Goal: Task Accomplishment & Management: Manage account settings

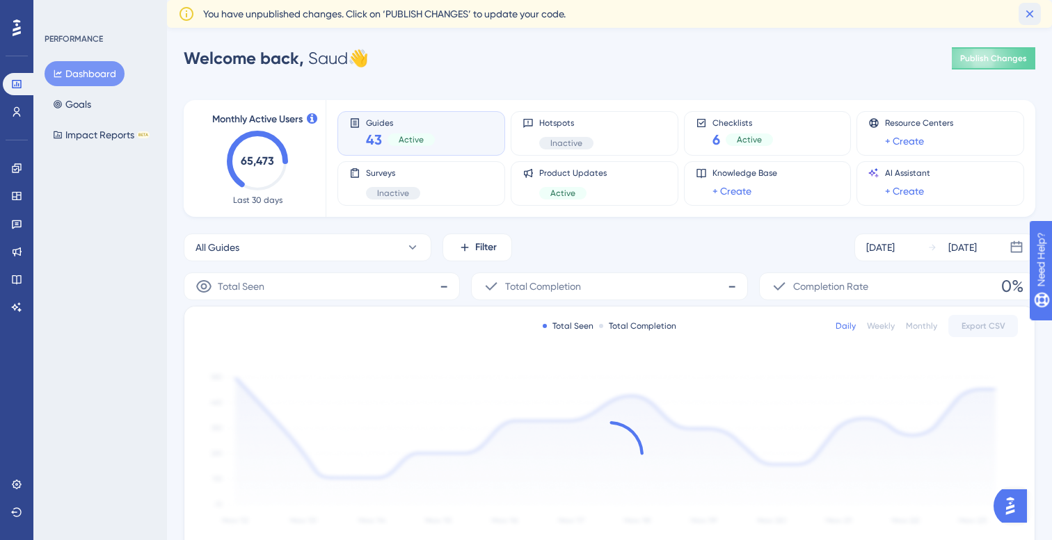
click at [1031, 12] on icon at bounding box center [1030, 14] width 8 height 8
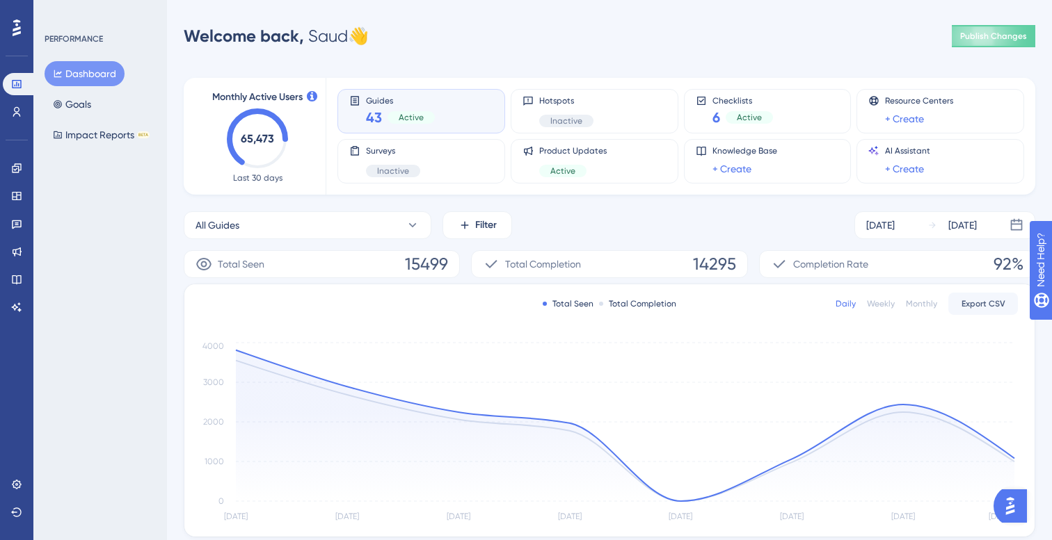
click at [86, 75] on button "Dashboard" at bounding box center [85, 73] width 80 height 25
click at [83, 102] on button "Goals" at bounding box center [72, 104] width 55 height 25
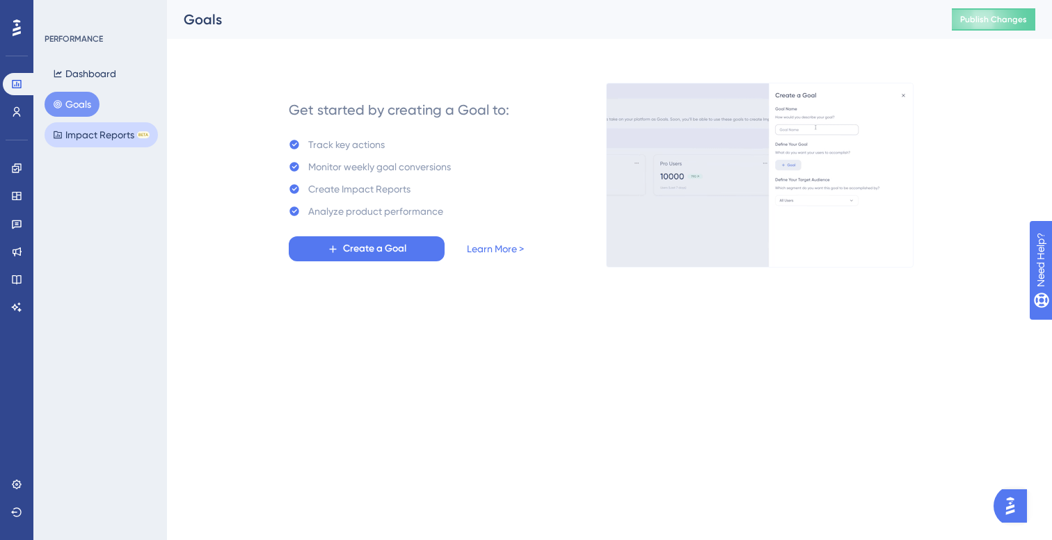
click at [112, 125] on button "Impact Reports BETA" at bounding box center [101, 134] width 113 height 25
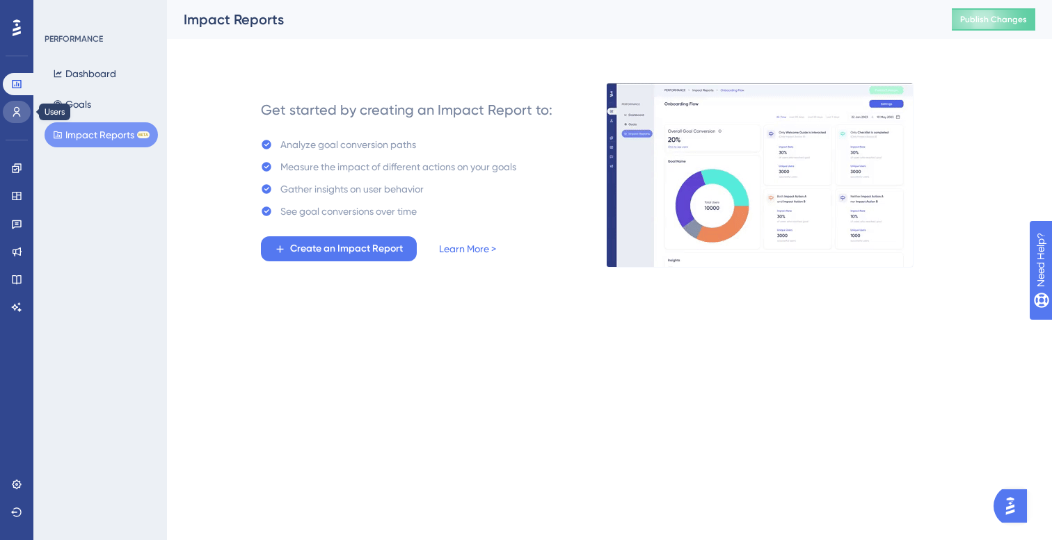
click at [19, 110] on icon at bounding box center [17, 112] width 8 height 10
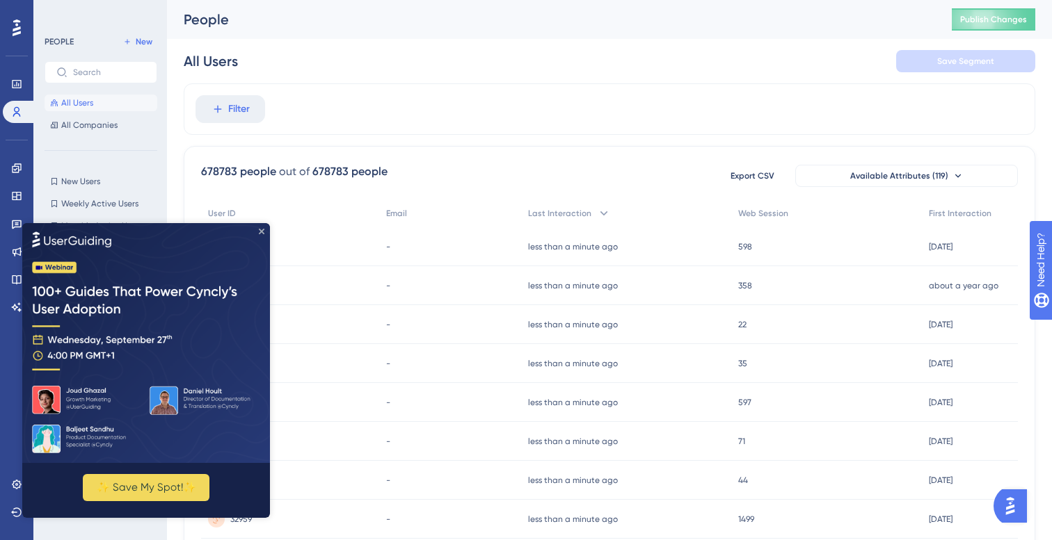
click at [263, 232] on icon "Close Preview" at bounding box center [262, 231] width 6 height 6
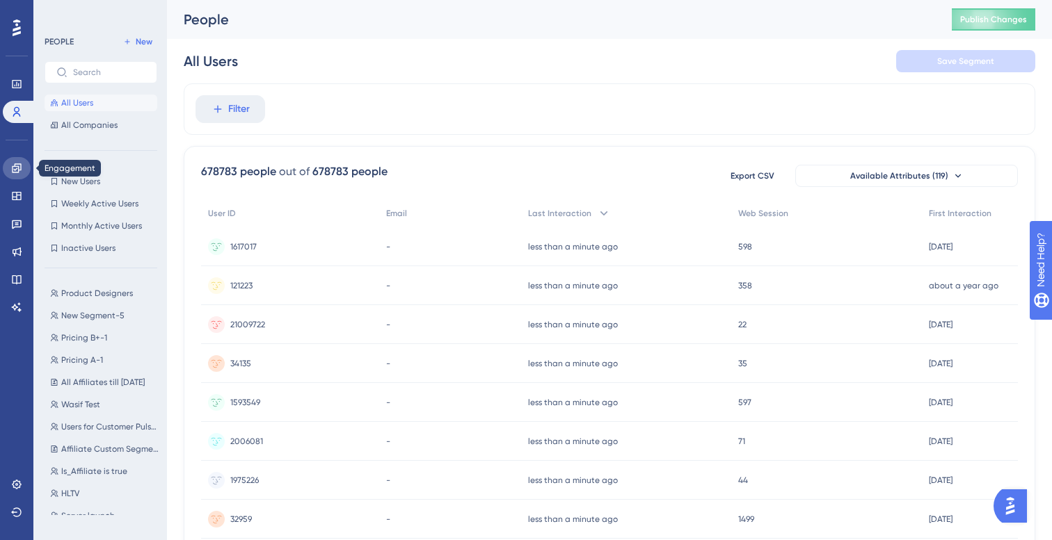
click at [21, 172] on icon at bounding box center [16, 168] width 11 height 11
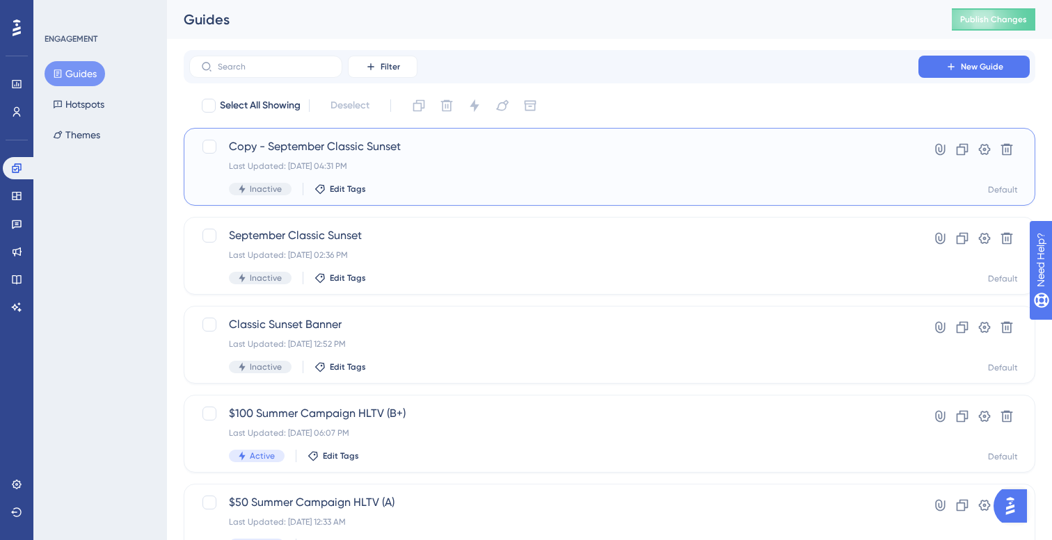
click at [417, 158] on div "Copy - September Classic Sunset Last Updated: Sep 23 2025, 04:31 PM Inactive Ed…" at bounding box center [554, 166] width 650 height 57
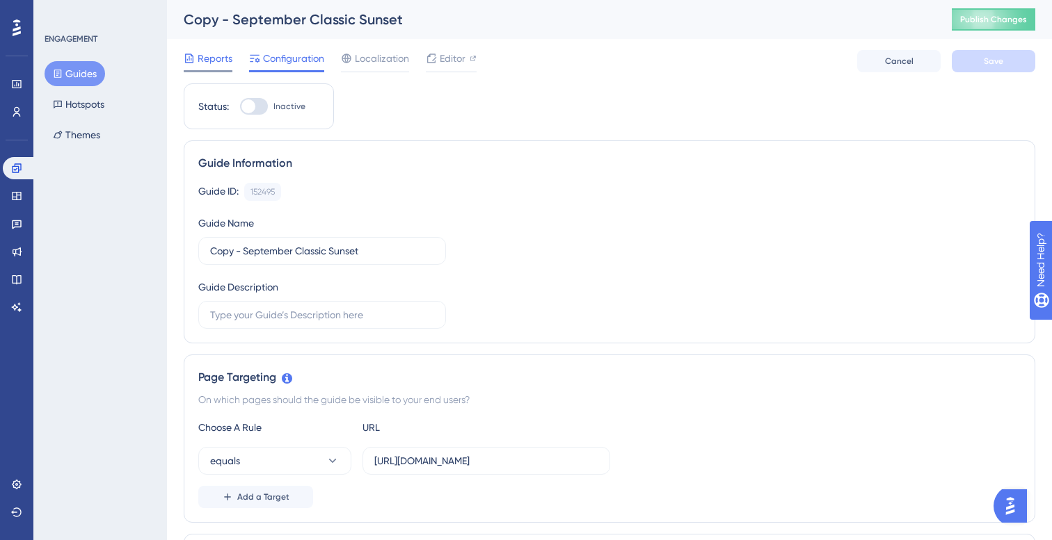
click at [227, 64] on span "Reports" at bounding box center [215, 58] width 35 height 17
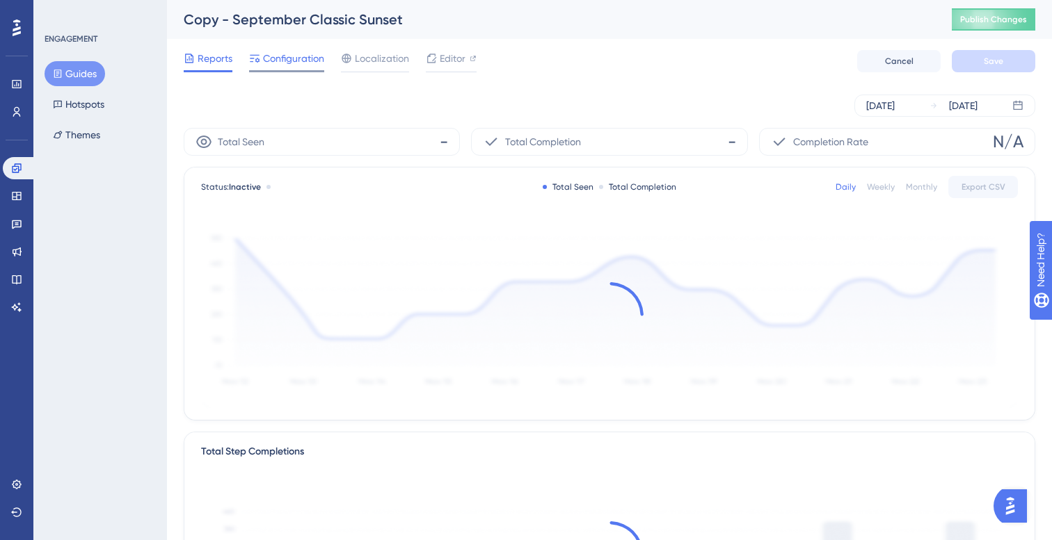
click at [281, 65] on span "Configuration" at bounding box center [293, 58] width 61 height 17
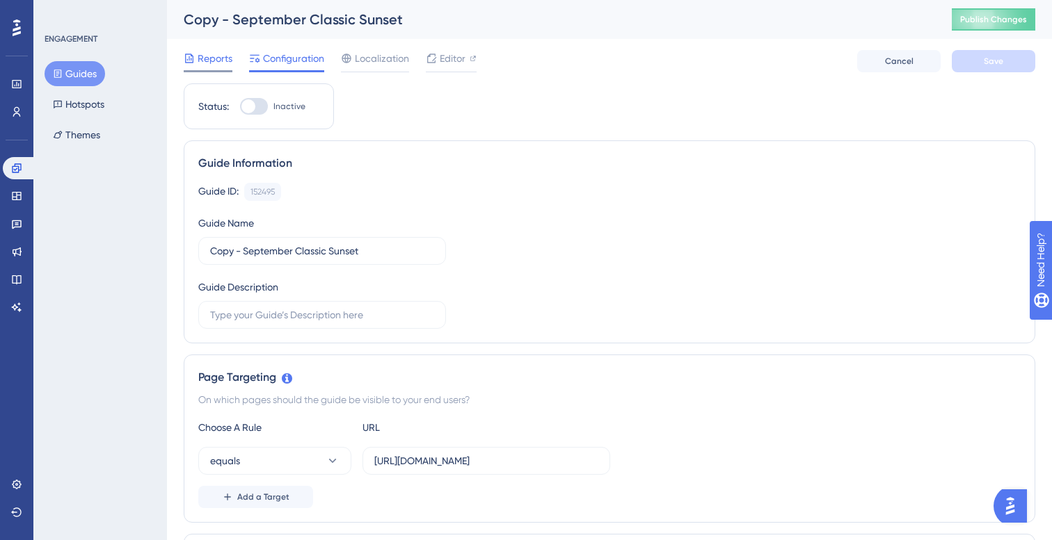
click at [222, 61] on span "Reports" at bounding box center [215, 58] width 35 height 17
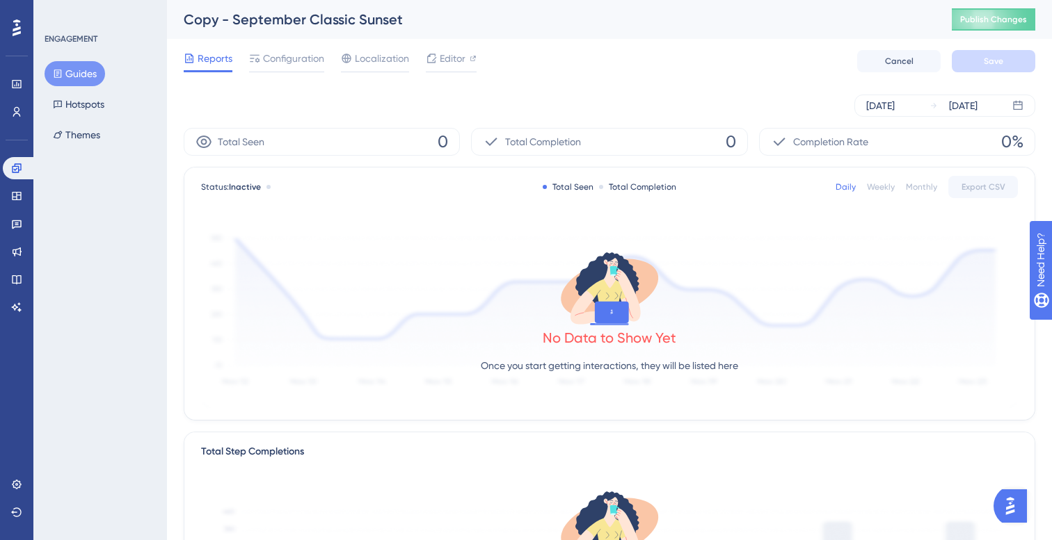
click at [90, 67] on button "Guides" at bounding box center [75, 73] width 61 height 25
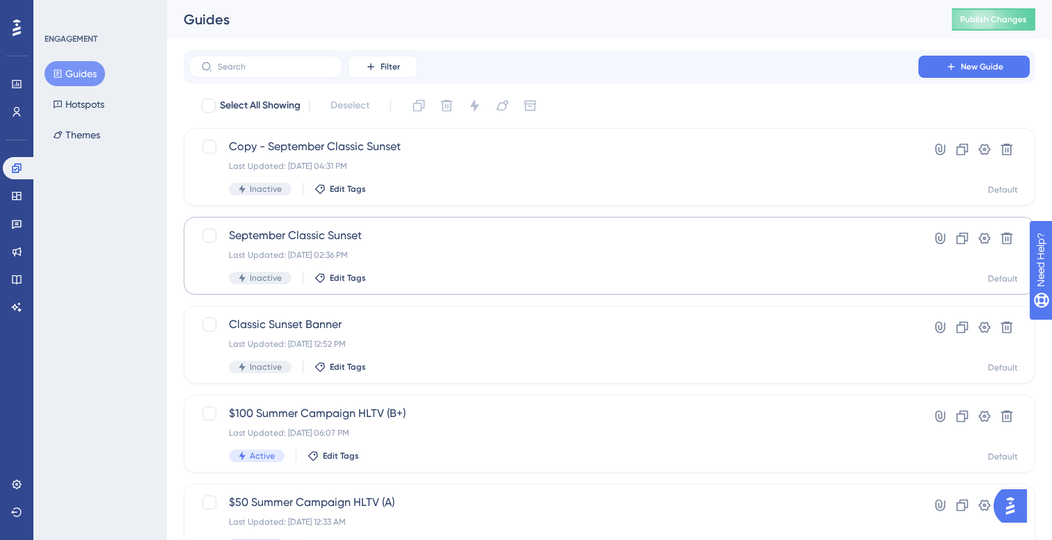
click at [396, 232] on span "September Classic Sunset" at bounding box center [554, 235] width 650 height 17
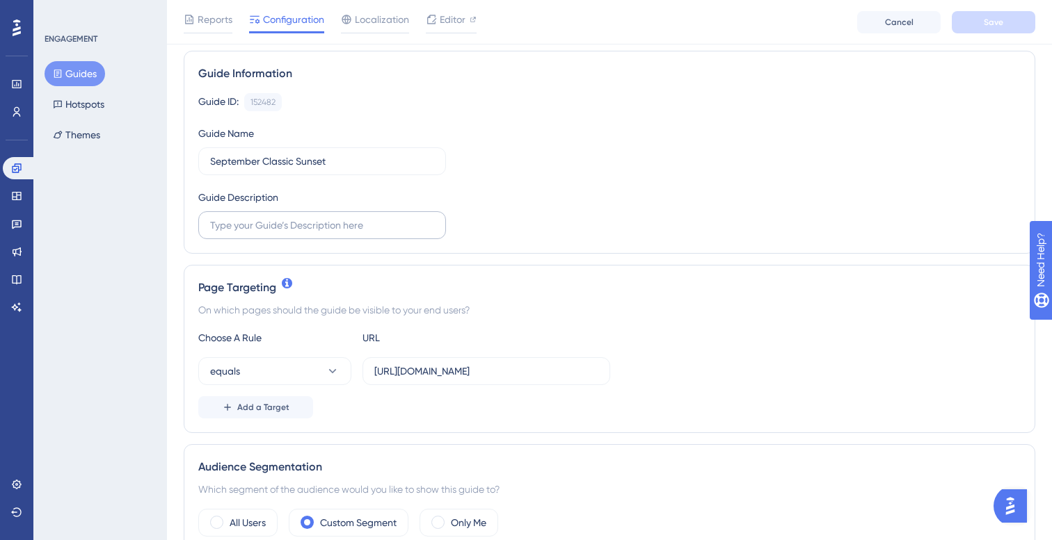
scroll to position [103, 0]
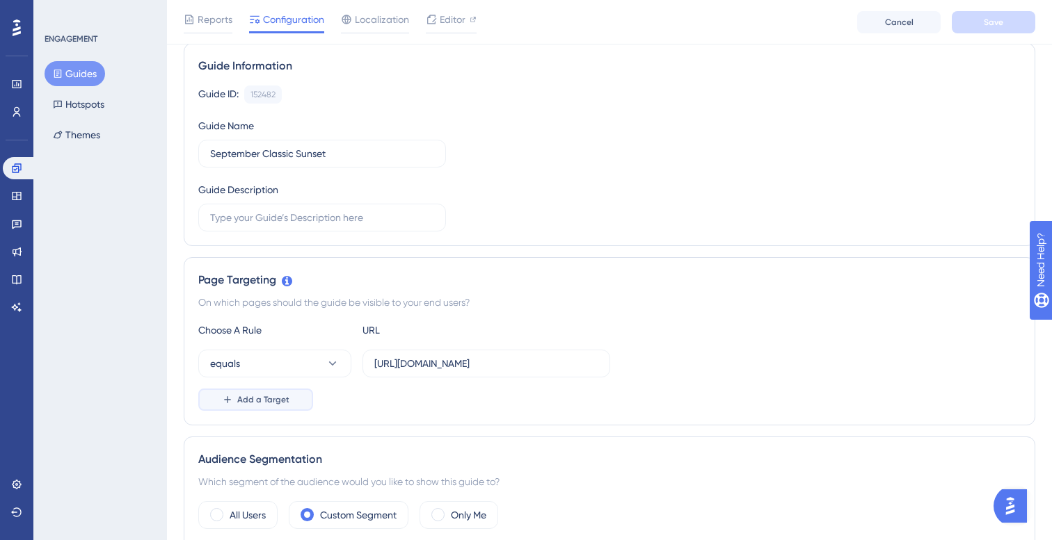
click at [271, 400] on span "Add a Target" at bounding box center [263, 399] width 52 height 11
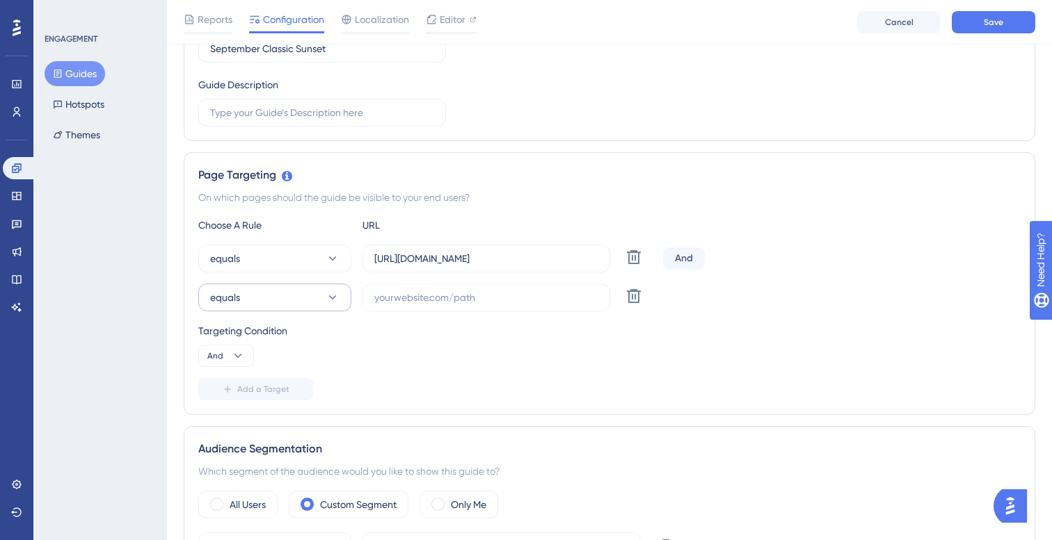
scroll to position [216, 0]
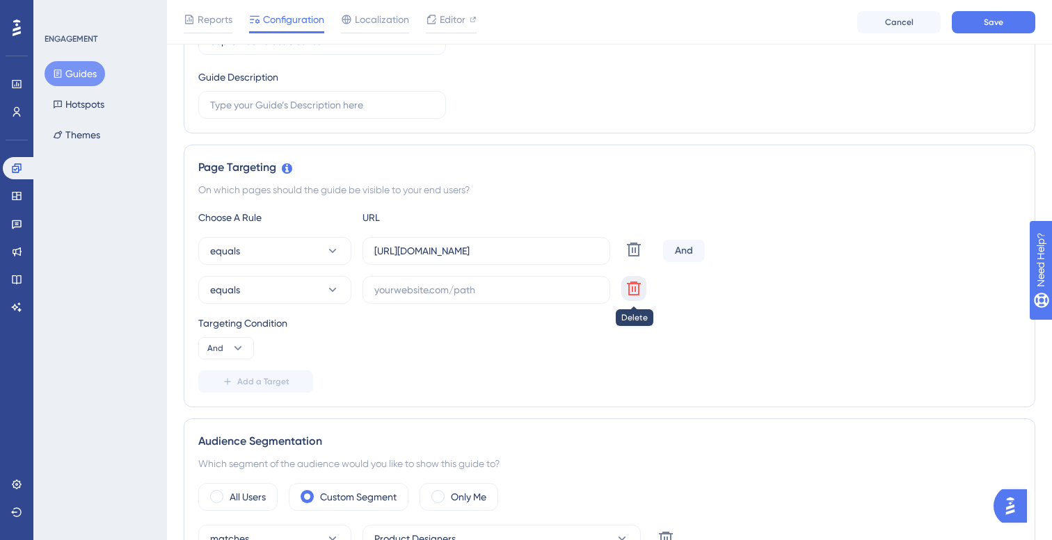
click at [632, 293] on icon at bounding box center [633, 288] width 17 height 17
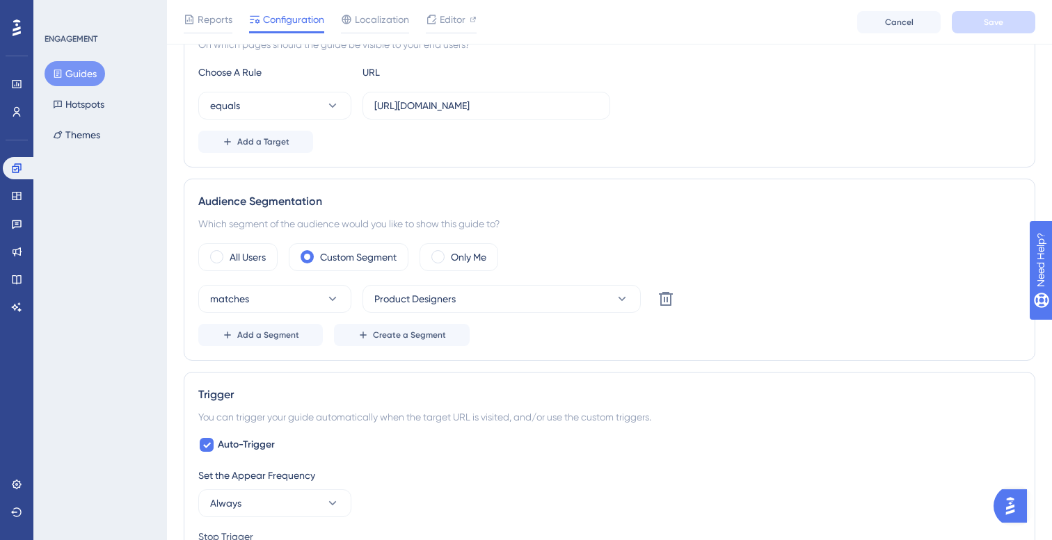
scroll to position [368, 0]
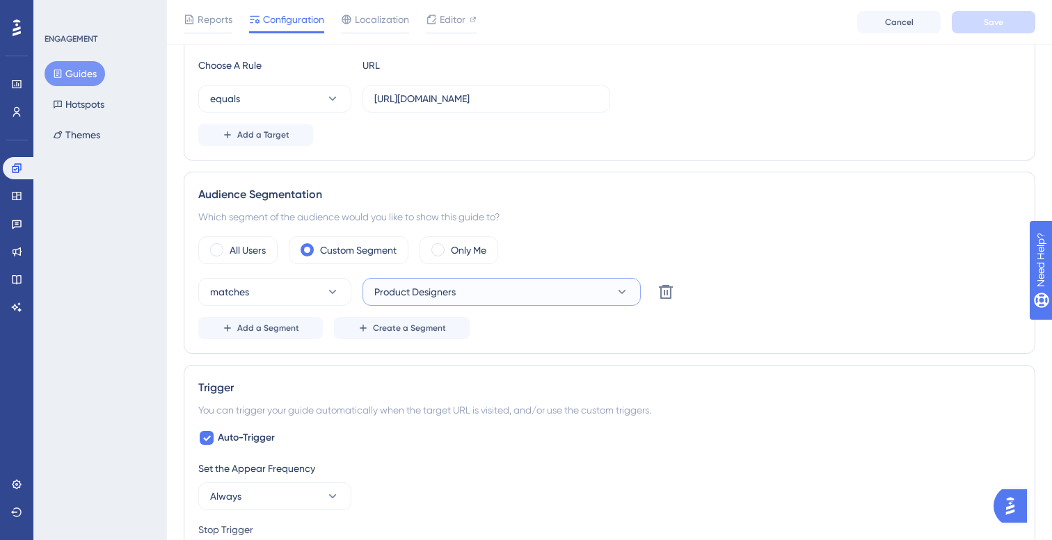
click at [524, 300] on button "Product Designers" at bounding box center [501, 292] width 278 height 28
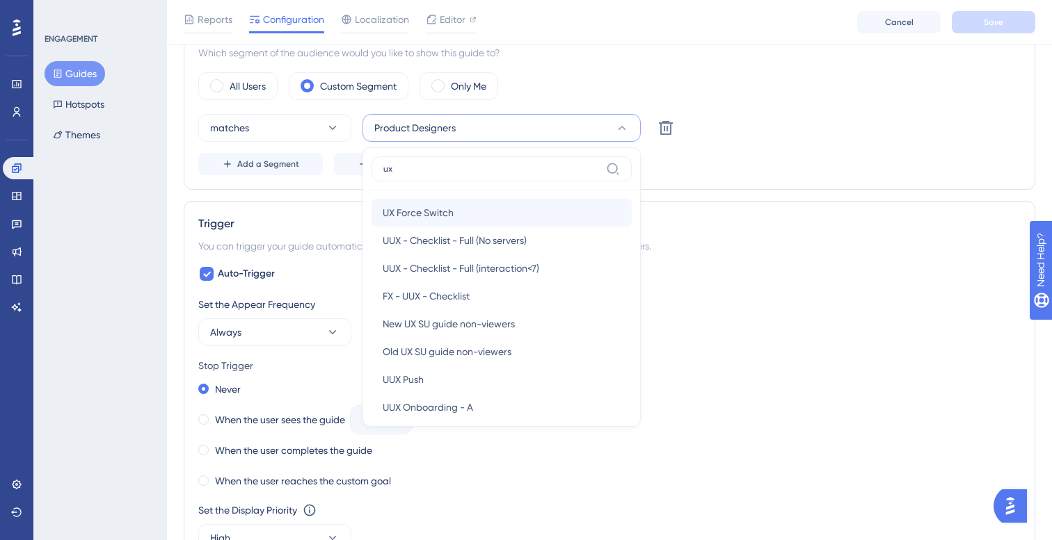
type input "u"
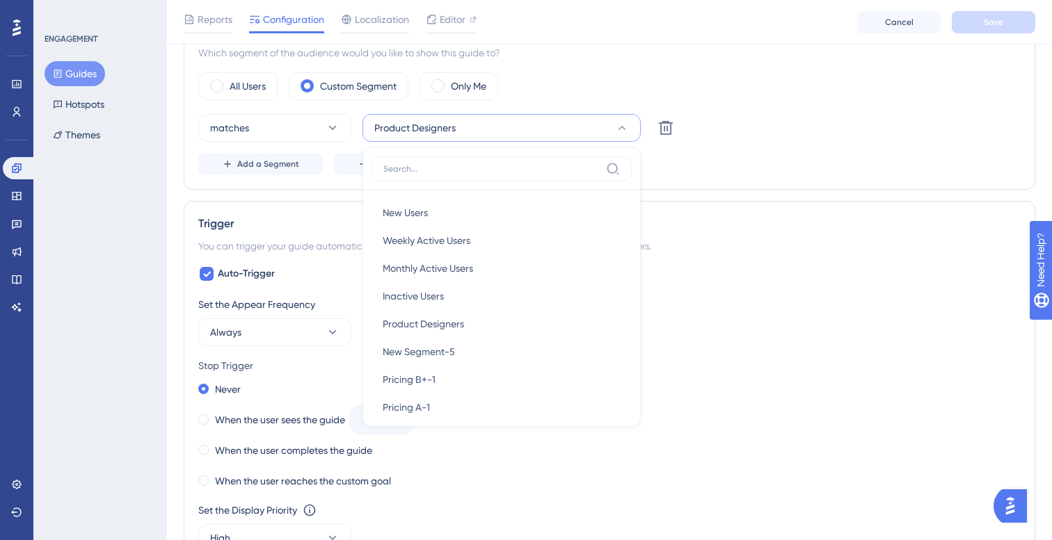
click at [684, 85] on div "All Users Custom Segment Only Me" at bounding box center [609, 86] width 822 height 28
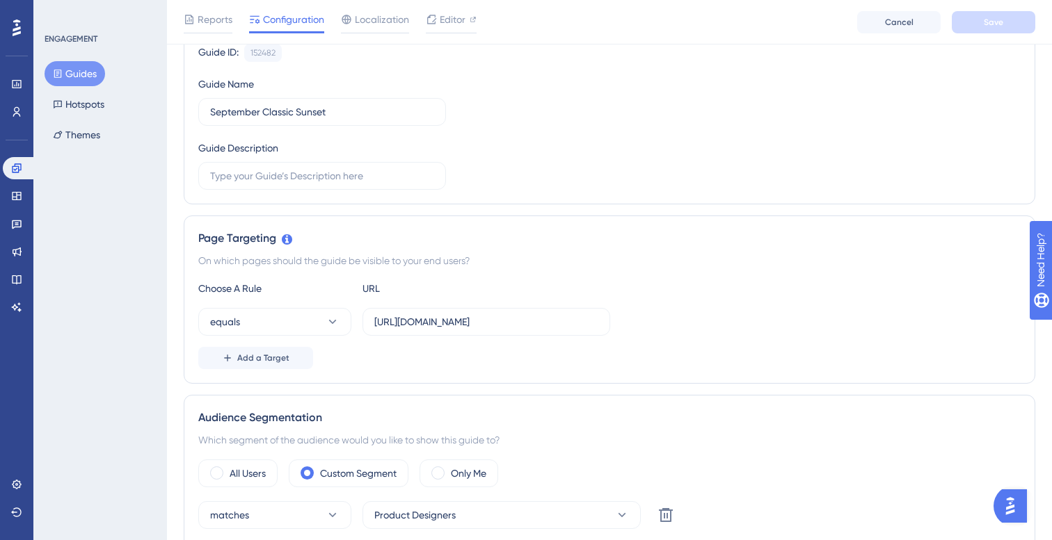
scroll to position [146, 0]
click at [225, 19] on span "Reports" at bounding box center [215, 19] width 35 height 17
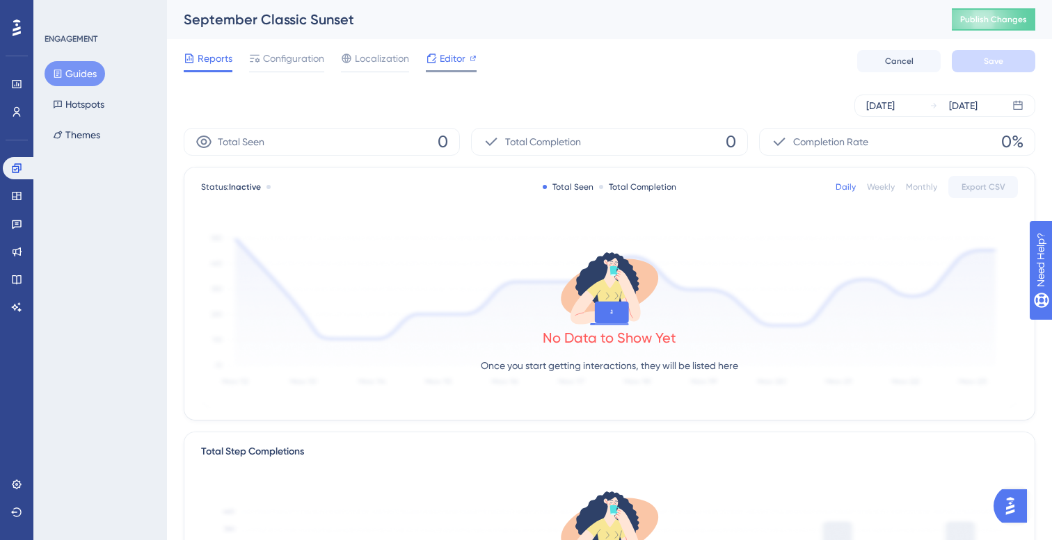
click at [442, 61] on span "Editor" at bounding box center [453, 58] width 26 height 17
click at [94, 100] on button "Hotspots" at bounding box center [79, 104] width 68 height 25
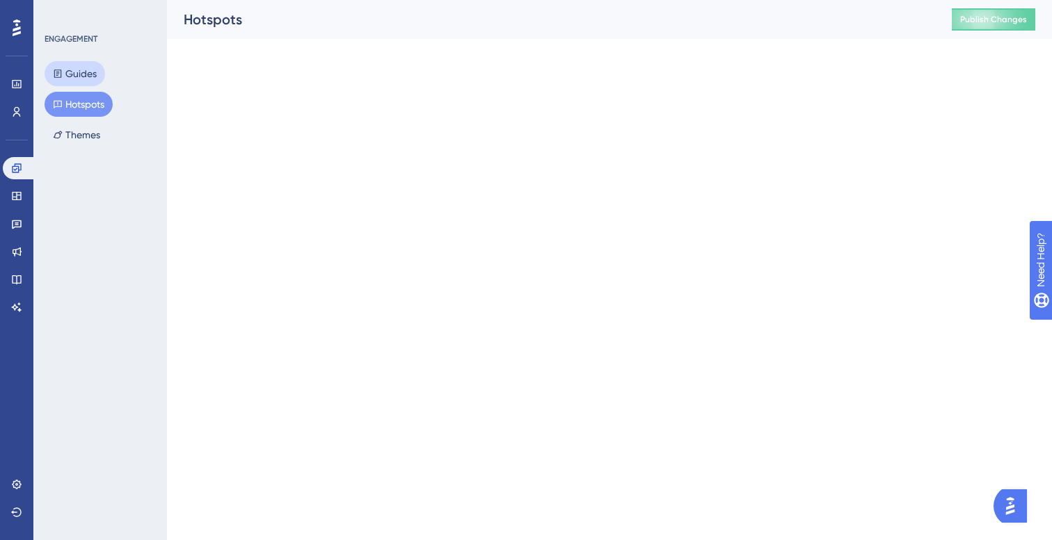
click at [84, 83] on button "Guides" at bounding box center [75, 73] width 61 height 25
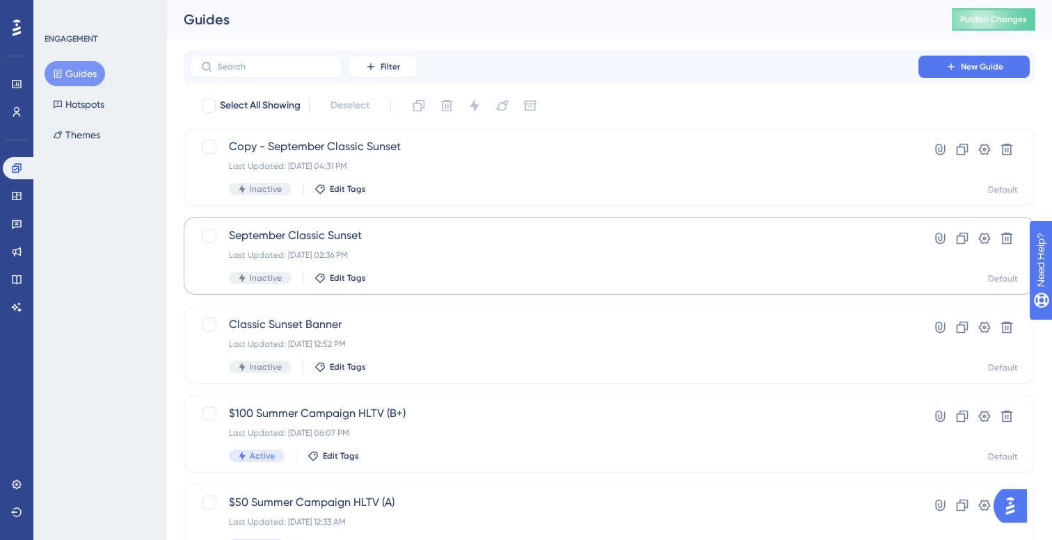
click at [412, 257] on div "Last Updated: Sep 23 2025, 02:36 PM" at bounding box center [554, 255] width 650 height 11
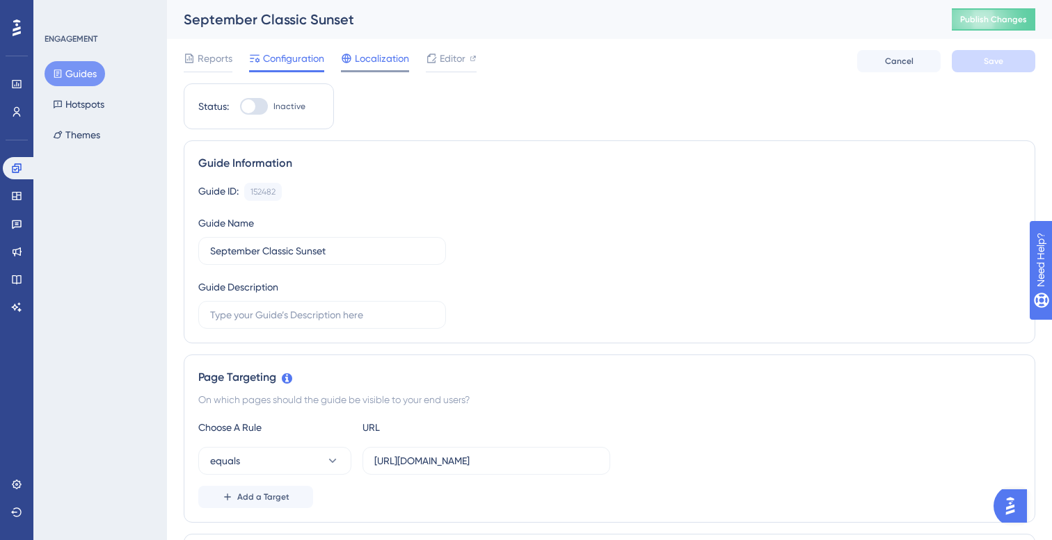
click at [357, 63] on span "Localization" at bounding box center [382, 58] width 54 height 17
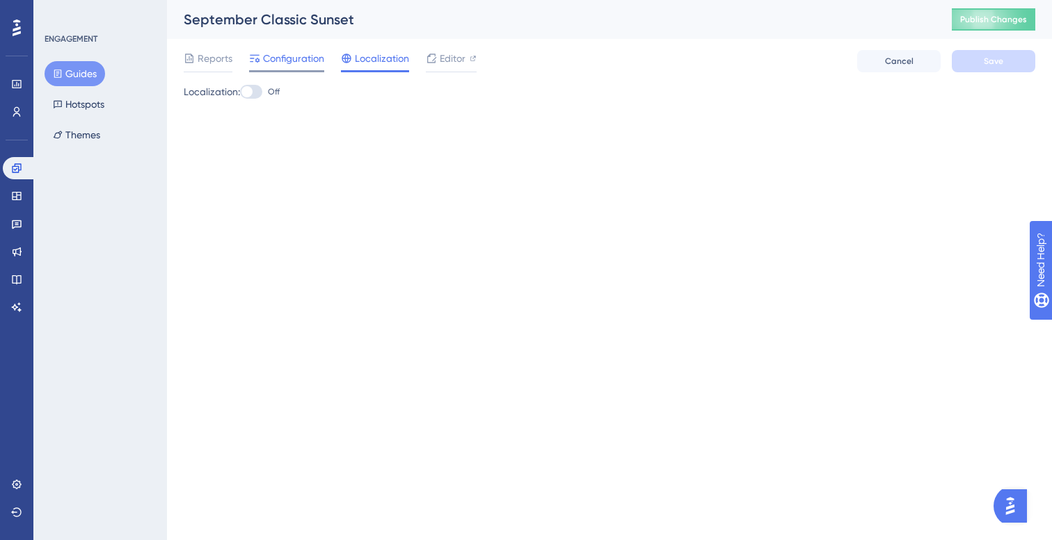
click at [298, 59] on span "Configuration" at bounding box center [293, 58] width 61 height 17
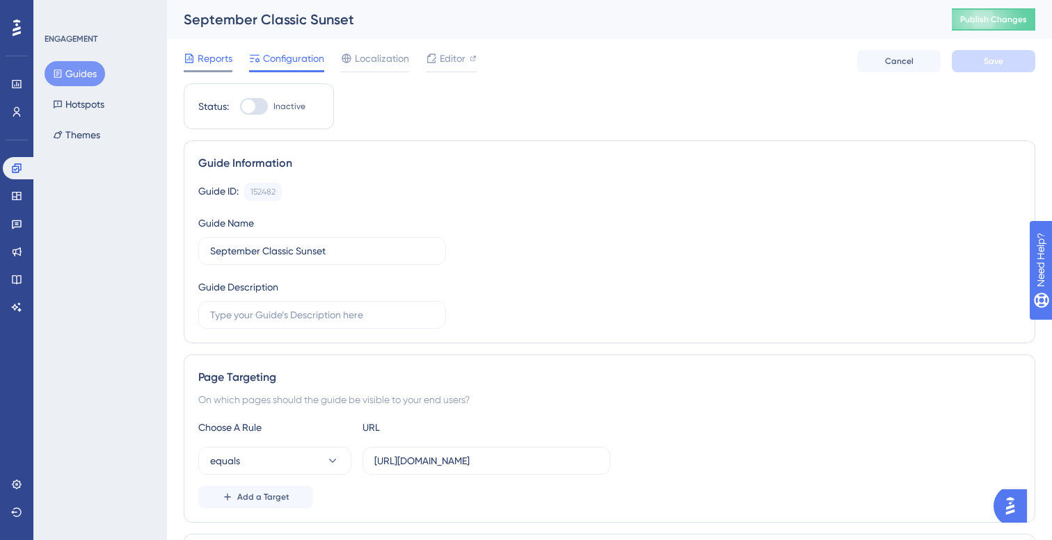
click at [232, 67] on div "Reports" at bounding box center [208, 61] width 49 height 22
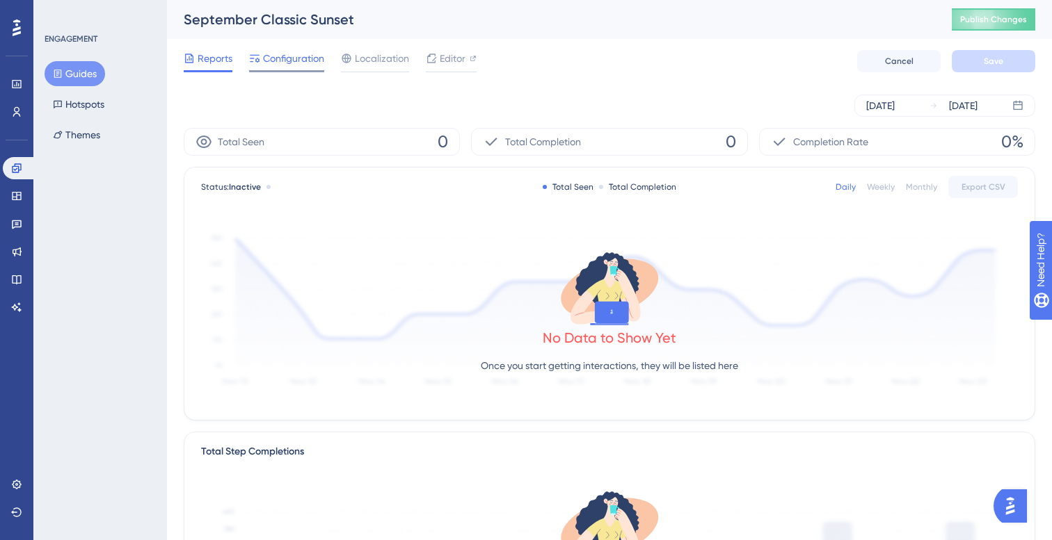
click at [275, 67] on div "Configuration" at bounding box center [286, 61] width 75 height 22
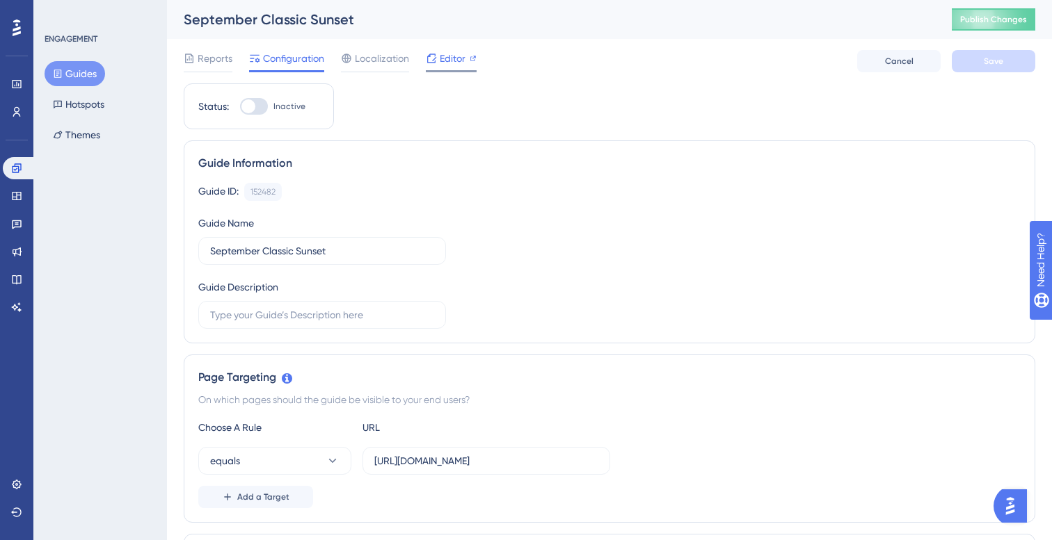
click at [451, 65] on span "Editor" at bounding box center [453, 58] width 26 height 17
click at [22, 170] on link at bounding box center [19, 168] width 33 height 22
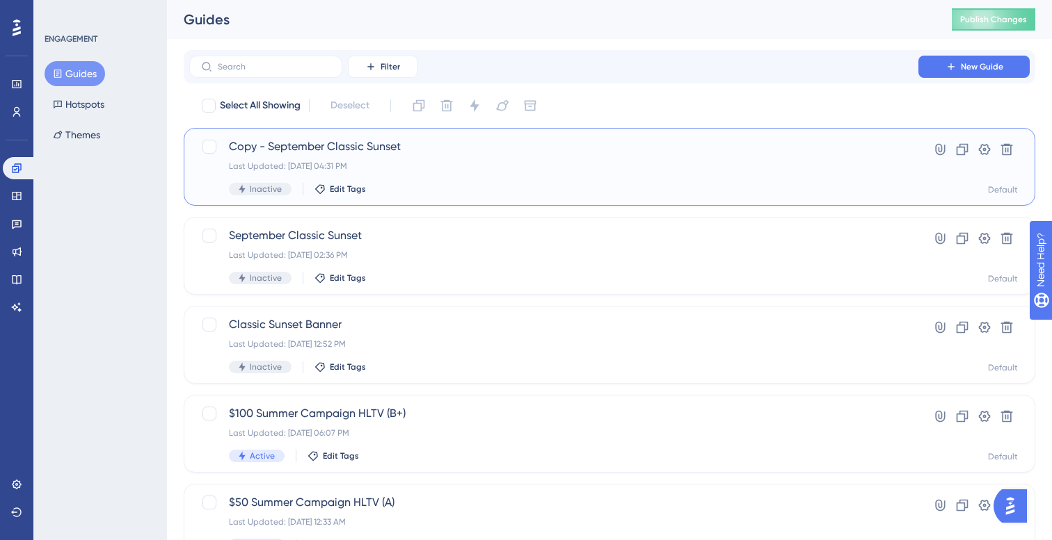
click at [309, 142] on span "Copy - September Classic Sunset" at bounding box center [554, 146] width 650 height 17
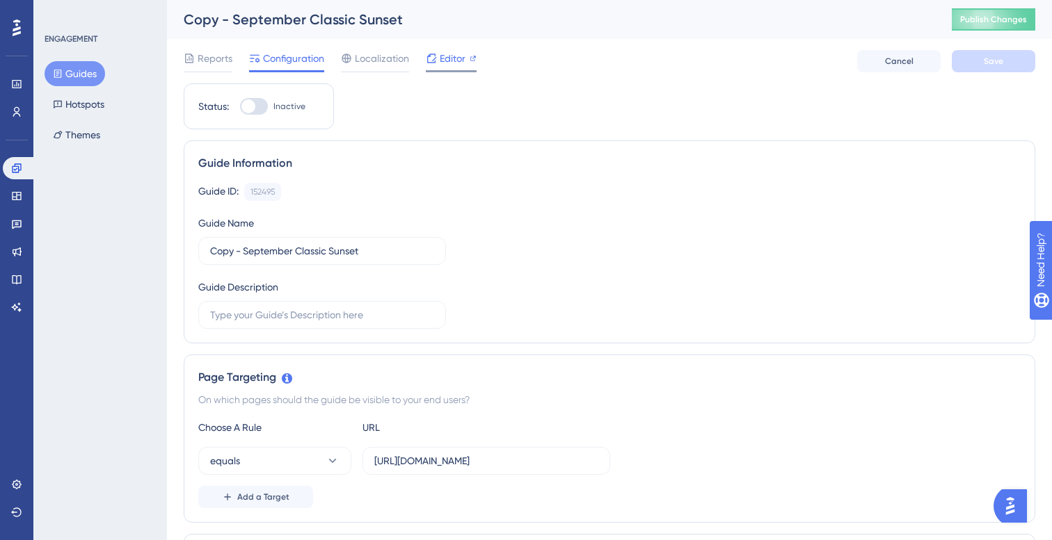
click at [465, 51] on div "Editor" at bounding box center [451, 58] width 51 height 17
click at [83, 72] on button "Guides" at bounding box center [75, 73] width 61 height 25
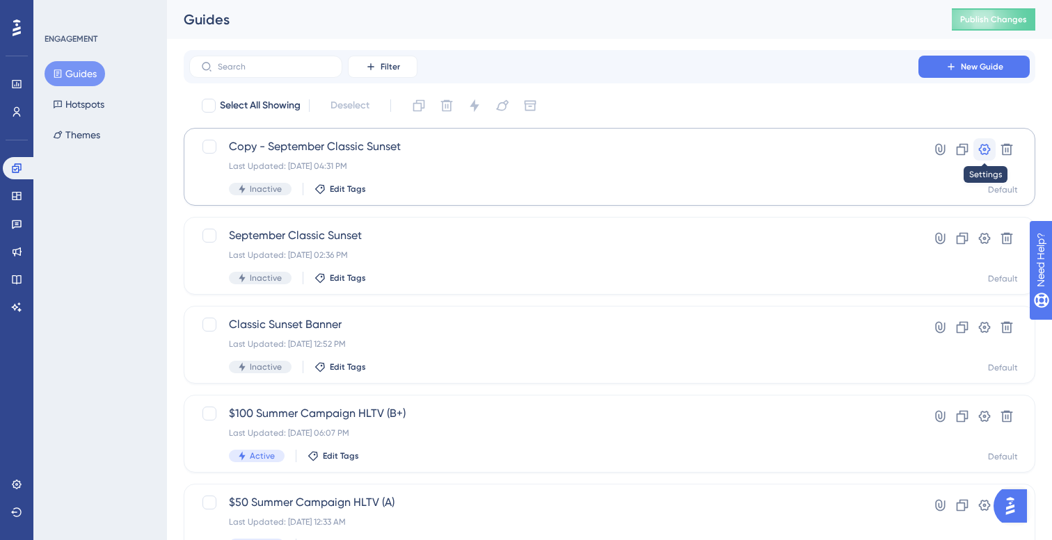
click at [985, 151] on icon at bounding box center [984, 150] width 14 height 14
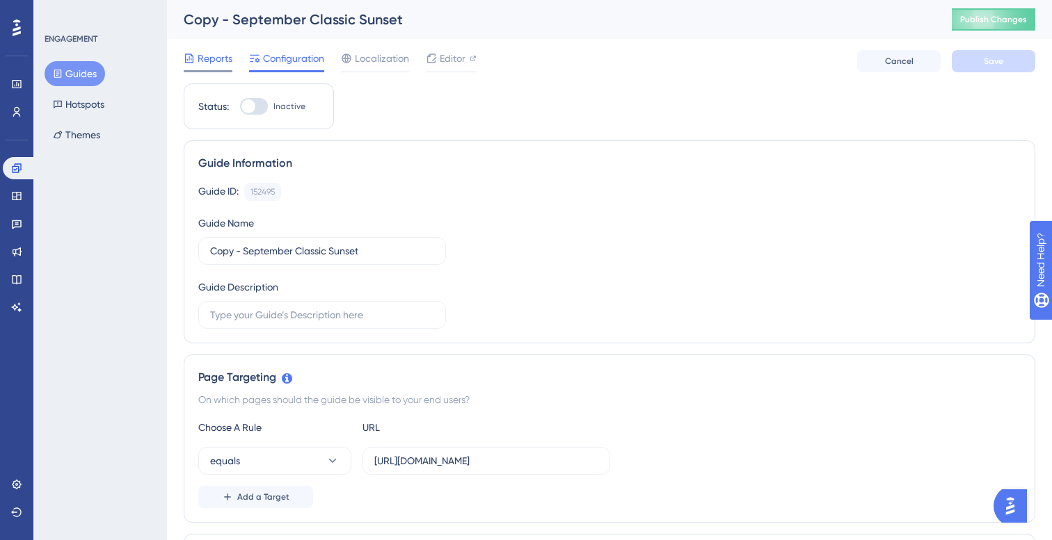
click at [220, 63] on span "Reports" at bounding box center [215, 58] width 35 height 17
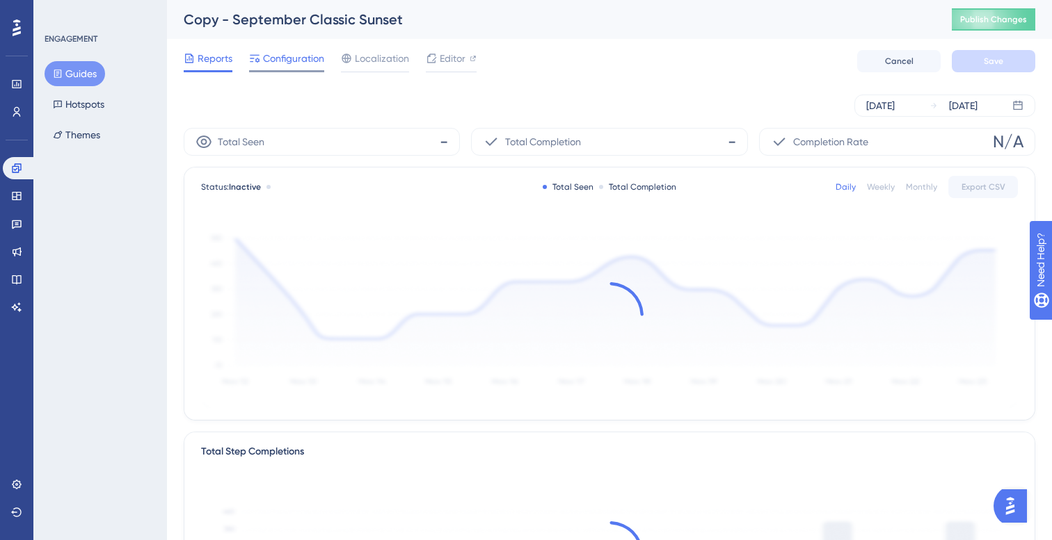
click at [298, 58] on span "Configuration" at bounding box center [293, 58] width 61 height 17
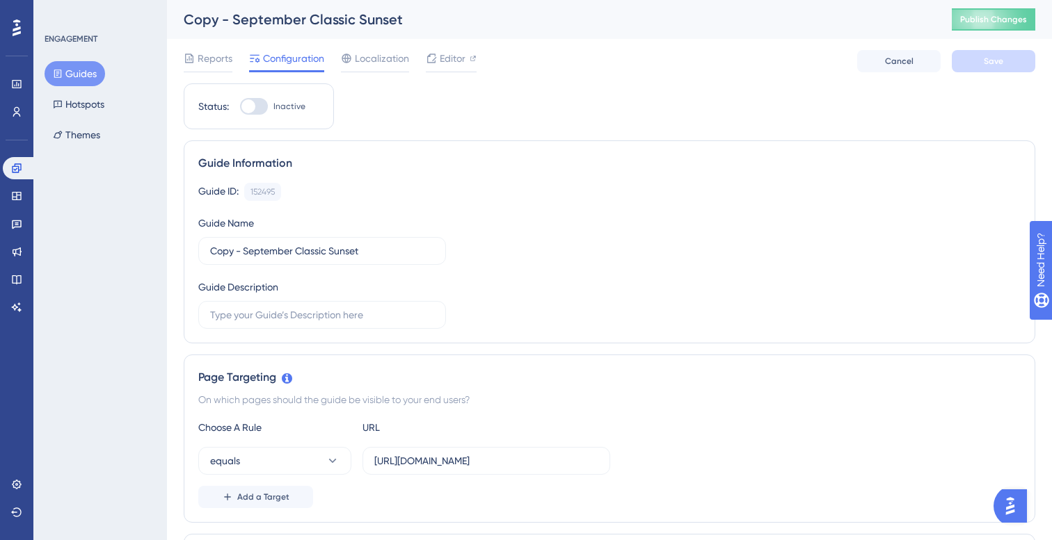
click at [91, 76] on button "Guides" at bounding box center [75, 73] width 61 height 25
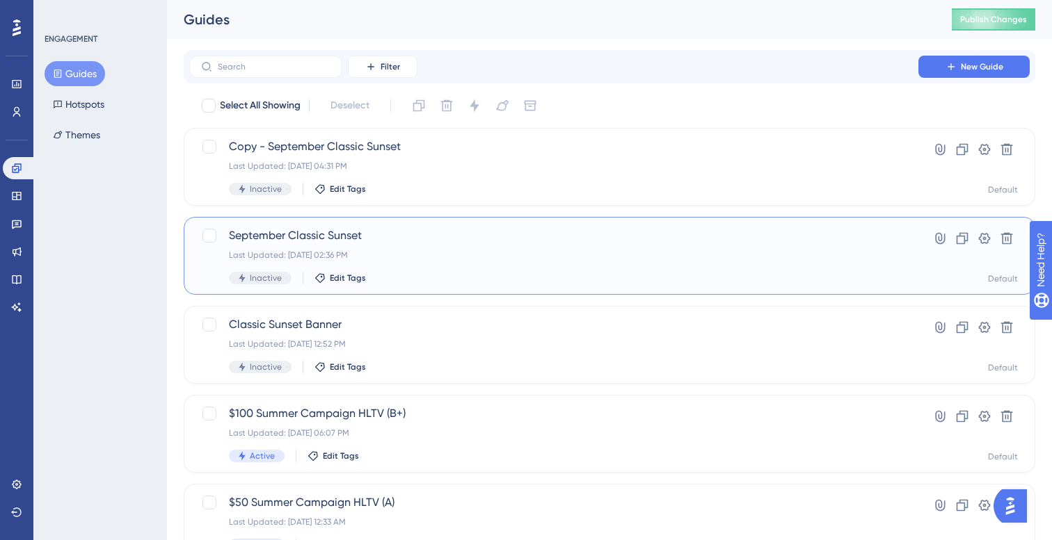
click at [417, 240] on span "September Classic Sunset" at bounding box center [554, 235] width 650 height 17
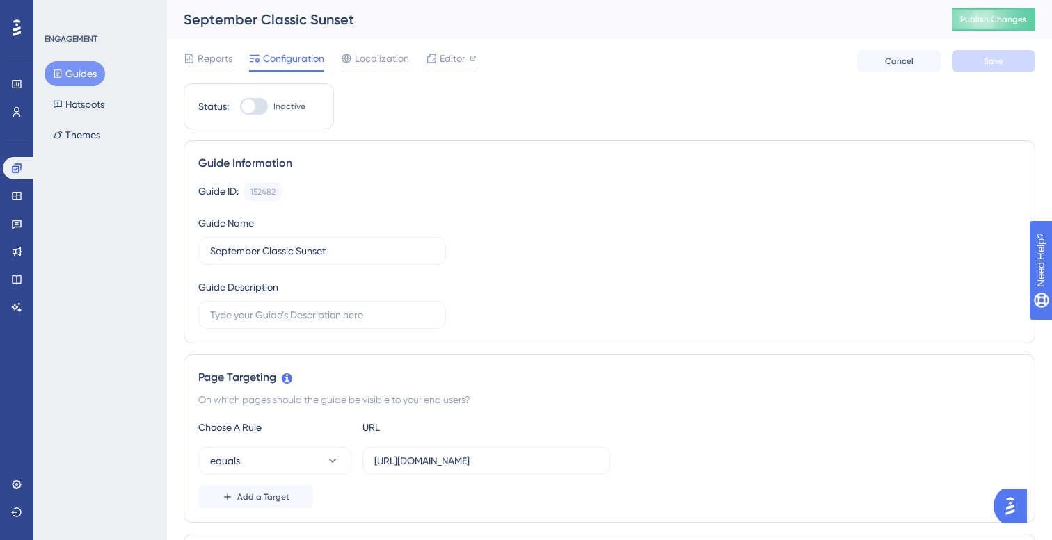
click at [90, 74] on button "Guides" at bounding box center [75, 73] width 61 height 25
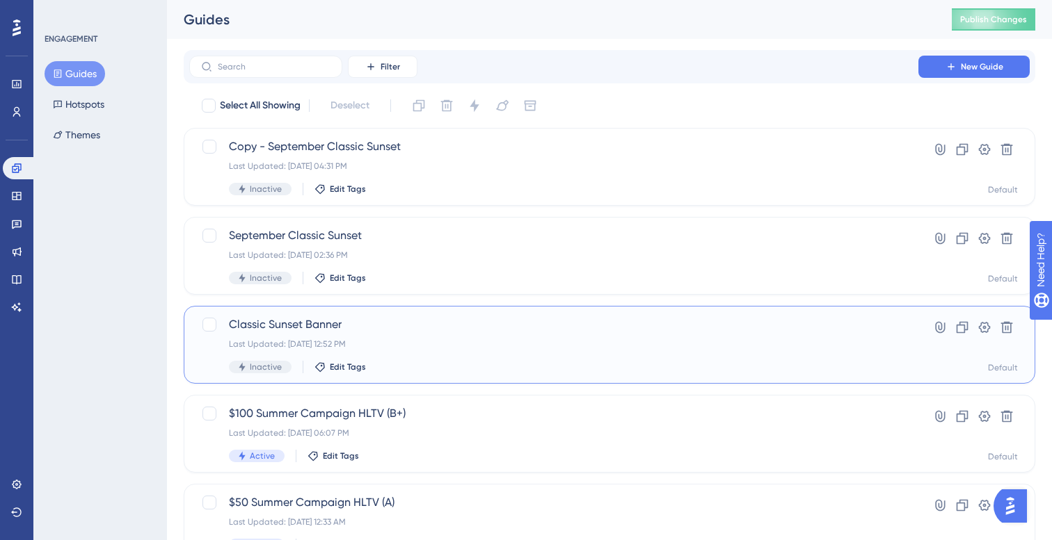
click at [408, 318] on span "Classic Sunset Banner" at bounding box center [554, 324] width 650 height 17
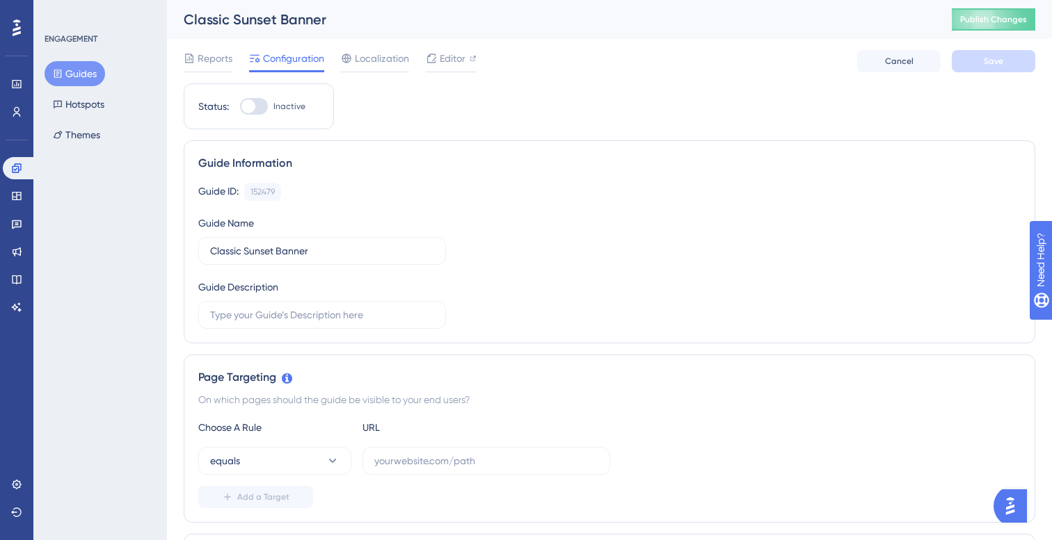
click at [86, 82] on button "Guides" at bounding box center [75, 73] width 61 height 25
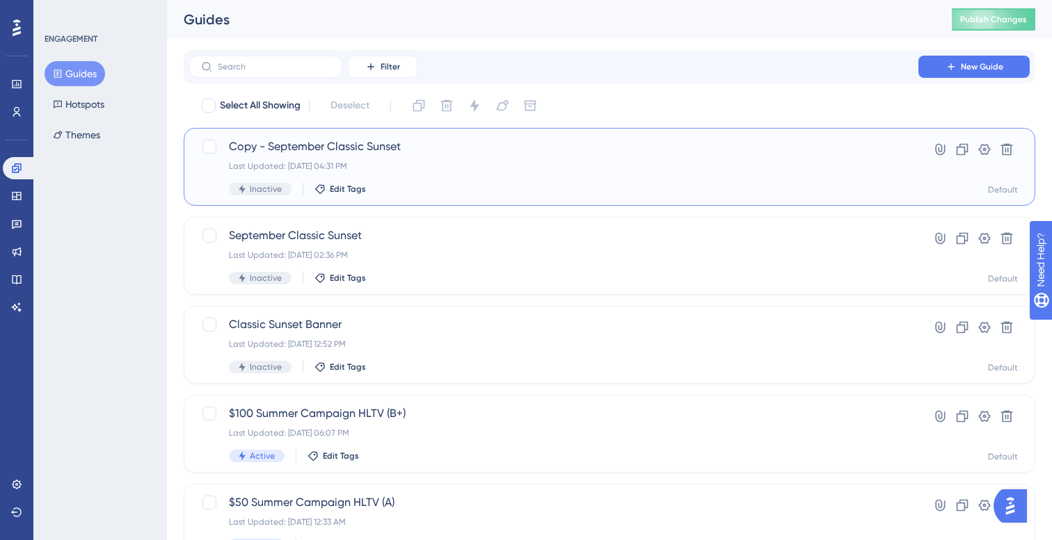
click at [379, 153] on span "Copy - September Classic Sunset" at bounding box center [554, 146] width 650 height 17
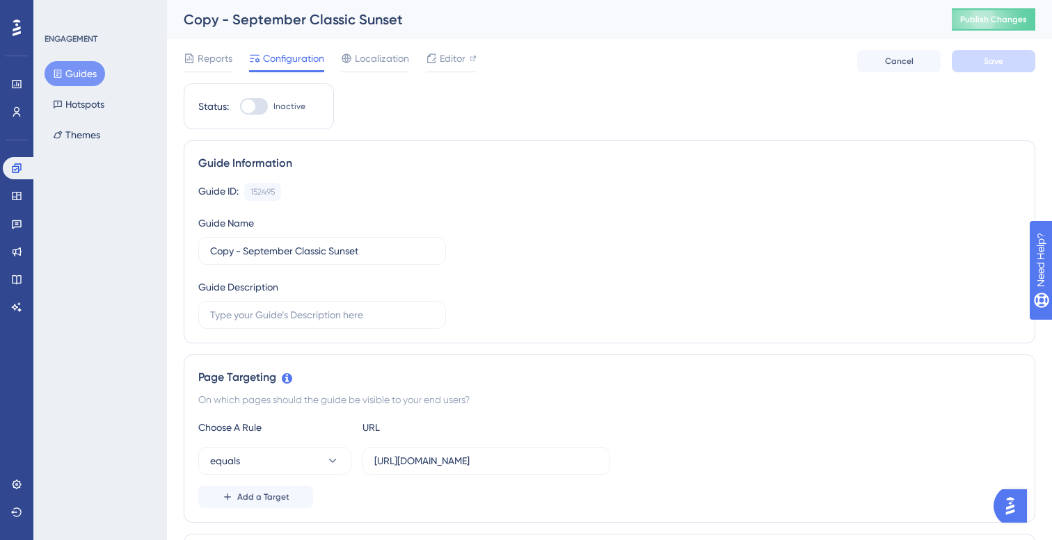
click at [161, 159] on div "ENGAGEMENT Guides Hotspots Themes" at bounding box center [100, 270] width 134 height 540
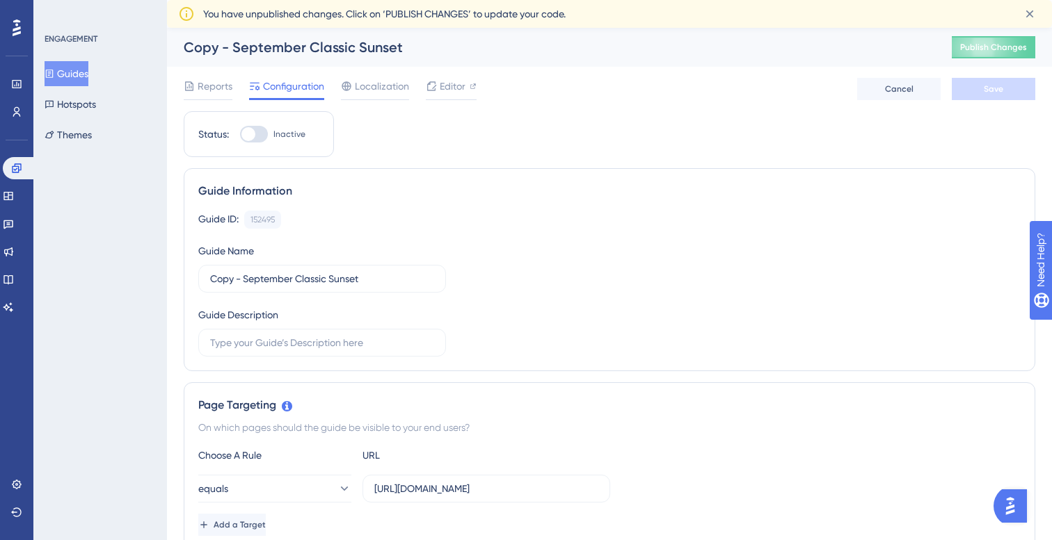
click at [78, 74] on button "Guides" at bounding box center [67, 73] width 44 height 25
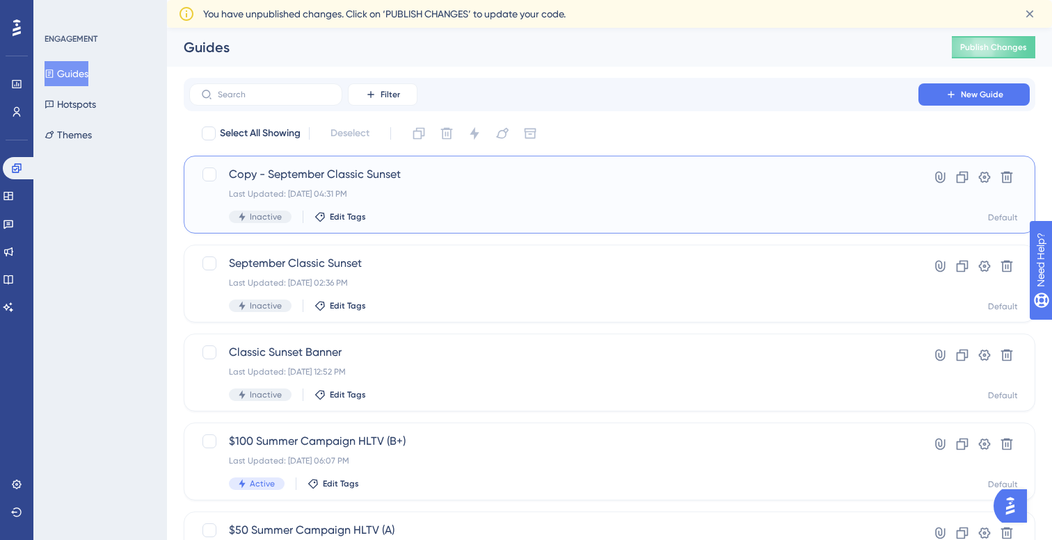
click at [353, 175] on span "Copy - September Classic Sunset" at bounding box center [554, 174] width 650 height 17
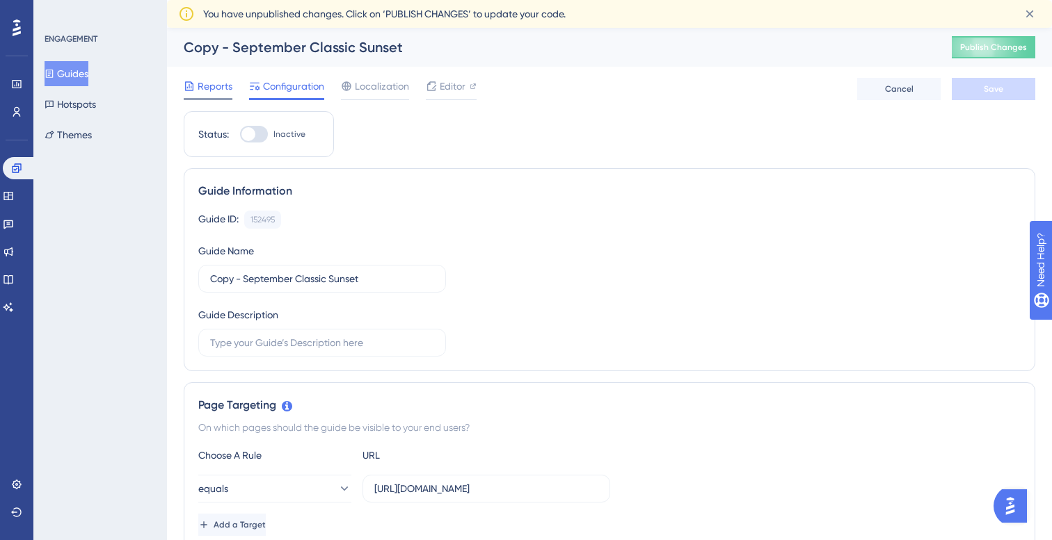
click at [216, 84] on span "Reports" at bounding box center [215, 86] width 35 height 17
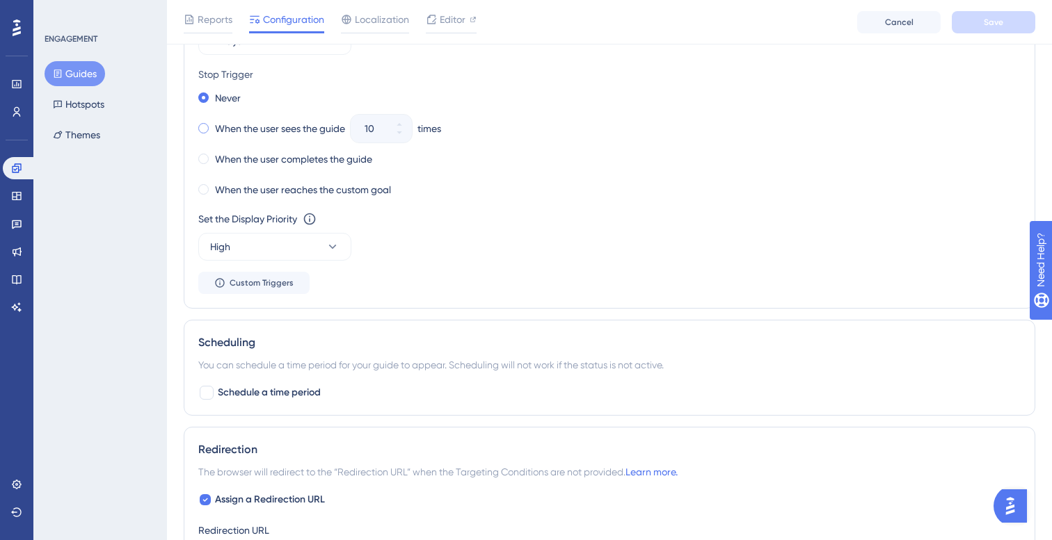
scroll to position [825, 0]
click at [282, 282] on span "Custom Triggers" at bounding box center [262, 281] width 64 height 11
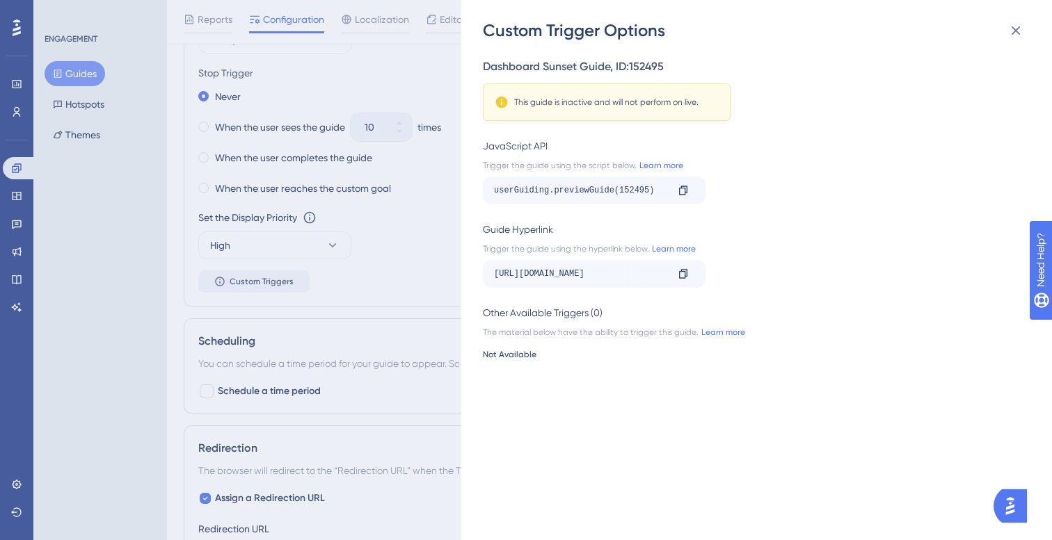
click at [629, 102] on div "This guide is inactive and will not perform on live." at bounding box center [606, 102] width 184 height 11
click at [653, 276] on div "https://unified.cloudways.com/?__ug__=152495" at bounding box center [580, 274] width 172 height 22
click at [1016, 29] on icon at bounding box center [1015, 30] width 17 height 17
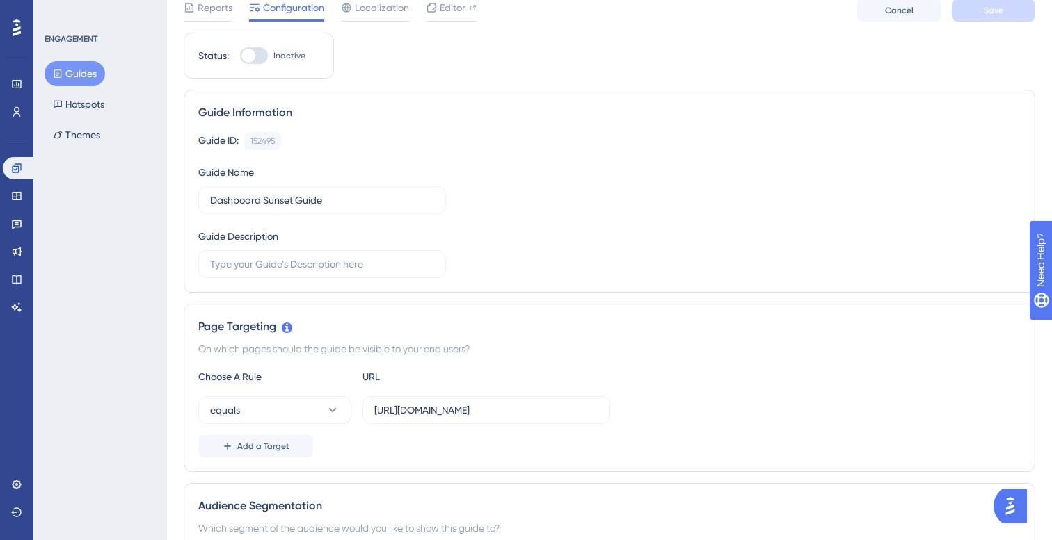
scroll to position [54, 0]
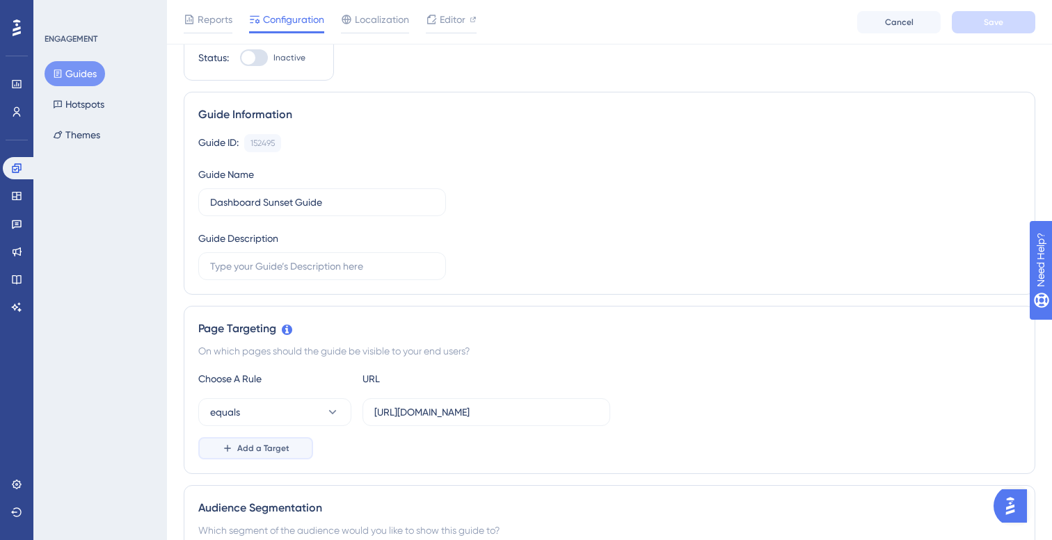
click at [268, 453] on span "Add a Target" at bounding box center [263, 448] width 52 height 11
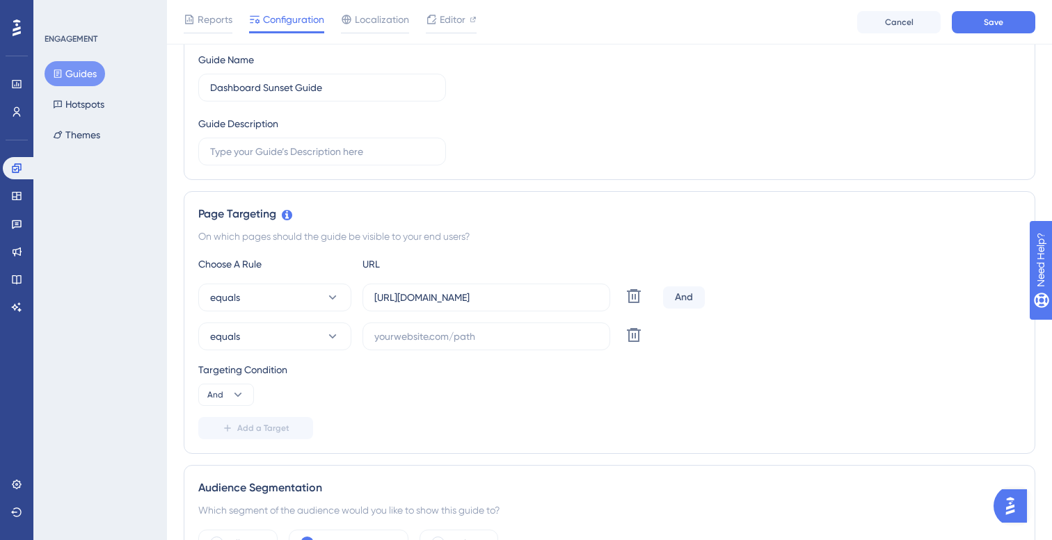
scroll to position [172, 0]
click at [678, 291] on div "And" at bounding box center [684, 295] width 42 height 22
click at [685, 295] on div "And" at bounding box center [684, 295] width 42 height 22
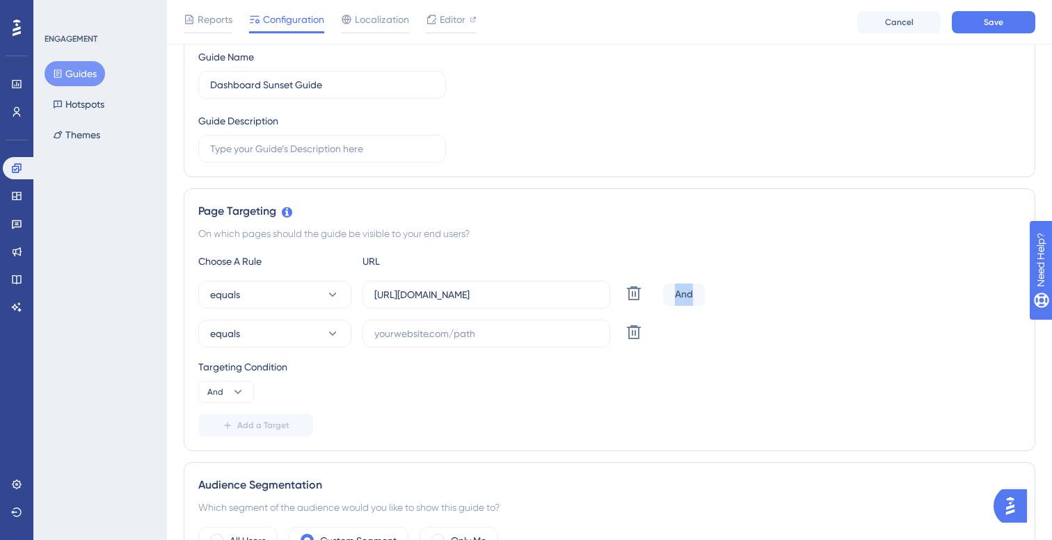
click at [685, 295] on div "And" at bounding box center [684, 295] width 42 height 22
click at [300, 325] on button "equals" at bounding box center [274, 334] width 153 height 28
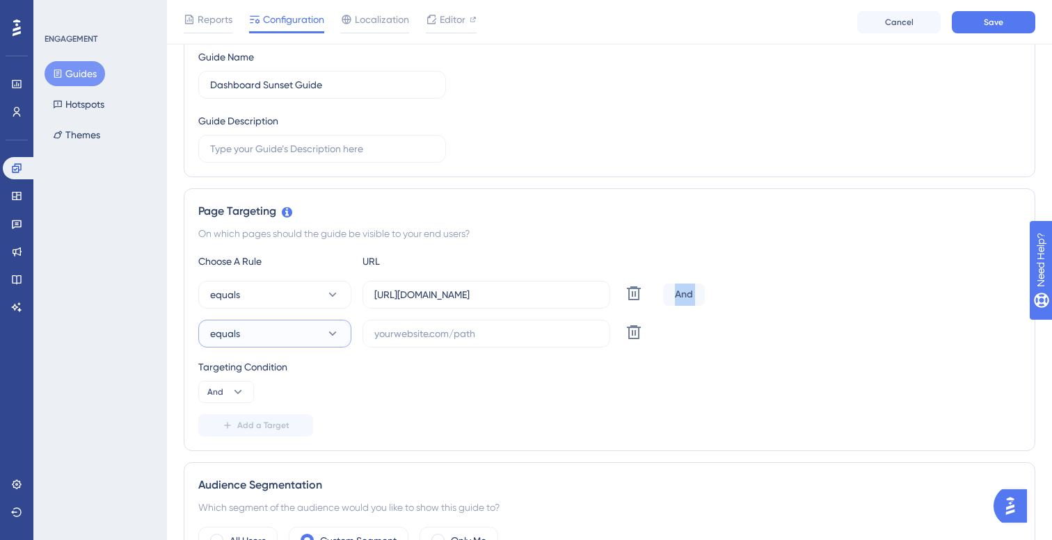
scroll to position [361, 0]
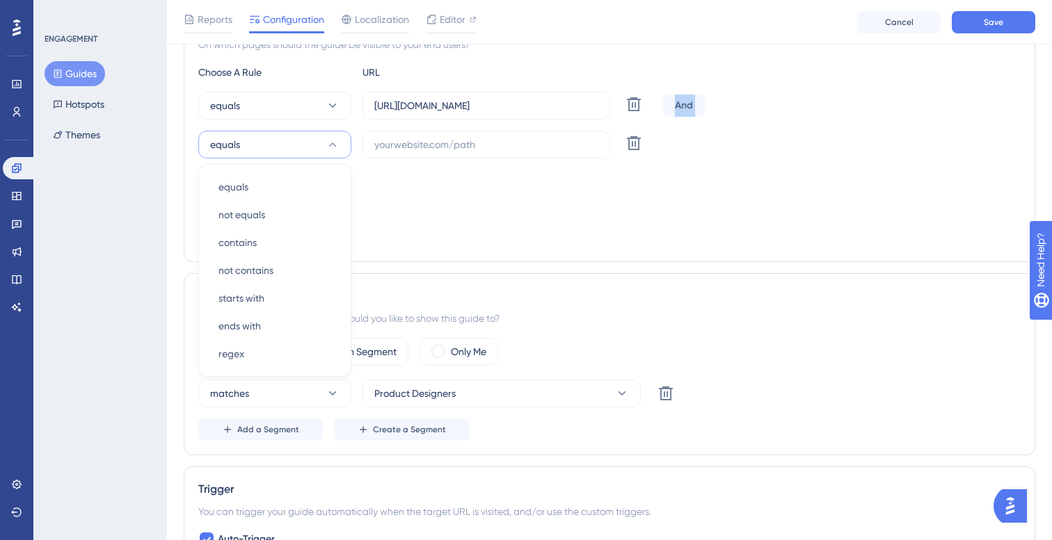
click at [428, 186] on div "Targeting Condition" at bounding box center [609, 178] width 822 height 17
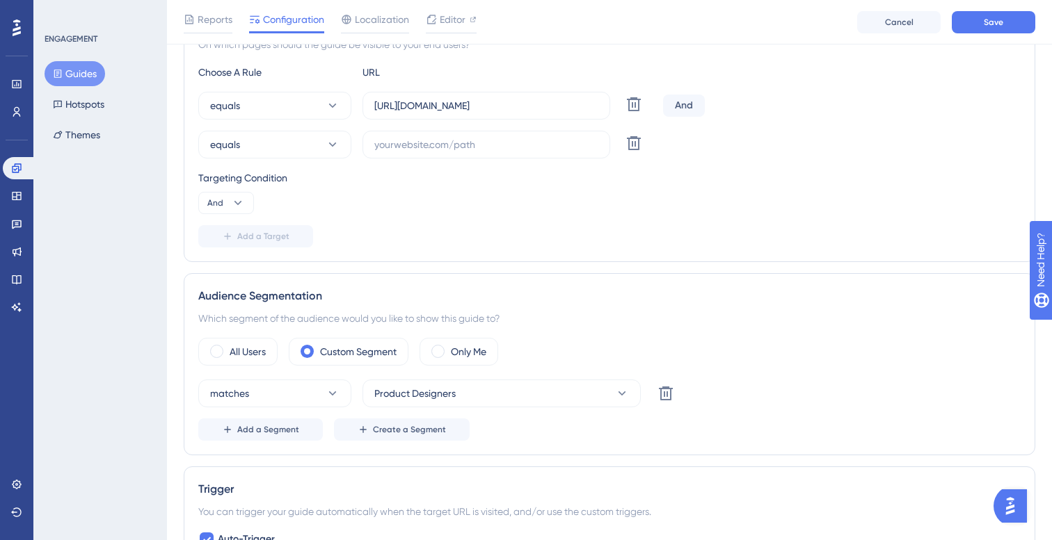
click at [682, 108] on div "And" at bounding box center [684, 106] width 42 height 22
click at [242, 203] on icon at bounding box center [238, 203] width 14 height 14
click at [225, 266] on div "Or Or" at bounding box center [226, 271] width 26 height 28
click at [472, 156] on label at bounding box center [486, 145] width 248 height 28
click at [472, 152] on input "text" at bounding box center [486, 144] width 224 height 15
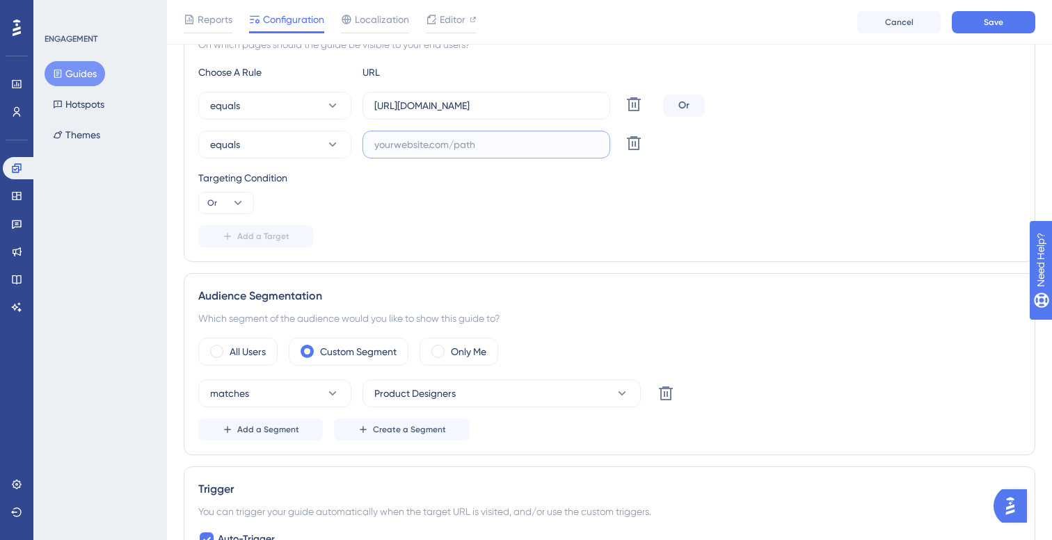
paste input "[URL][DOMAIN_NAME]"
type input "[URL][DOMAIN_NAME]"
click at [529, 222] on div "Choose A Rule URL equals https://unified.cloudways.com/ Delete Or equals https:…" at bounding box center [609, 156] width 822 height 184
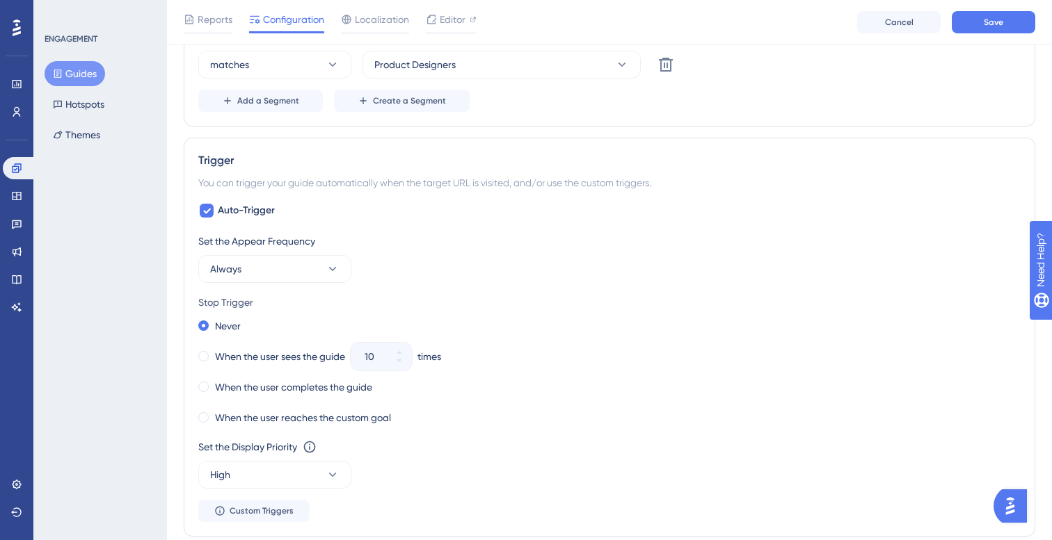
scroll to position [698, 0]
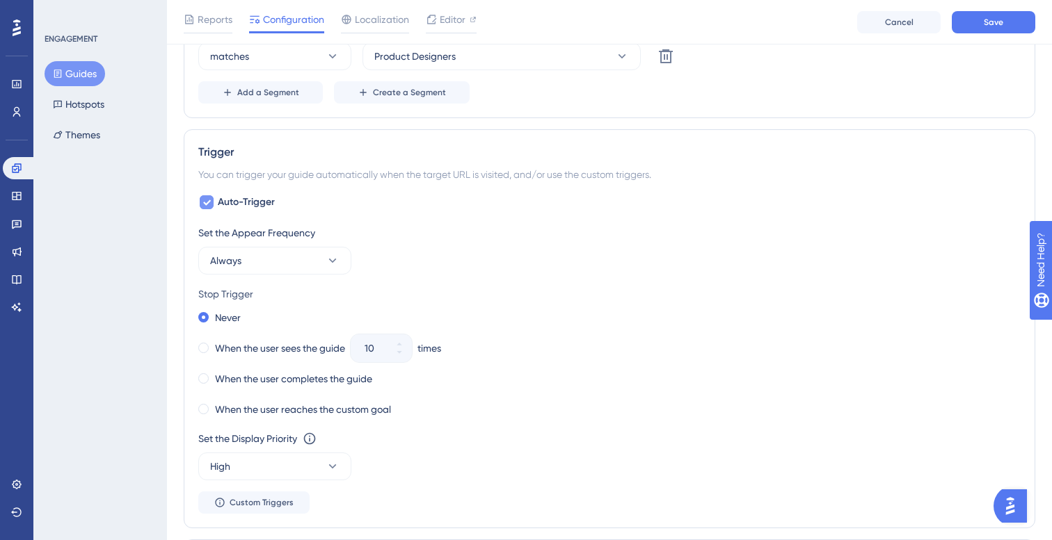
click at [208, 204] on icon at bounding box center [206, 202] width 8 height 11
checkbox input "false"
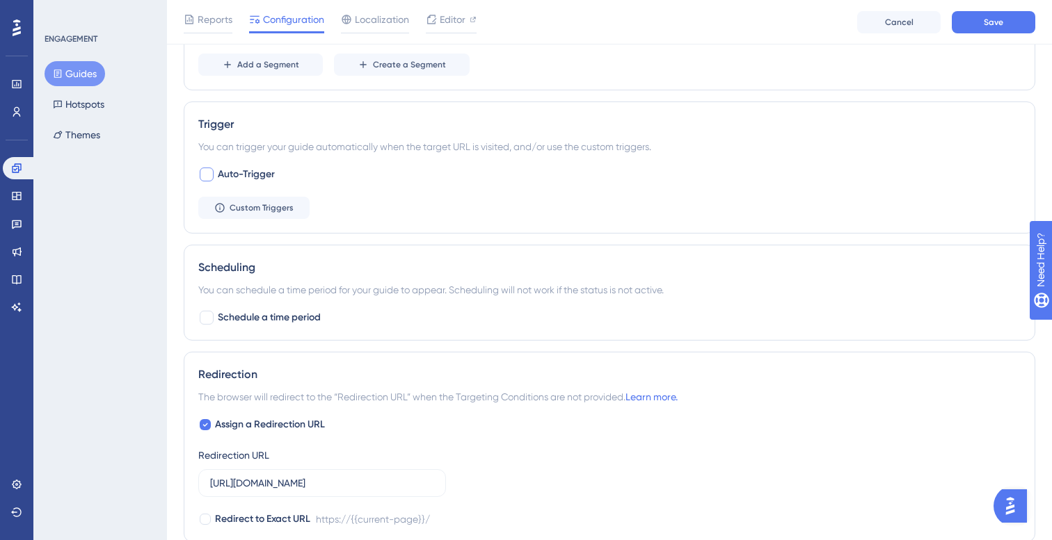
scroll to position [723, 0]
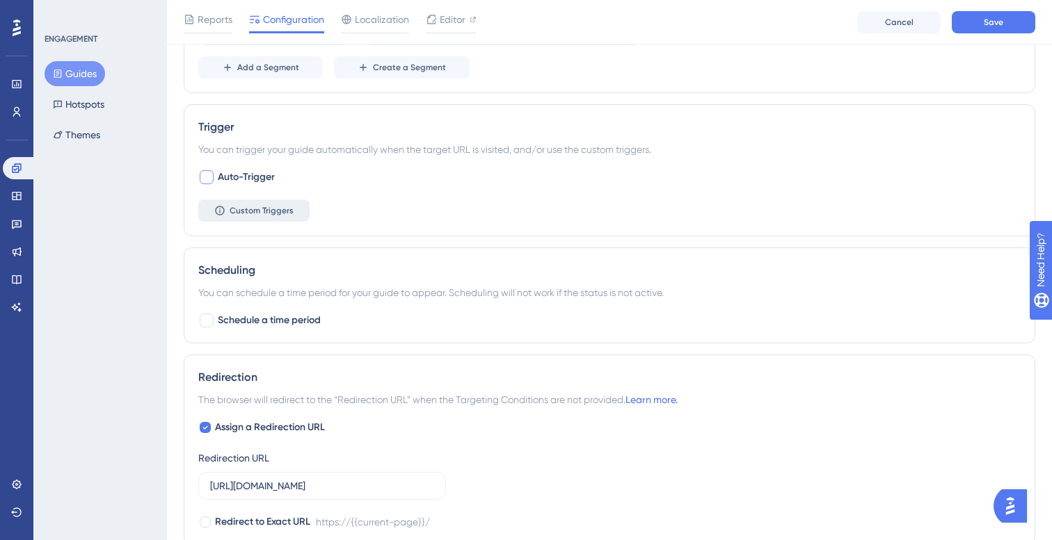
click at [268, 211] on span "Custom Triggers" at bounding box center [262, 210] width 64 height 11
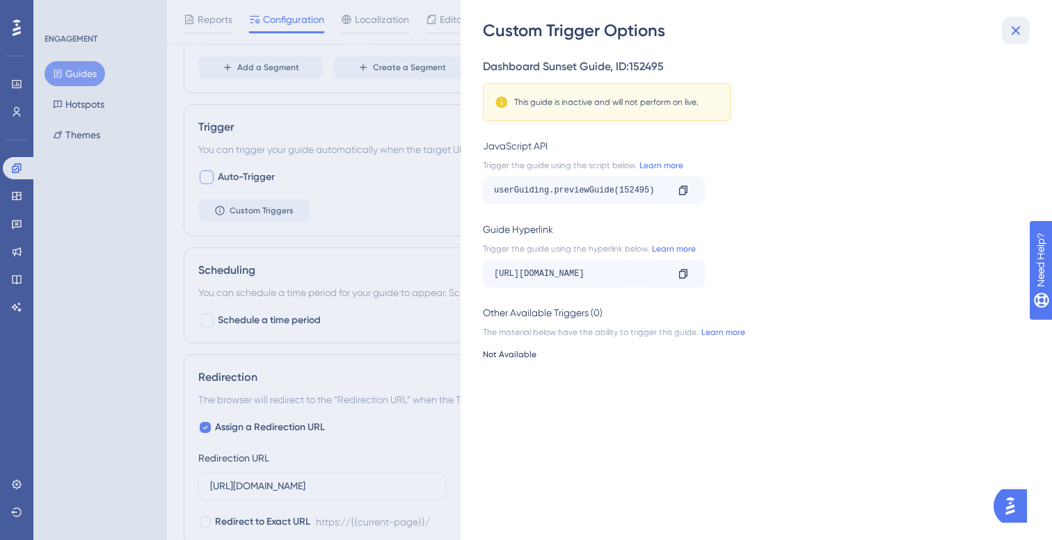
click at [1013, 32] on icon at bounding box center [1015, 30] width 9 height 9
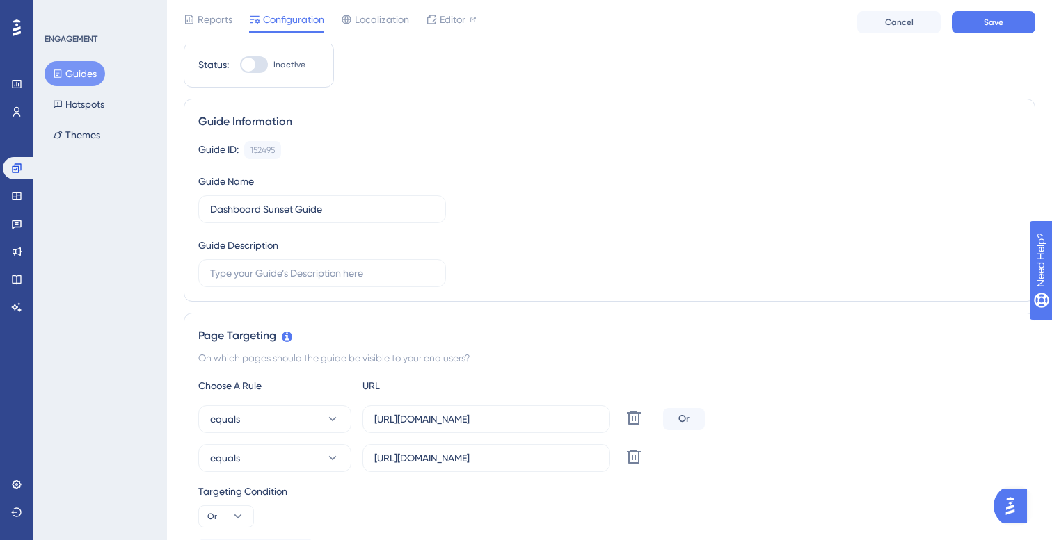
scroll to position [0, 0]
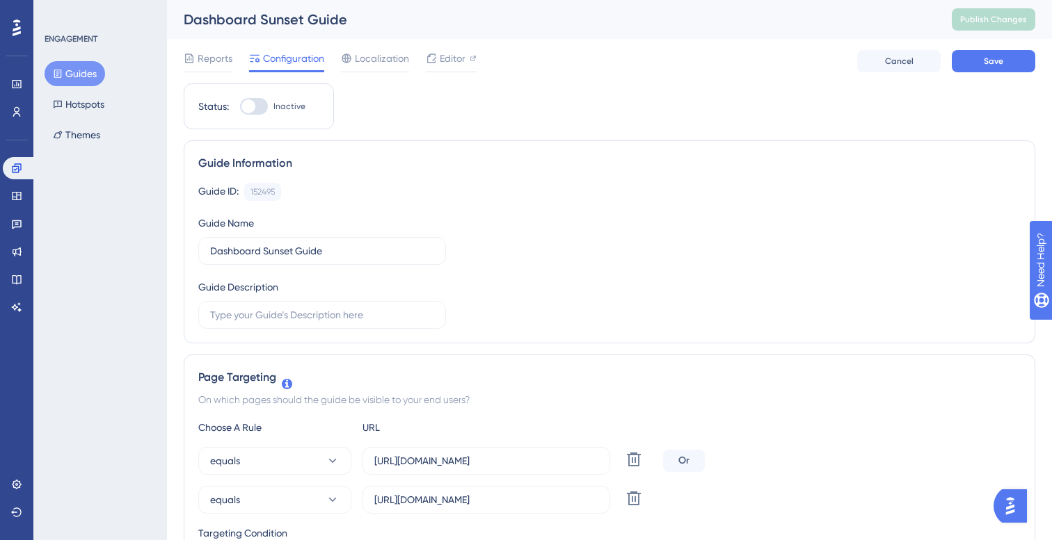
click at [262, 98] on div at bounding box center [254, 106] width 28 height 17
click at [240, 106] on input "Inactive" at bounding box center [239, 106] width 1 height 1
checkbox input "true"
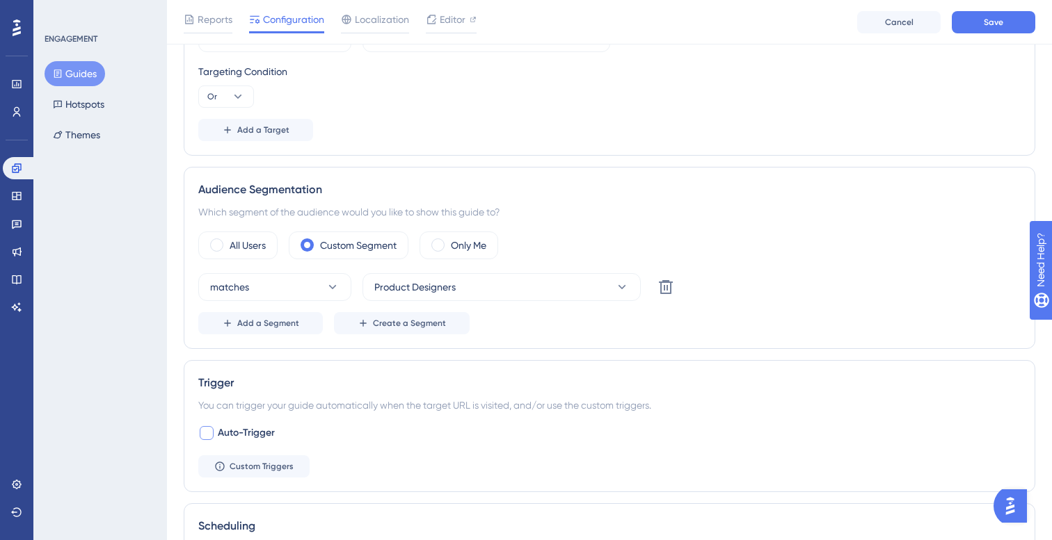
scroll to position [469, 0]
click at [435, 280] on span "Product Designers" at bounding box center [414, 285] width 81 height 17
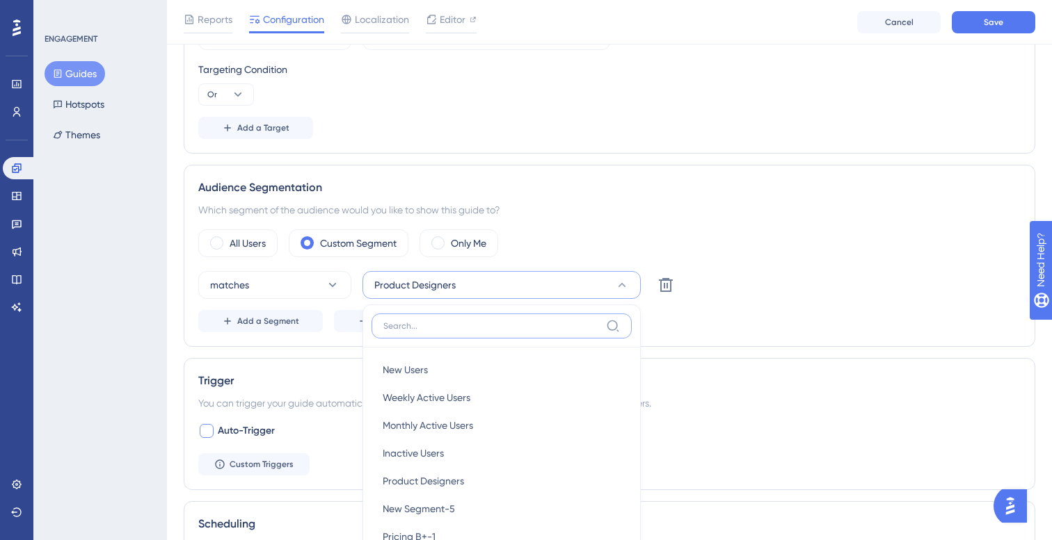
scroll to position [626, 0]
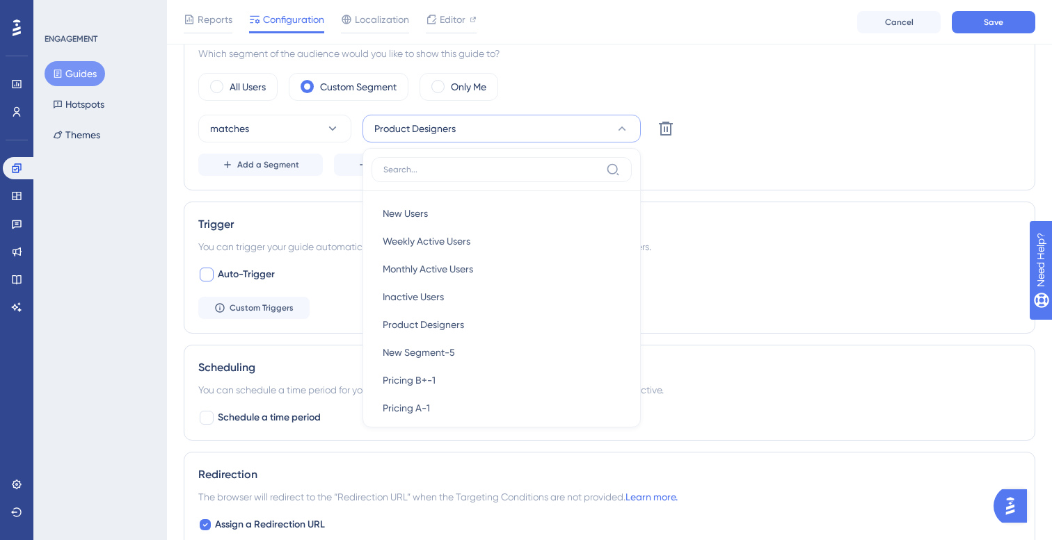
click at [677, 150] on div "matches Product Designers New Users New Users Weekly Active Users Weekly Active…" at bounding box center [609, 145] width 822 height 61
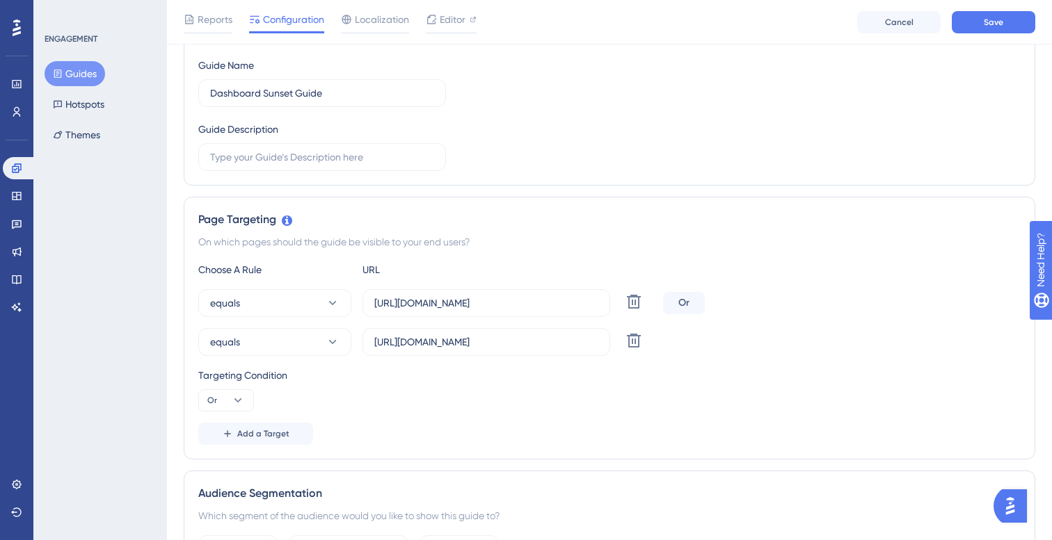
scroll to position [163, 0]
click at [629, 301] on icon at bounding box center [634, 303] width 14 height 14
type input "[URL][DOMAIN_NAME]"
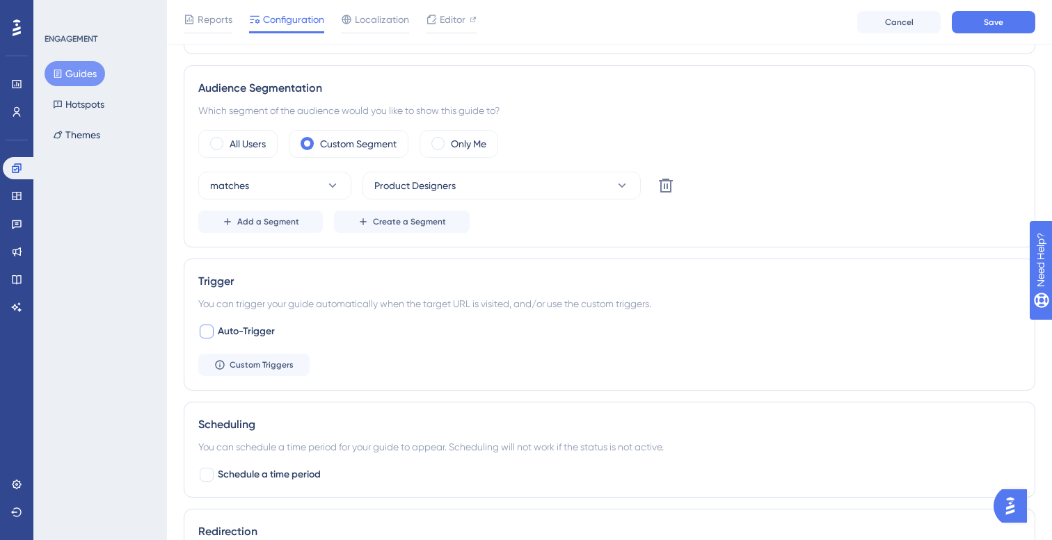
scroll to position [496, 0]
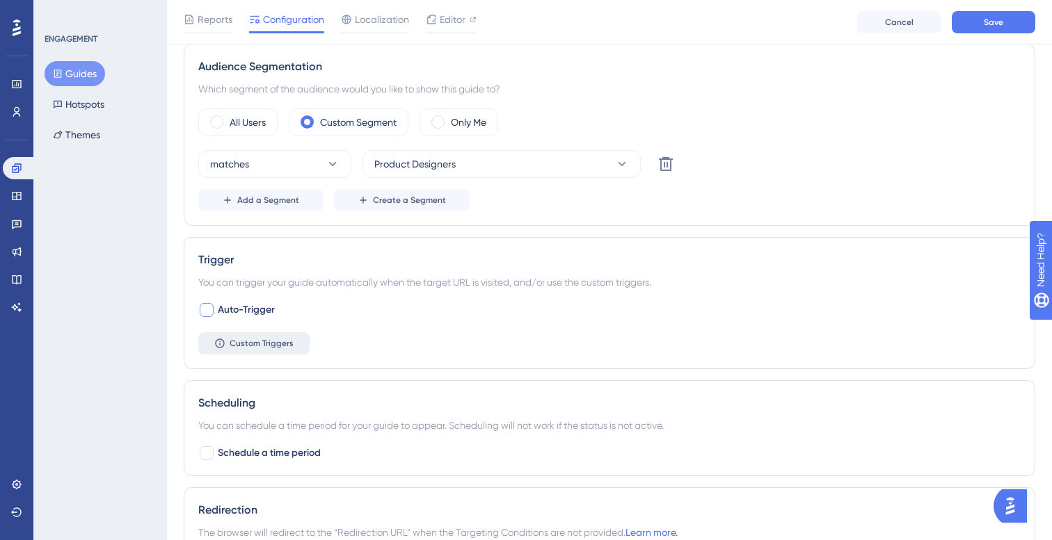
click at [284, 344] on span "Custom Triggers" at bounding box center [262, 343] width 64 height 11
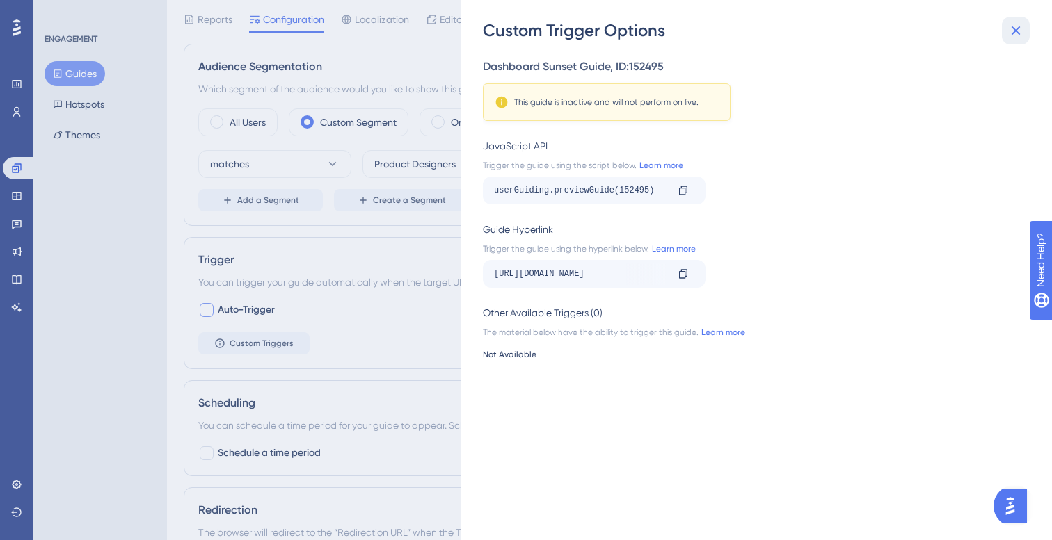
click at [1017, 32] on icon at bounding box center [1015, 30] width 9 height 9
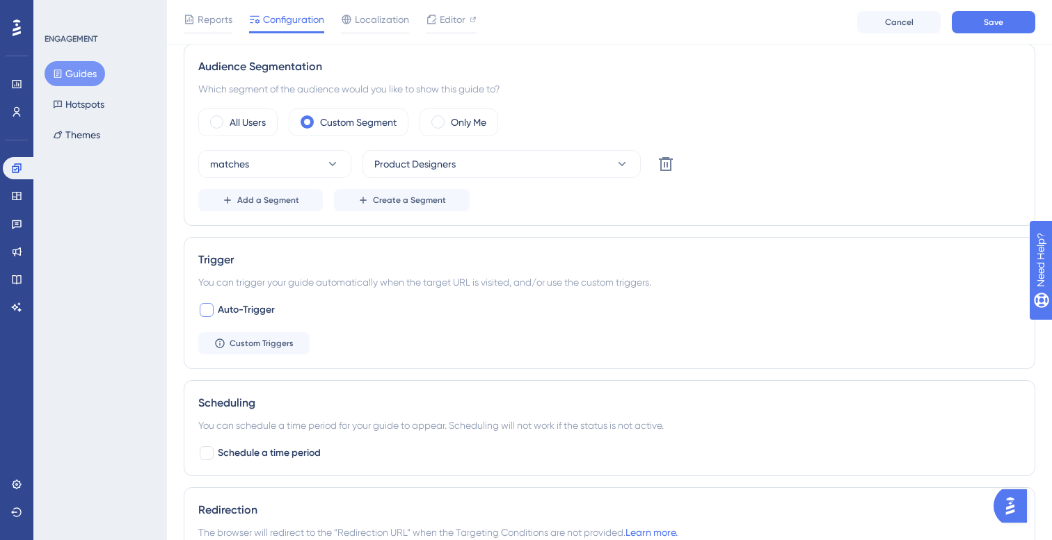
click at [409, 286] on div "You can trigger your guide automatically when the target URL is visited, and/or…" at bounding box center [609, 282] width 822 height 17
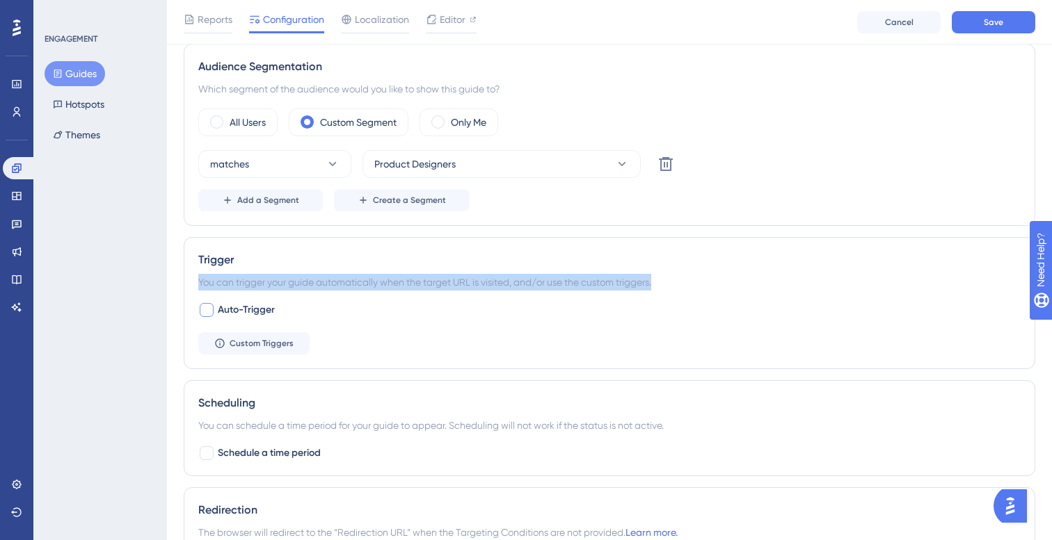
click at [409, 286] on div "You can trigger your guide automatically when the target URL is visited, and/or…" at bounding box center [609, 282] width 822 height 17
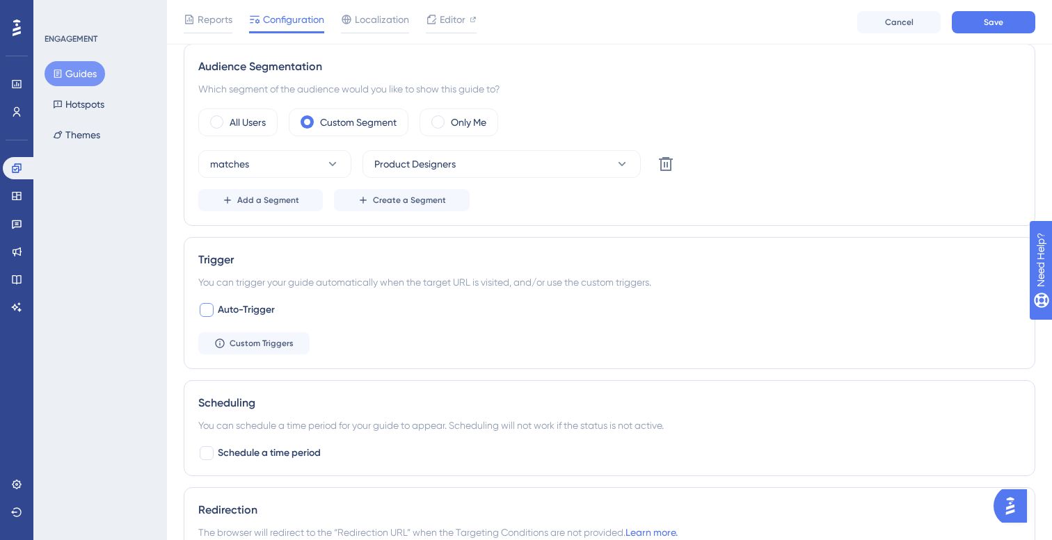
click at [409, 286] on div "You can trigger your guide automatically when the target URL is visited, and/or…" at bounding box center [609, 282] width 822 height 17
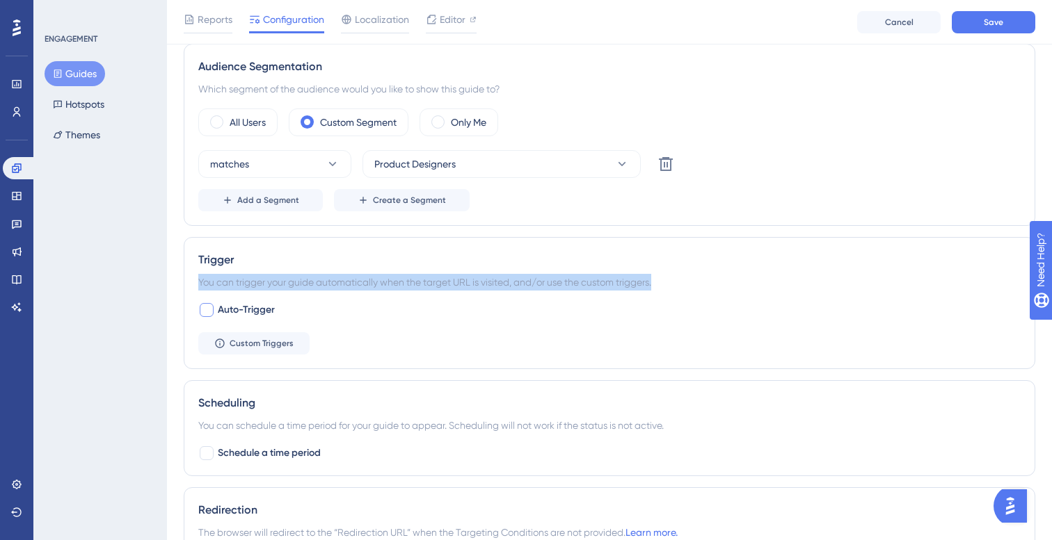
click at [409, 286] on div "You can trigger your guide automatically when the target URL is visited, and/or…" at bounding box center [609, 282] width 822 height 17
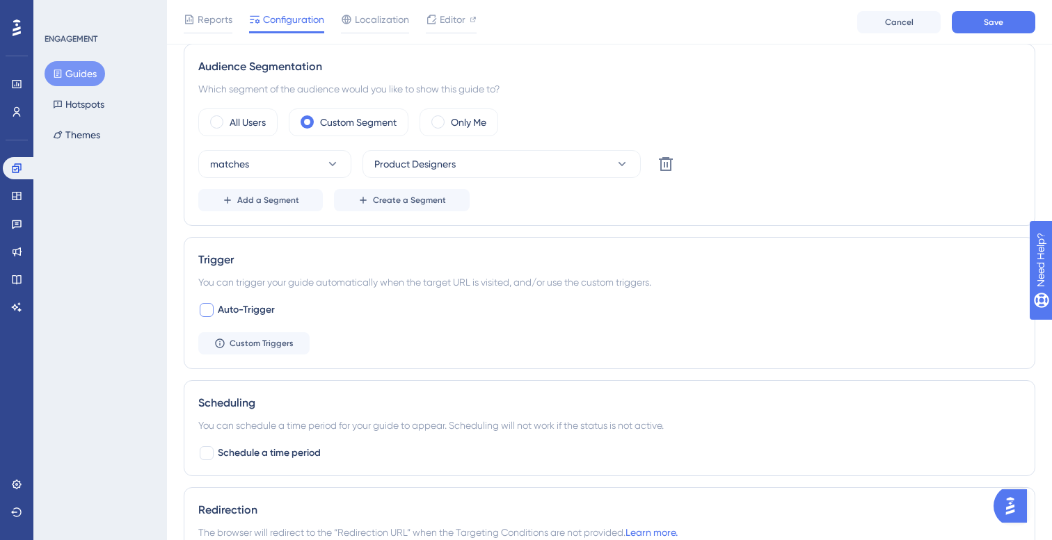
click at [409, 286] on div "You can trigger your guide automatically when the target URL is visited, and/or…" at bounding box center [609, 282] width 822 height 17
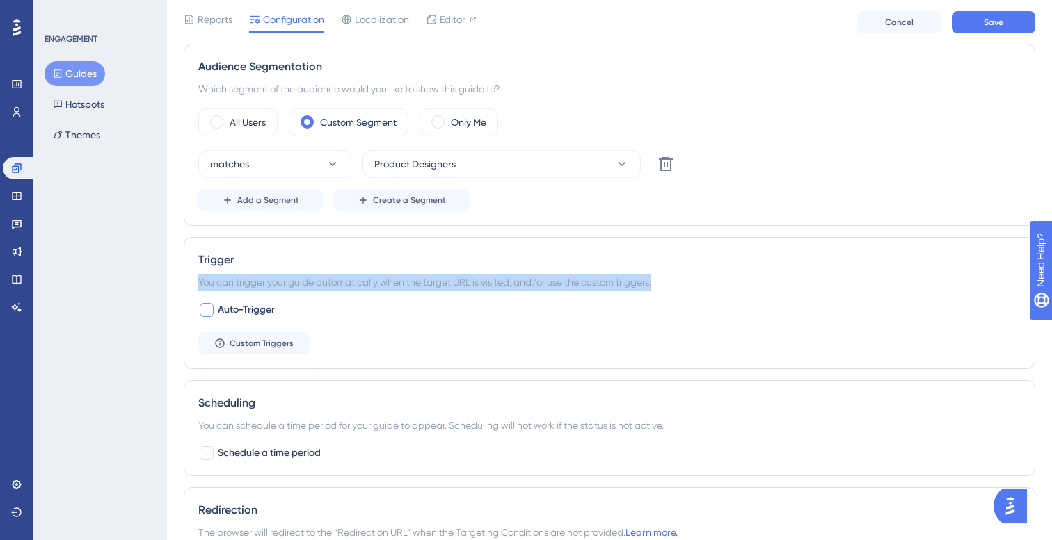
click at [409, 286] on div "You can trigger your guide automatically when the target URL is visited, and/or…" at bounding box center [609, 282] width 822 height 17
click at [346, 287] on div "You can trigger your guide automatically when the target URL is visited, and/or…" at bounding box center [609, 282] width 822 height 17
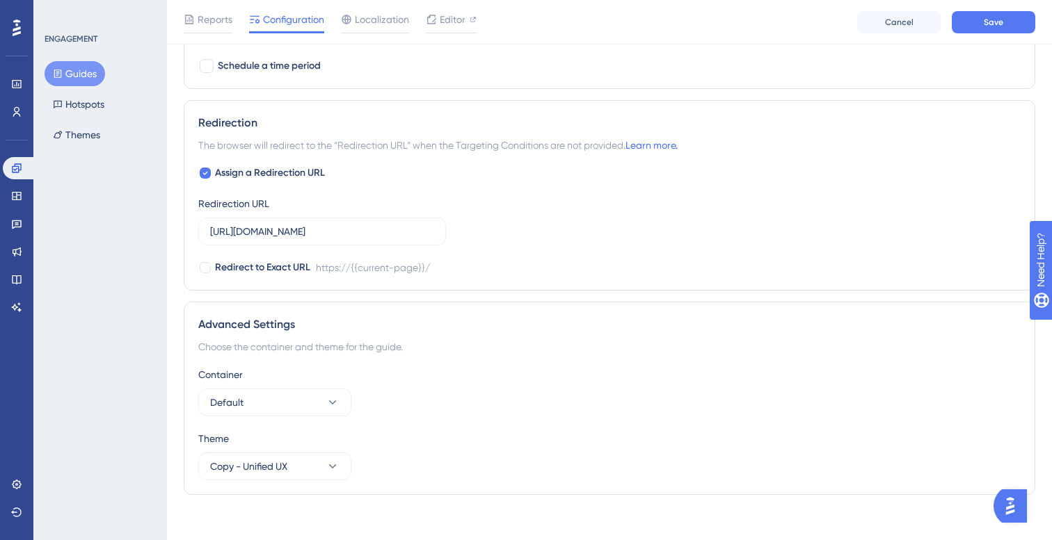
scroll to position [894, 0]
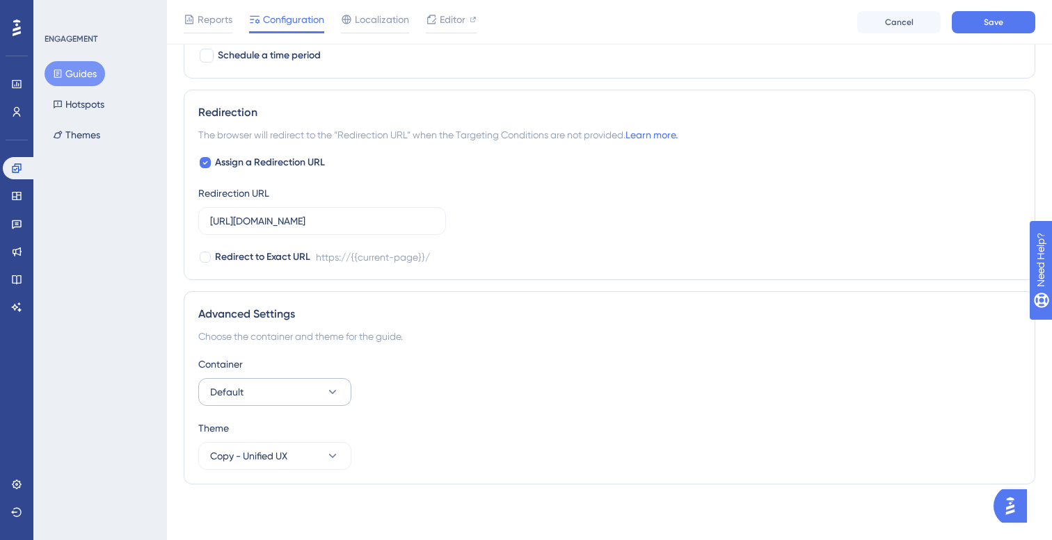
click at [330, 387] on icon at bounding box center [332, 392] width 14 height 14
click at [331, 456] on icon at bounding box center [332, 456] width 14 height 14
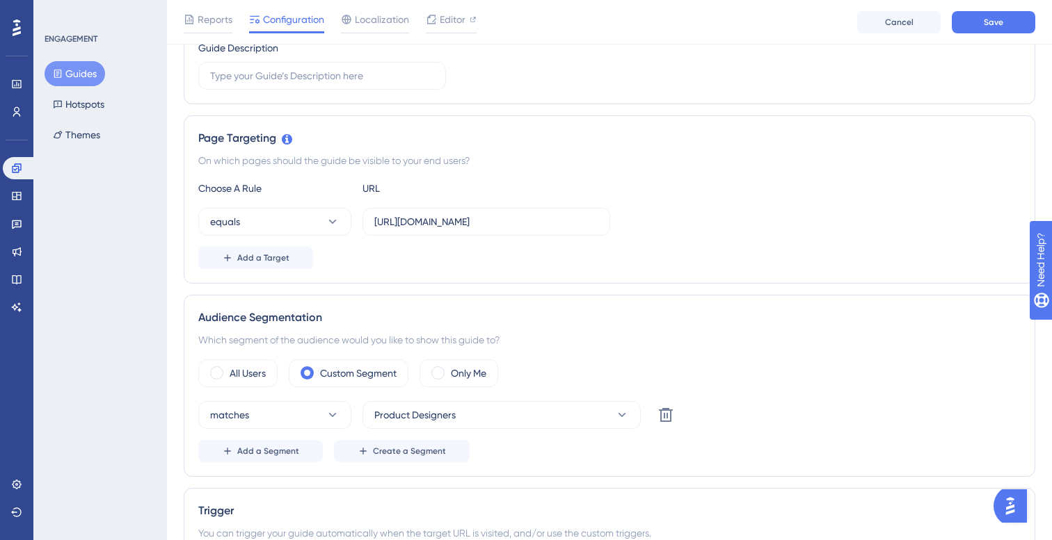
scroll to position [256, 0]
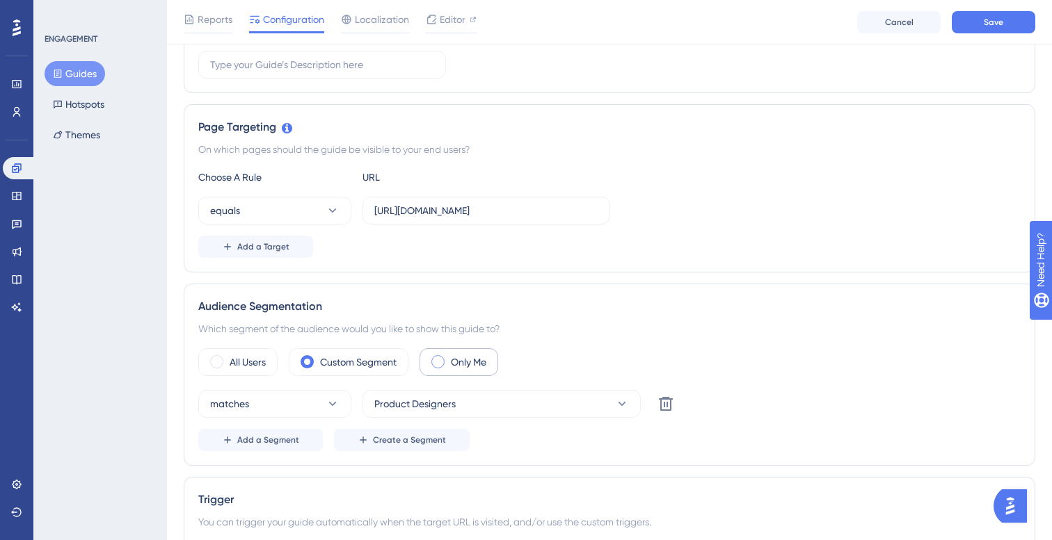
click at [442, 364] on span at bounding box center [437, 361] width 13 height 13
click at [449, 357] on input "radio" at bounding box center [449, 357] width 0 height 0
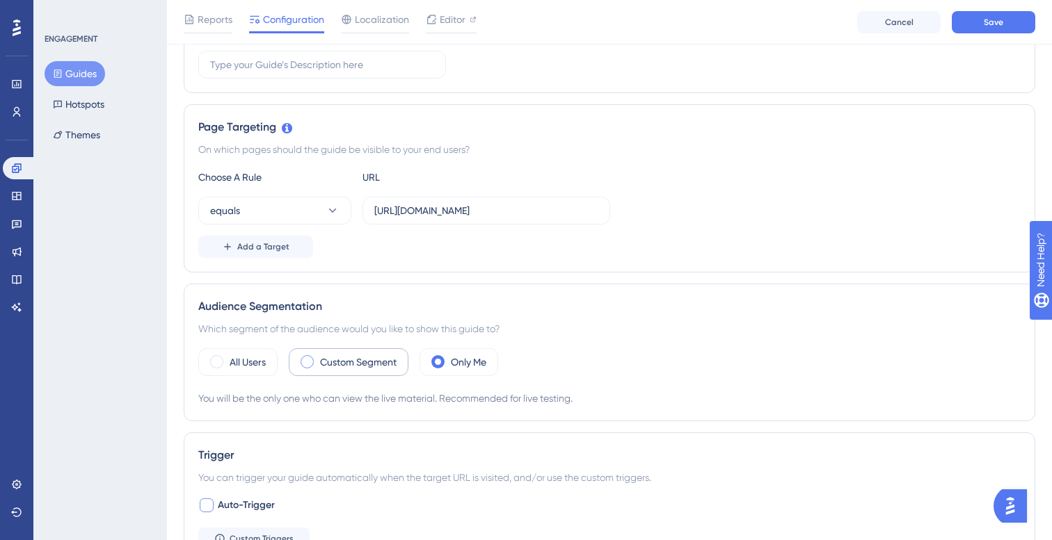
click at [322, 364] on label "Custom Segment" at bounding box center [358, 362] width 77 height 17
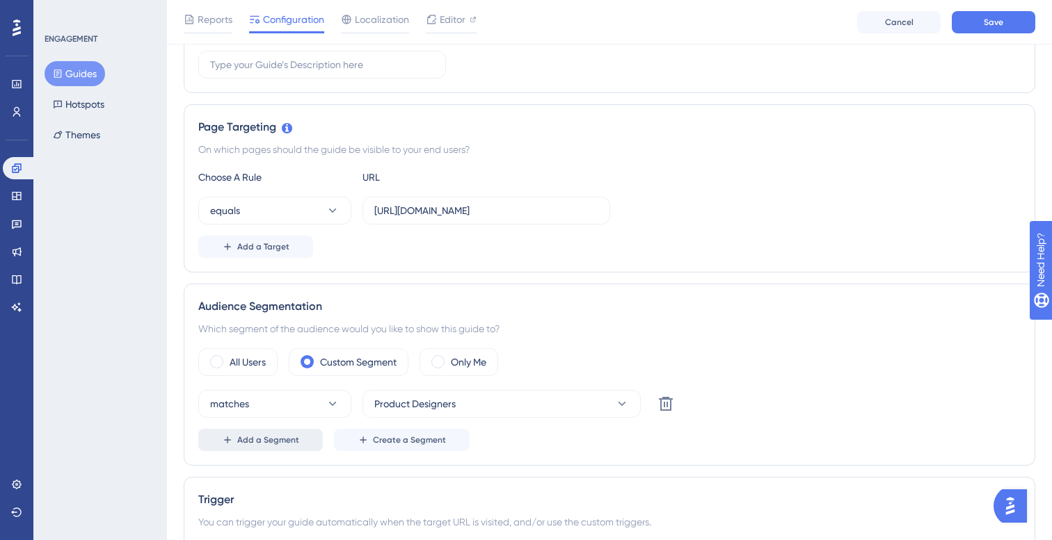
click at [302, 445] on button "Add a Segment" at bounding box center [260, 440] width 124 height 22
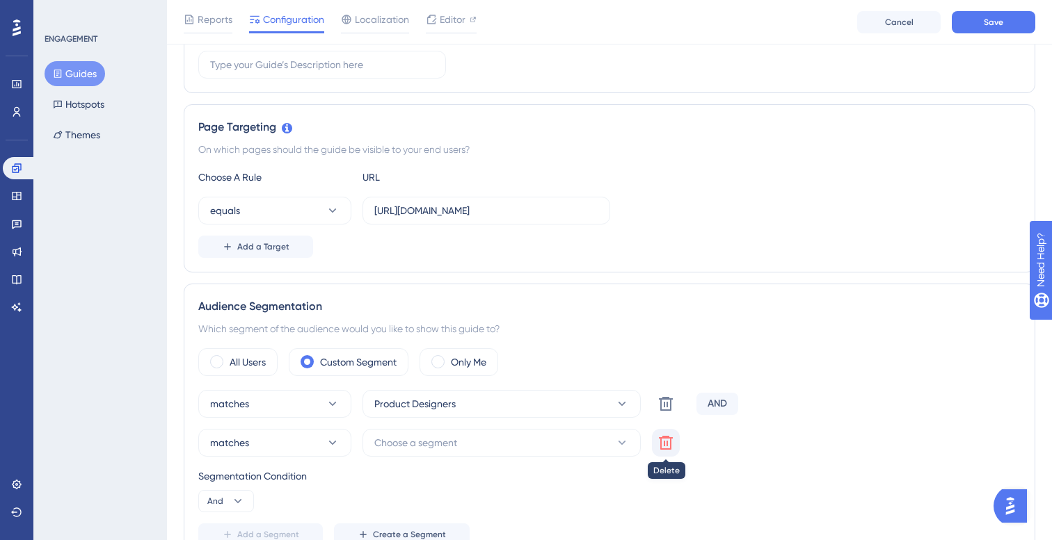
click at [666, 437] on icon at bounding box center [666, 443] width 14 height 14
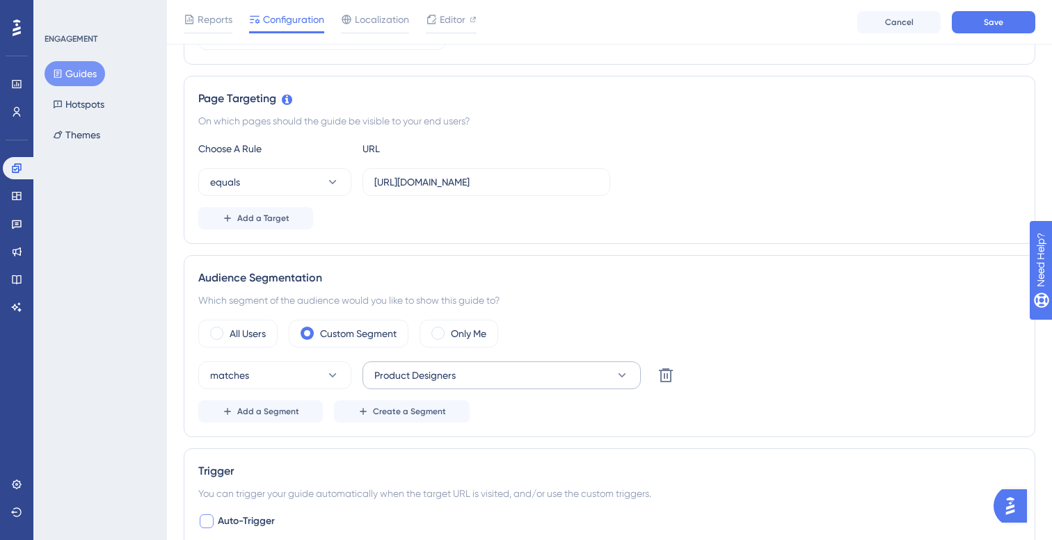
scroll to position [287, 0]
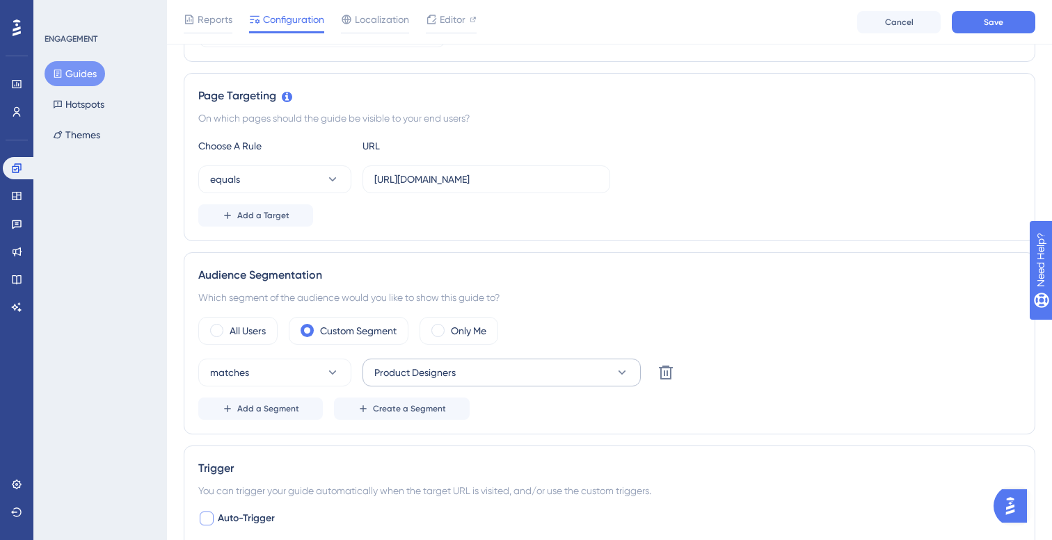
click at [494, 374] on button "Product Designers" at bounding box center [501, 373] width 278 height 28
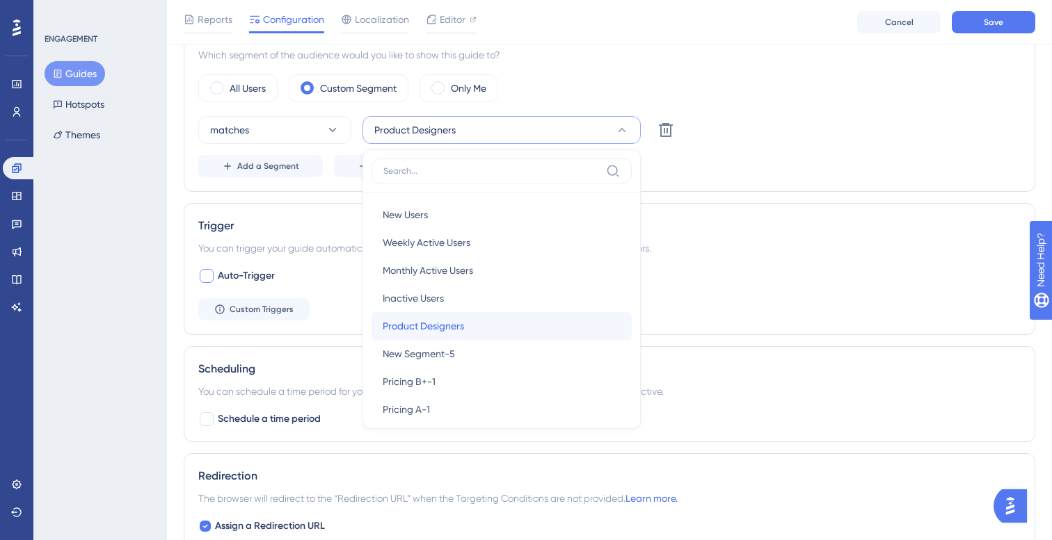
click at [528, 319] on div "Product Designers Product Designers" at bounding box center [502, 326] width 238 height 28
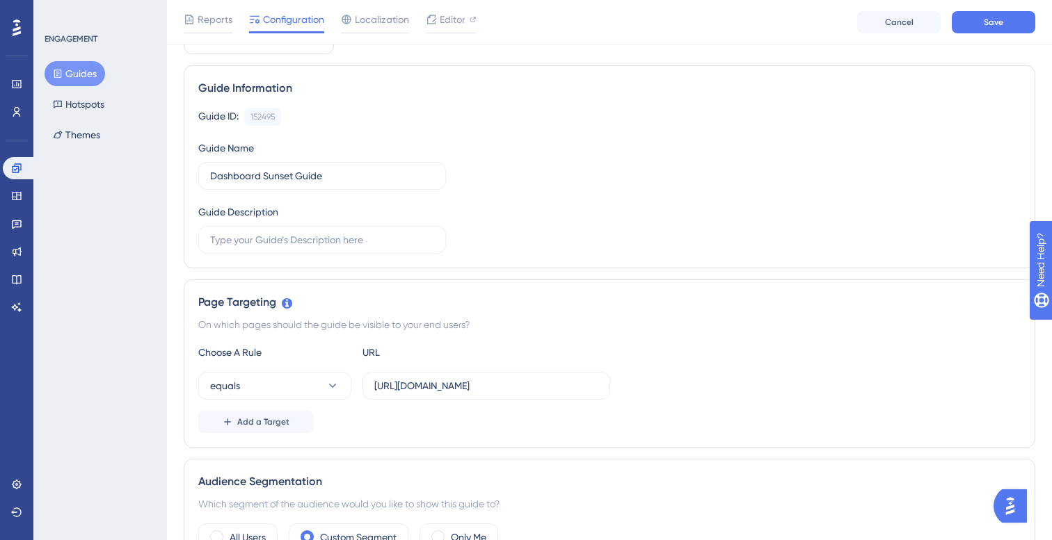
scroll to position [0, 0]
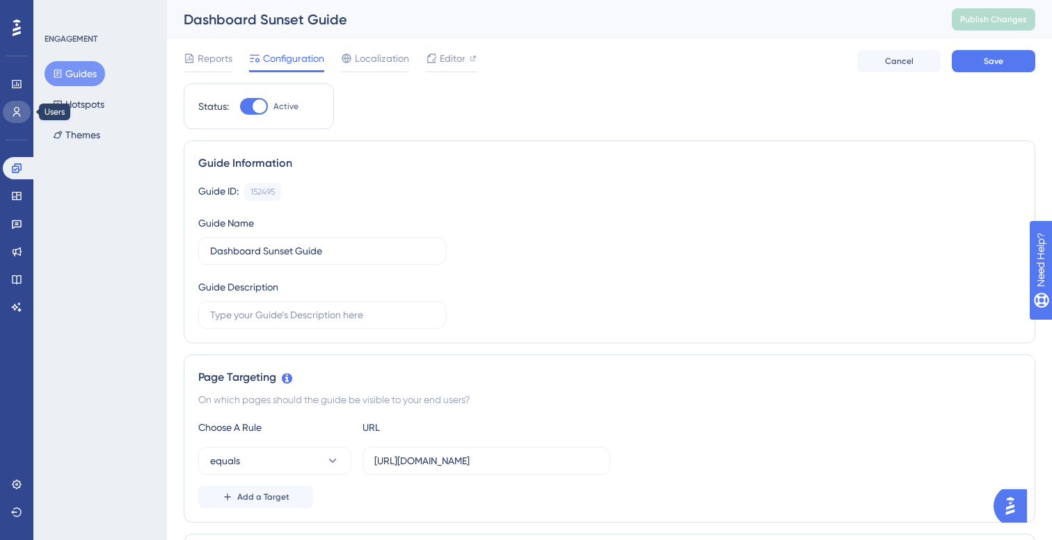
click at [8, 117] on link at bounding box center [17, 112] width 28 height 22
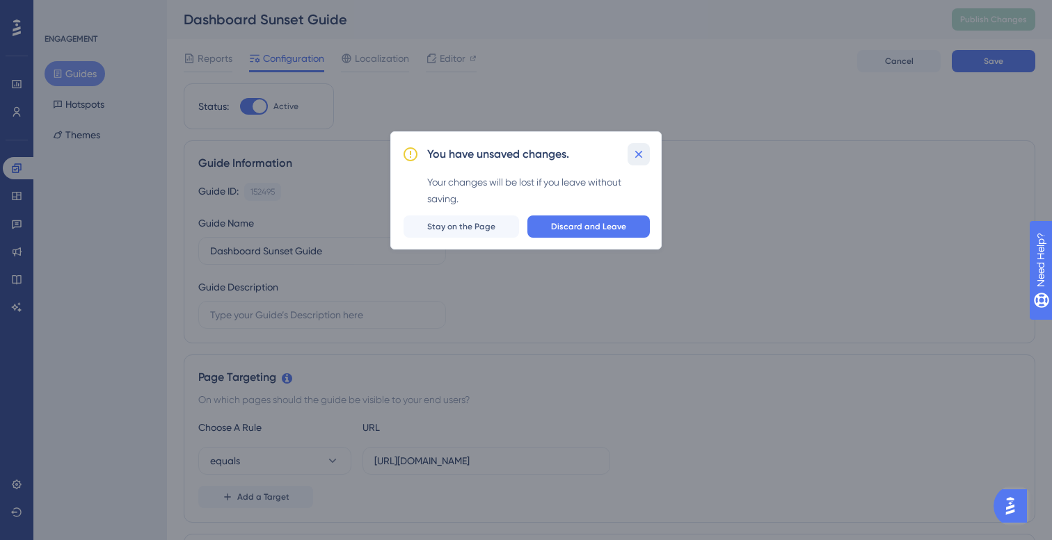
click at [643, 154] on icon at bounding box center [638, 154] width 14 height 14
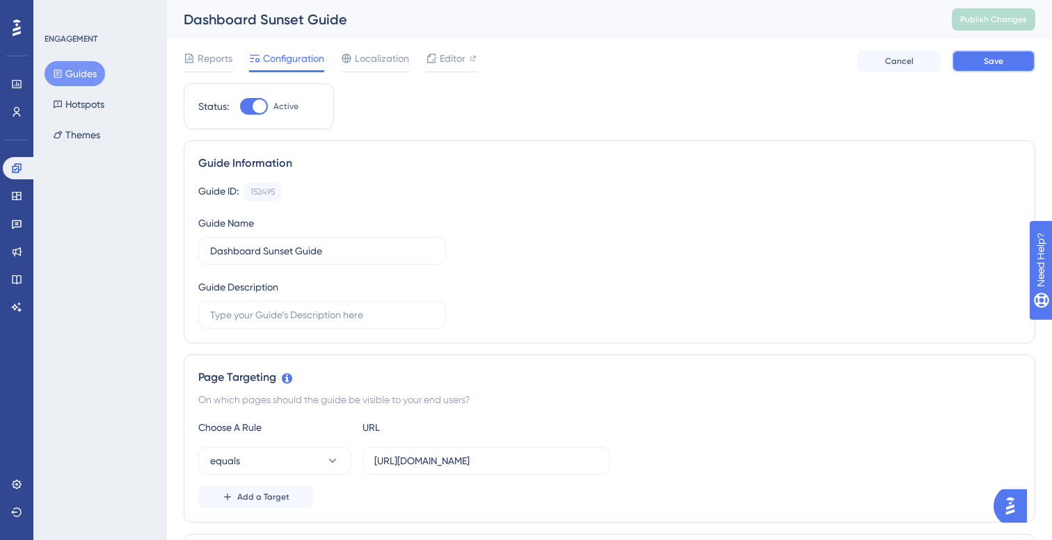
click at [1014, 61] on button "Save" at bounding box center [992, 61] width 83 height 22
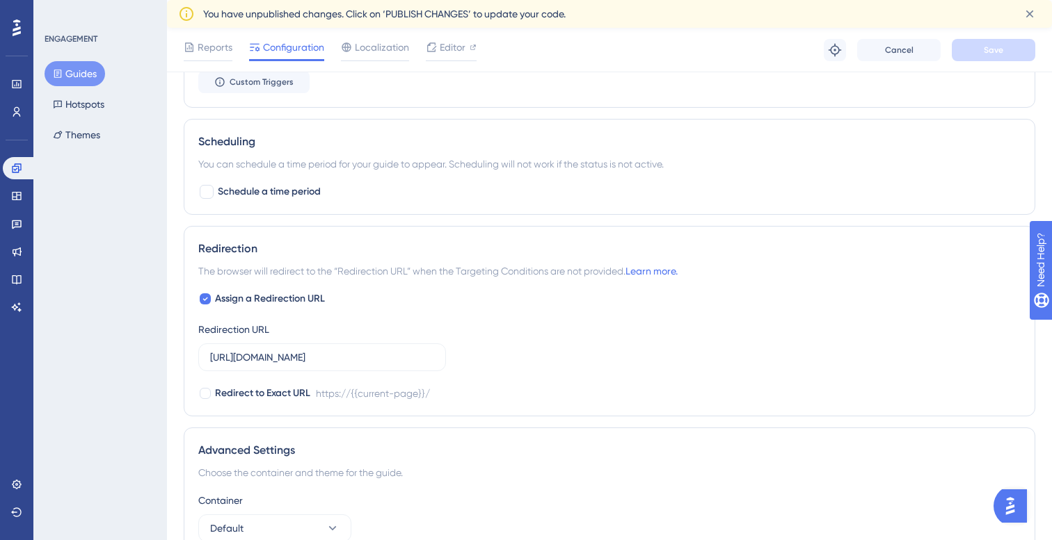
scroll to position [796, 0]
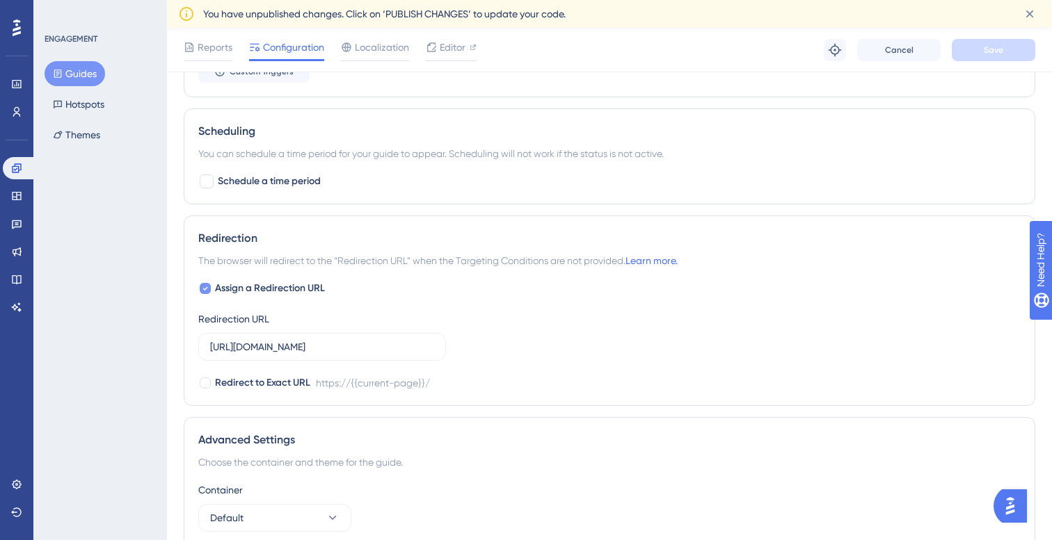
click at [207, 287] on icon at bounding box center [205, 288] width 6 height 11
checkbox input "false"
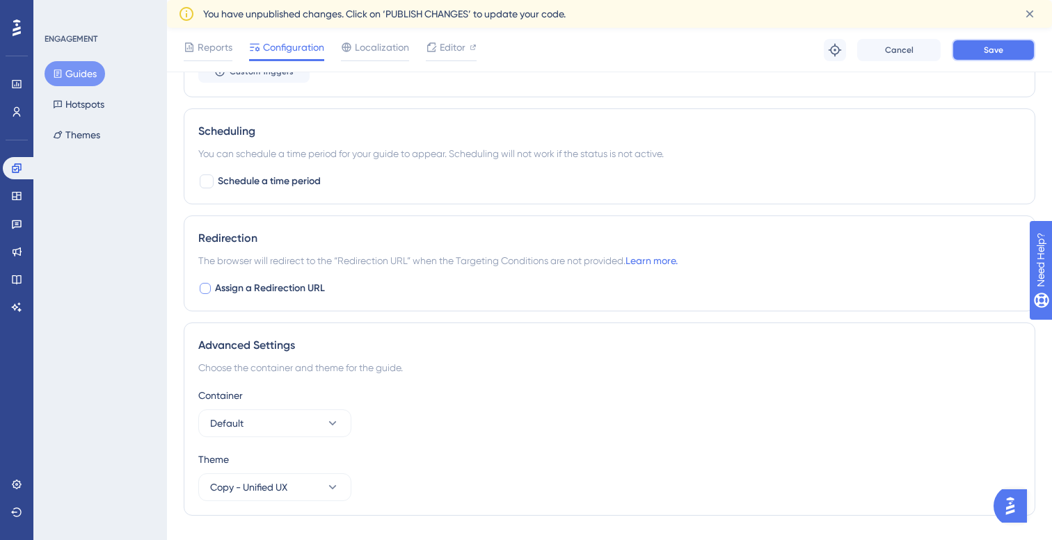
click at [1007, 50] on button "Save" at bounding box center [992, 50] width 83 height 22
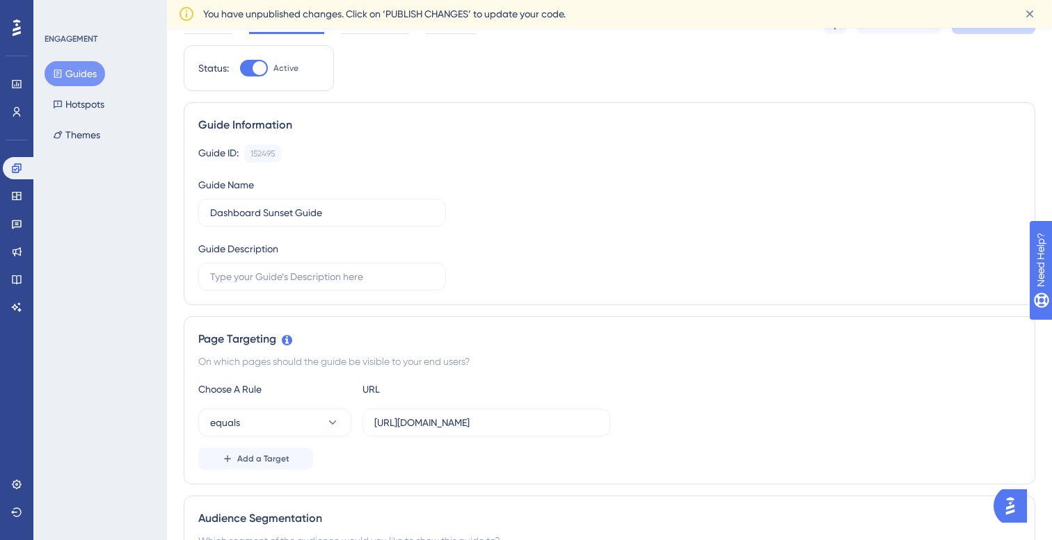
scroll to position [86, 0]
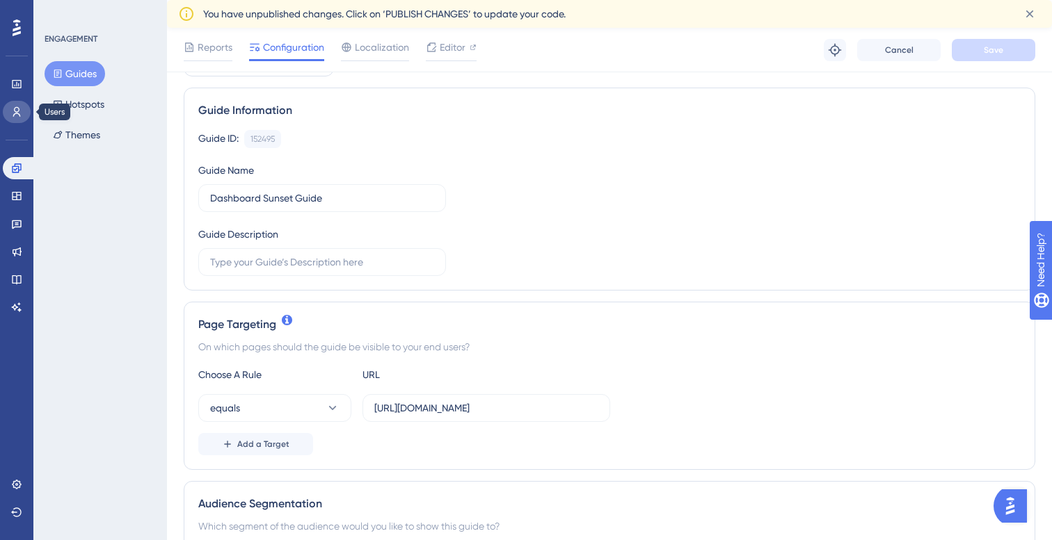
click at [25, 114] on link at bounding box center [17, 112] width 28 height 22
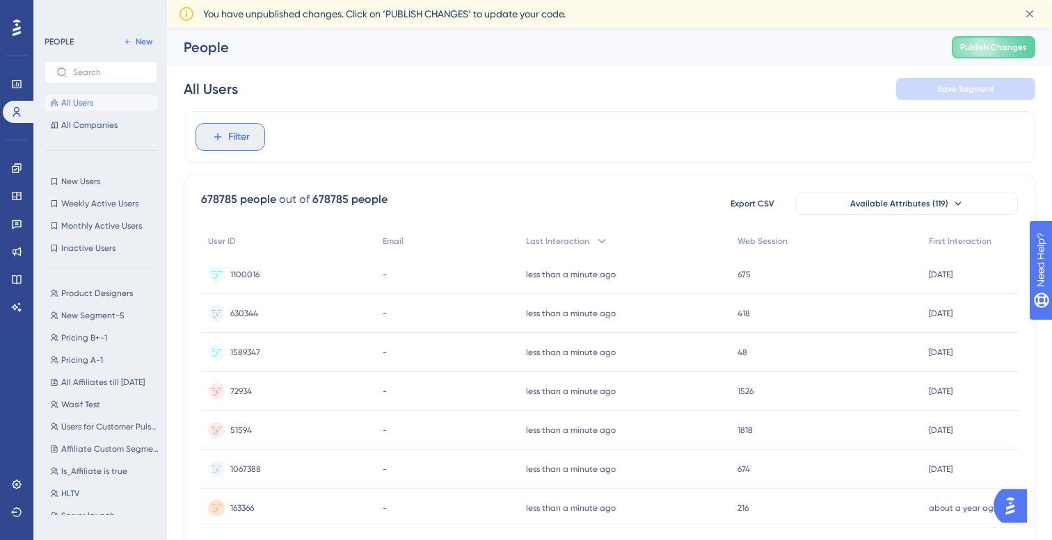
click at [254, 141] on button "Filter" at bounding box center [230, 137] width 70 height 28
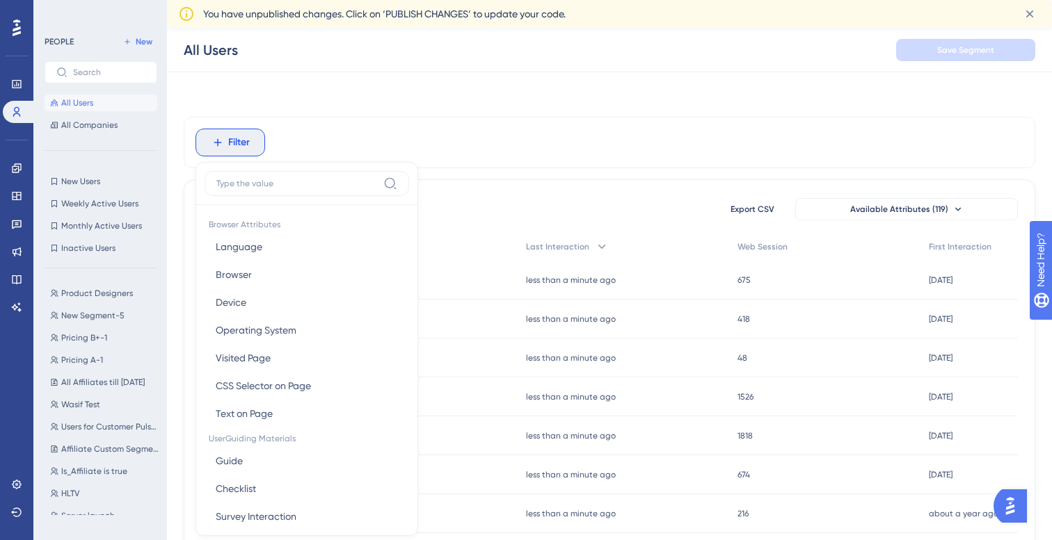
scroll to position [73, 0]
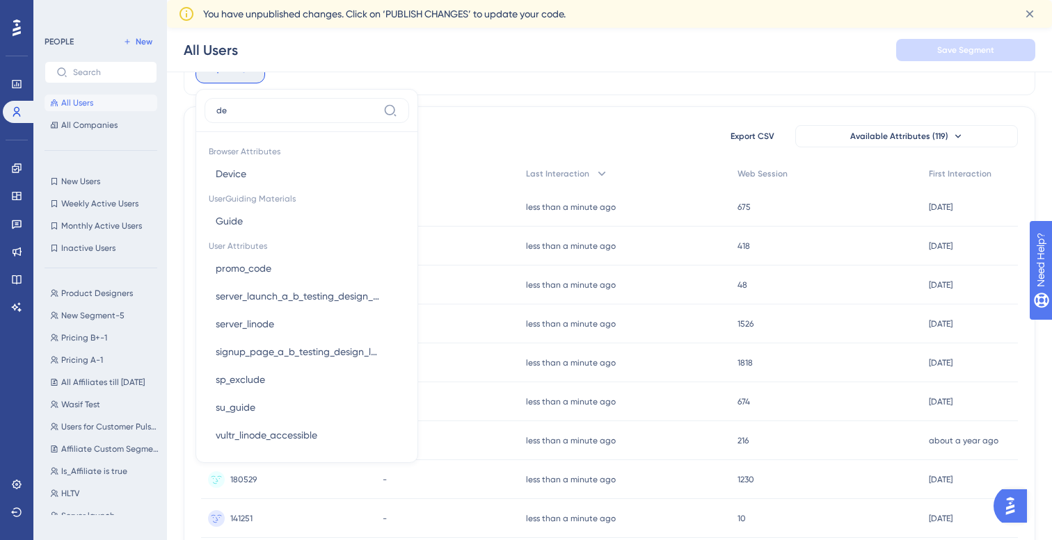
type input "d"
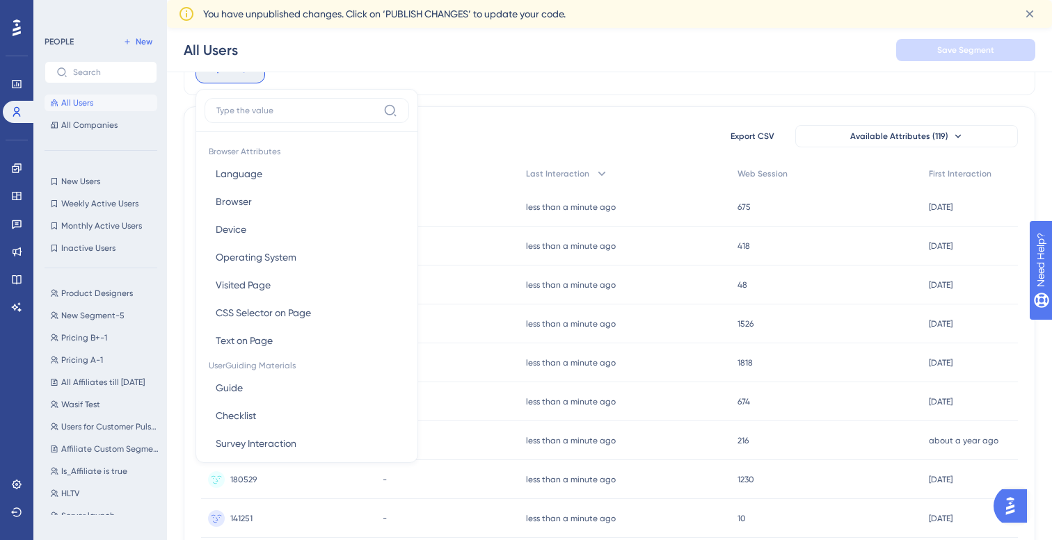
scroll to position [0, 0]
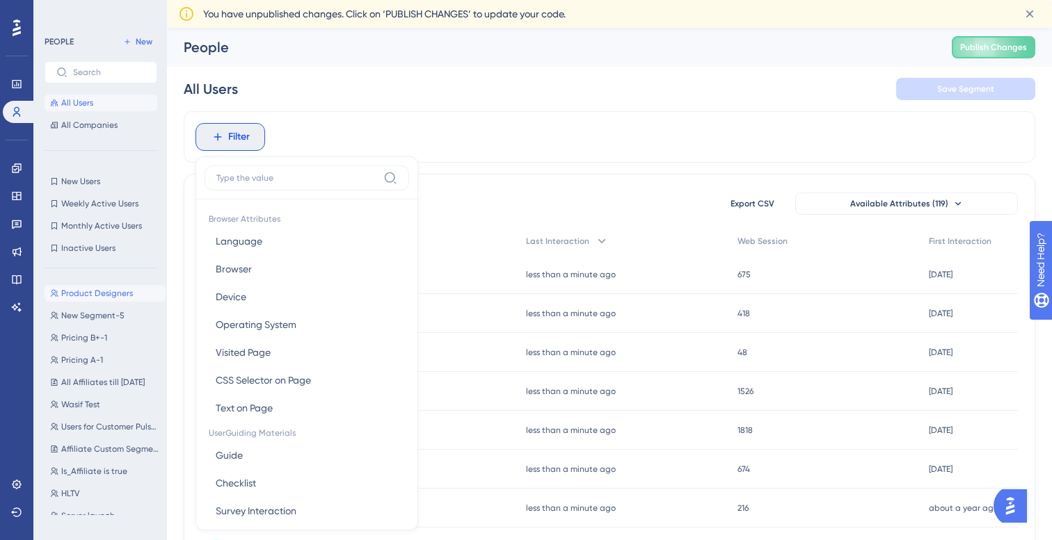
click at [99, 291] on span "Product Designers" at bounding box center [97, 293] width 72 height 11
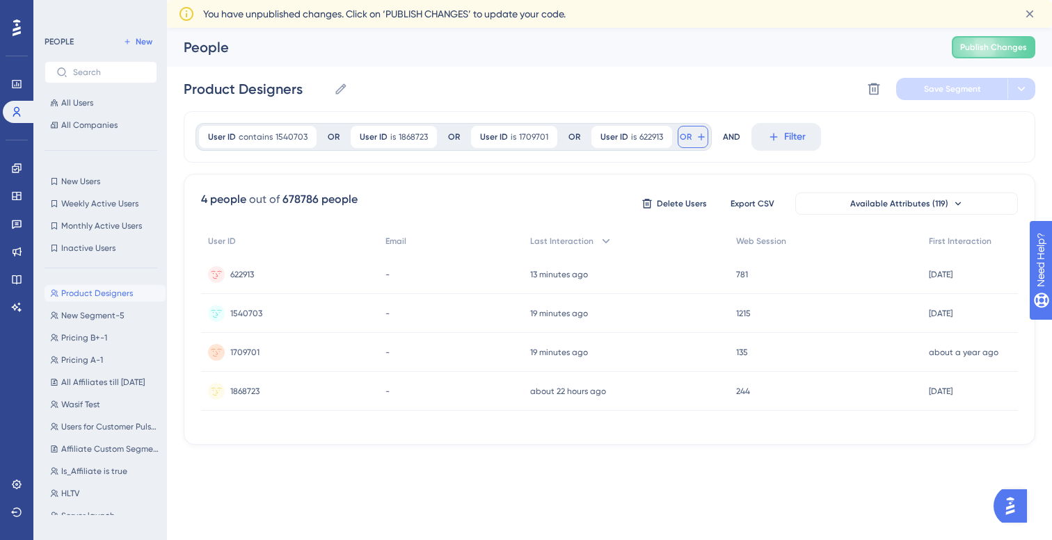
click at [700, 140] on icon at bounding box center [700, 136] width 11 height 11
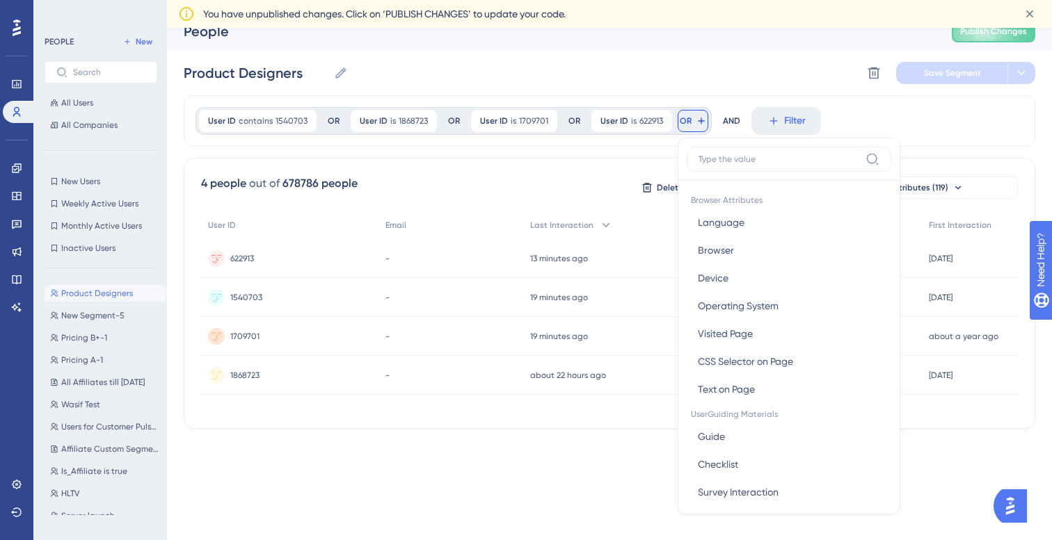
click at [727, 83] on div "Product Designers Product Designers Delete Segment Save Segment" at bounding box center [609, 73] width 851 height 45
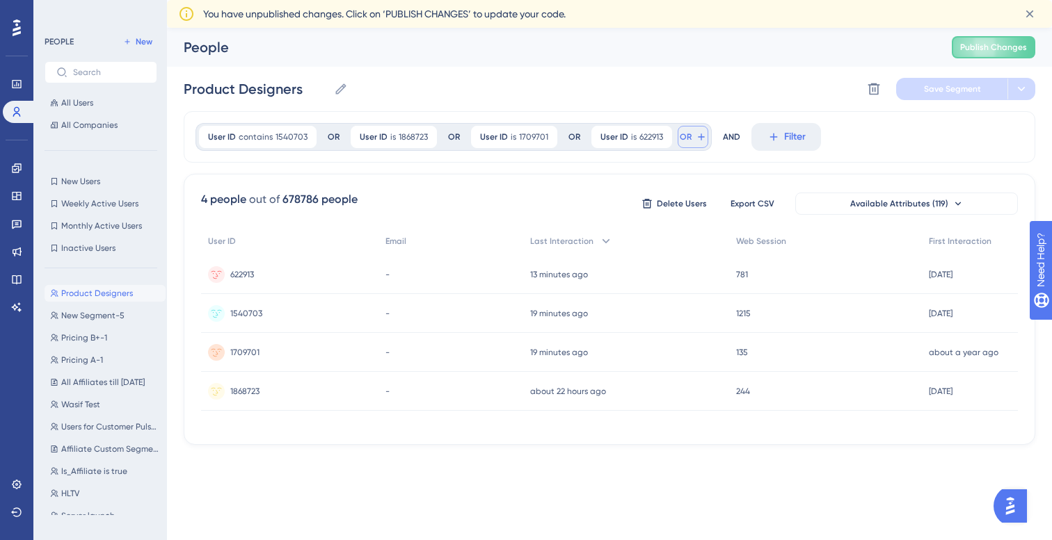
click at [687, 140] on button "OR" at bounding box center [692, 137] width 31 height 22
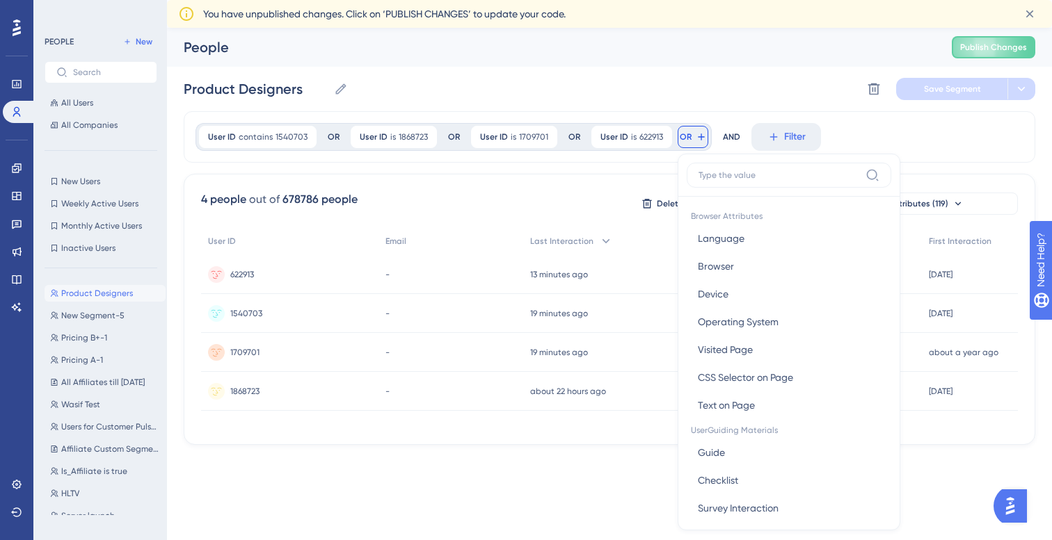
scroll to position [72, 0]
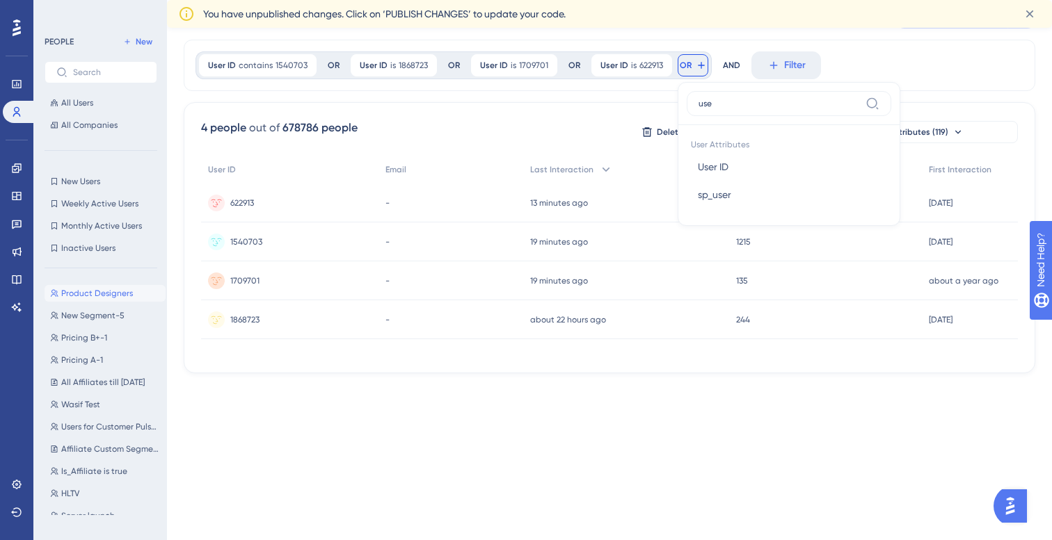
type input "user"
click at [710, 168] on span "User ID" at bounding box center [713, 167] width 31 height 17
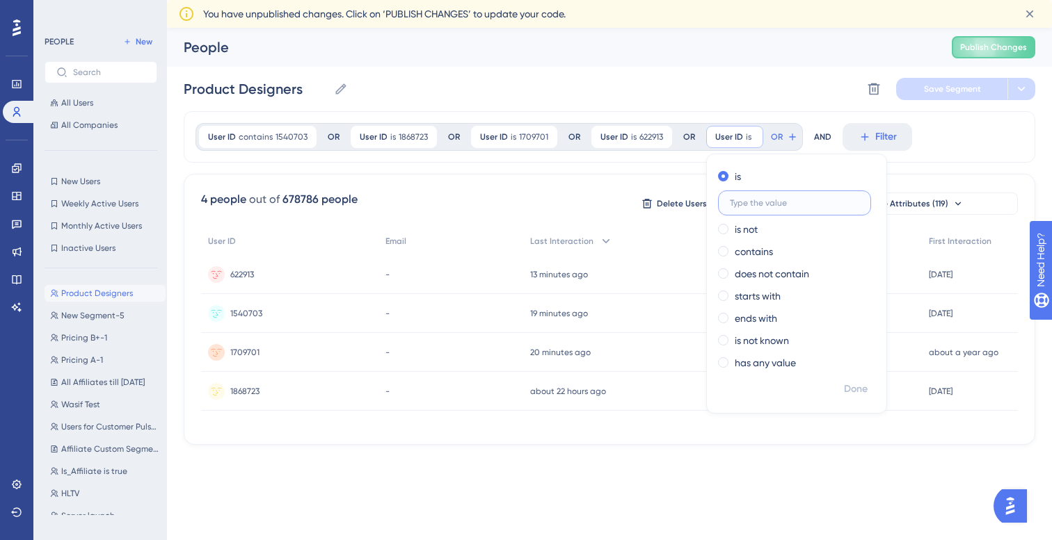
scroll to position [0, 0]
paste input "133339"
type input "133339"
click at [851, 389] on span "Done" at bounding box center [856, 389] width 24 height 17
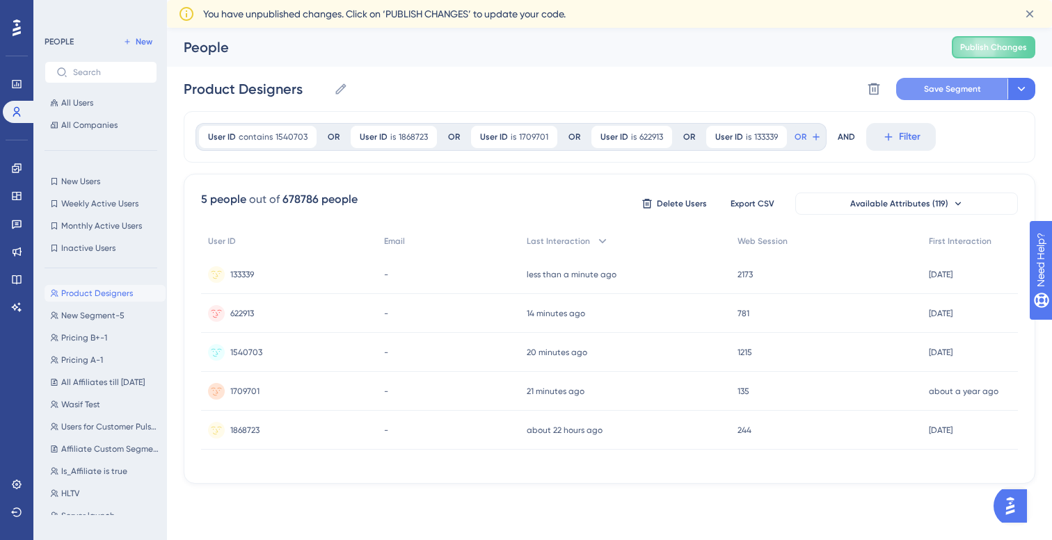
click at [955, 96] on button "Save Segment" at bounding box center [951, 89] width 111 height 22
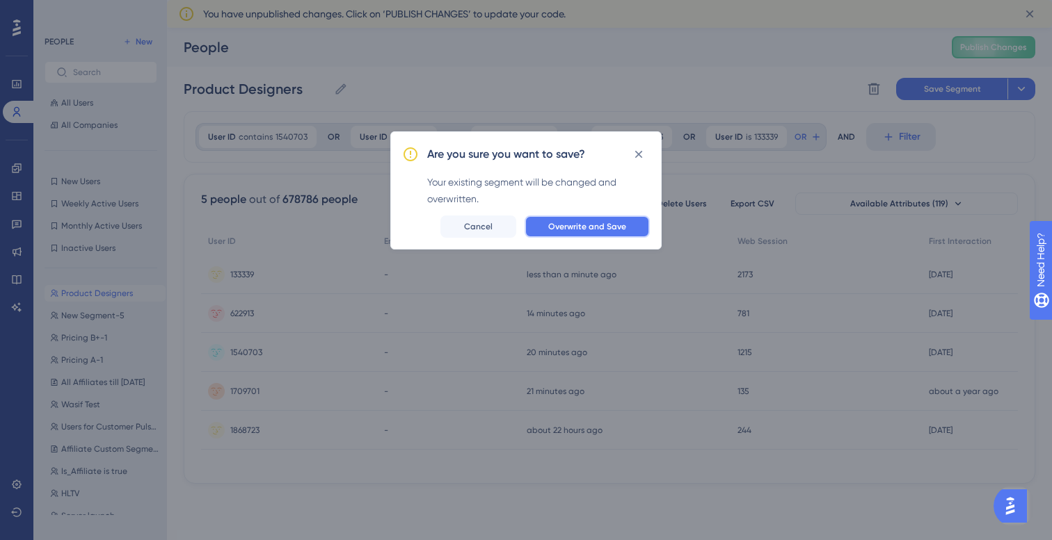
click at [580, 229] on span "Overwrite and Save" at bounding box center [587, 226] width 78 height 11
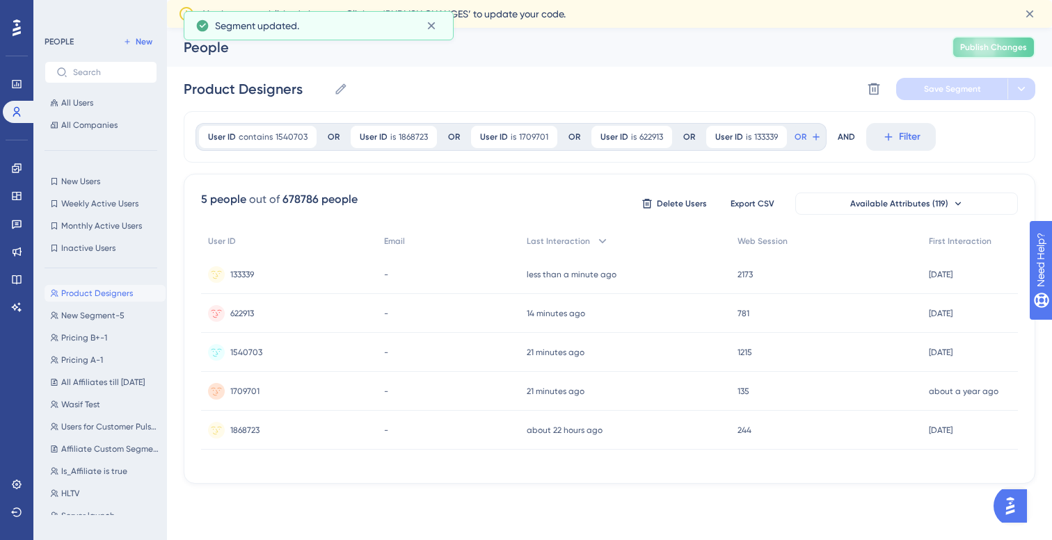
click at [990, 54] on button "Publish Changes" at bounding box center [992, 47] width 83 height 22
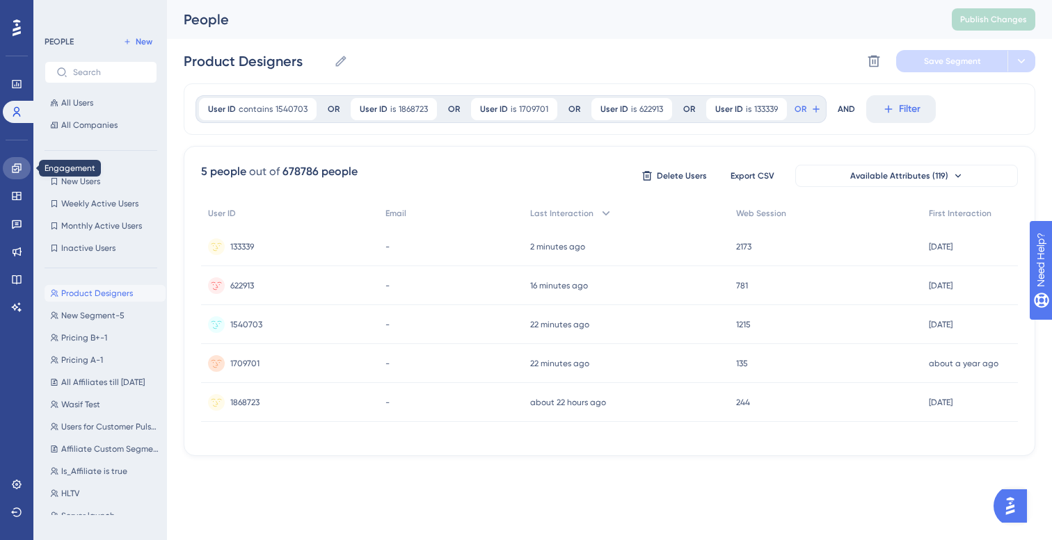
click at [19, 167] on icon at bounding box center [16, 167] width 9 height 9
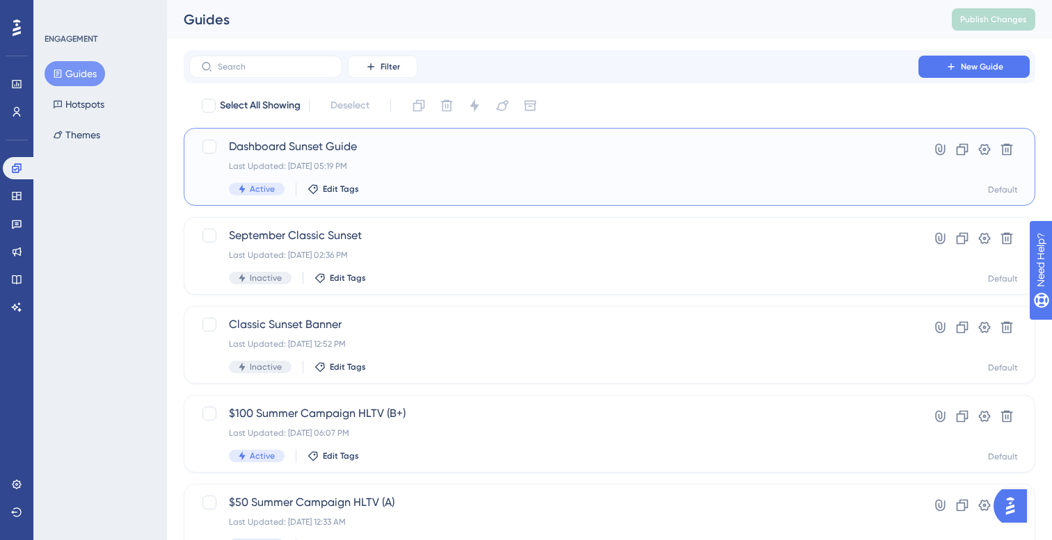
click at [416, 170] on div "Last Updated: Sep 23 2025, 05:19 PM" at bounding box center [554, 166] width 650 height 11
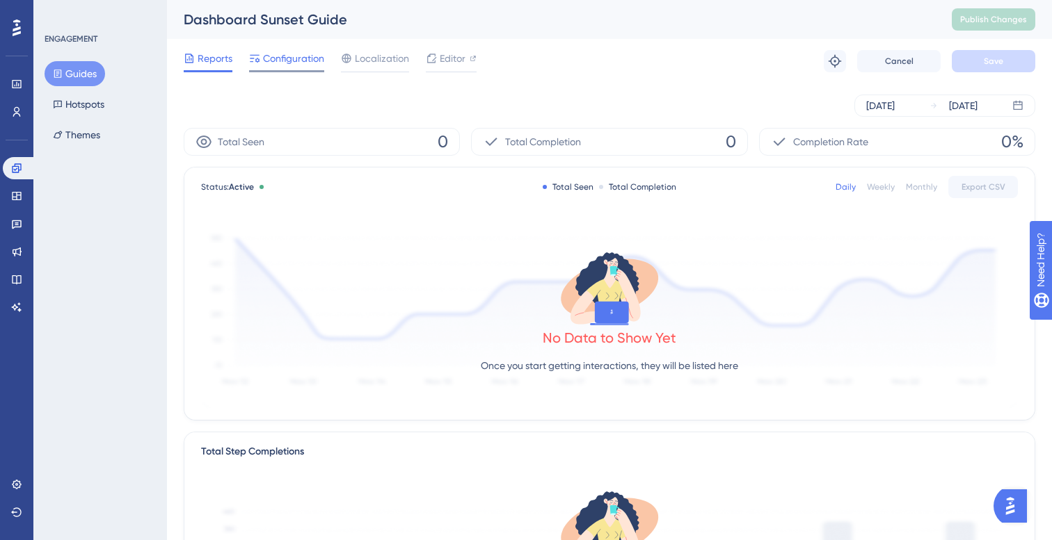
click at [305, 65] on span "Configuration" at bounding box center [293, 58] width 61 height 17
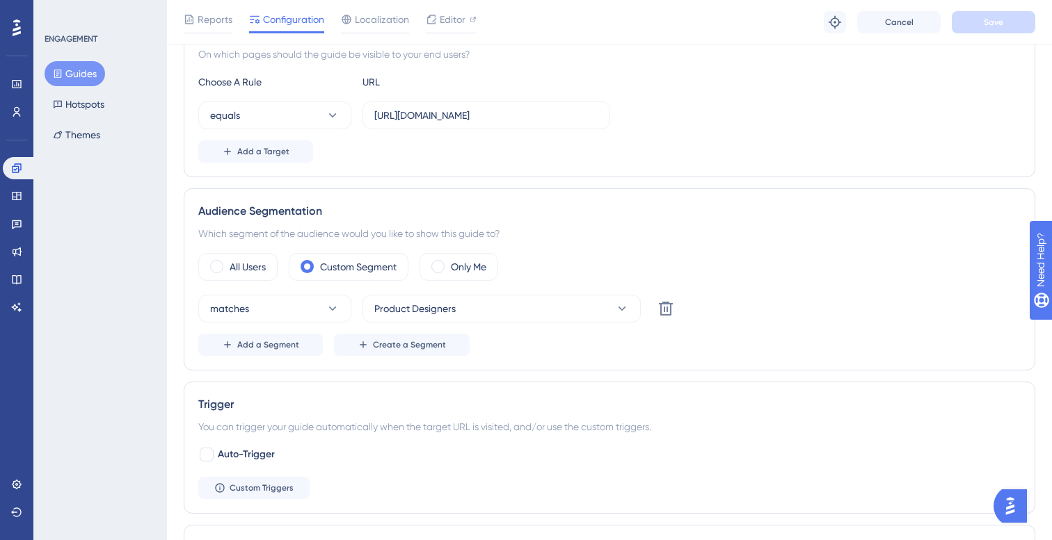
scroll to position [361, 0]
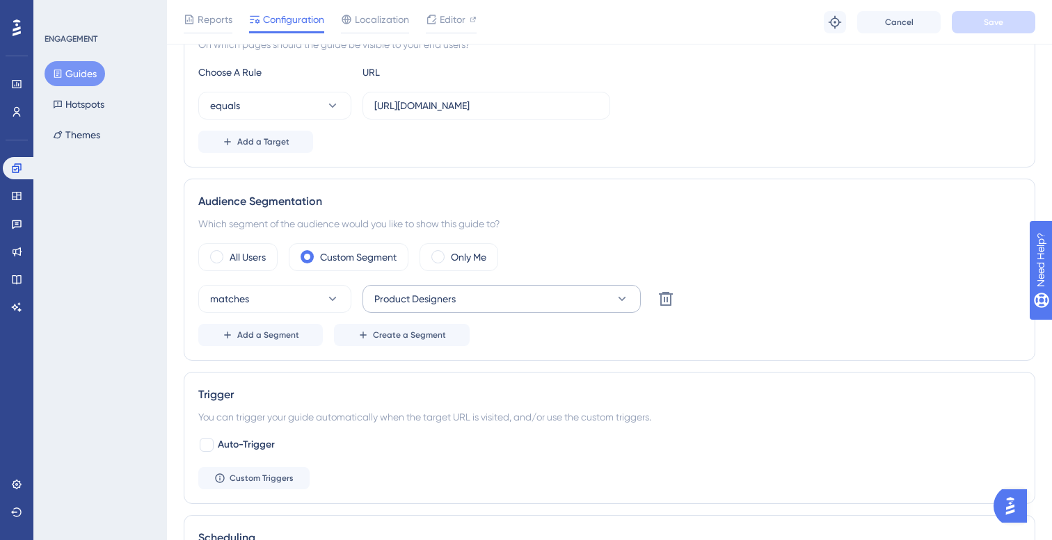
click at [599, 305] on button "Product Designers" at bounding box center [501, 299] width 278 height 28
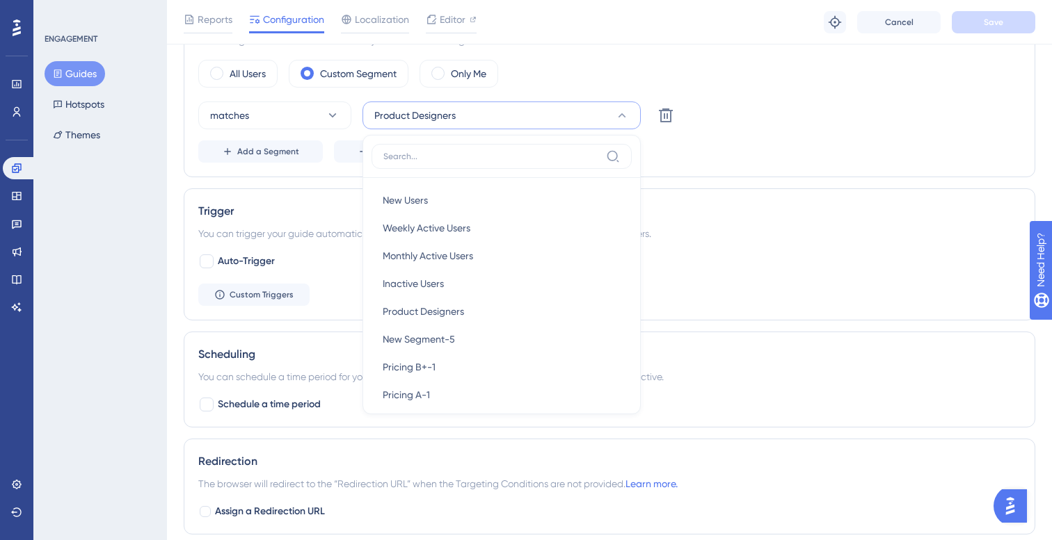
click at [760, 129] on div "matches Product Designers New Users New Users Weekly Active Users Weekly Active…" at bounding box center [609, 116] width 822 height 28
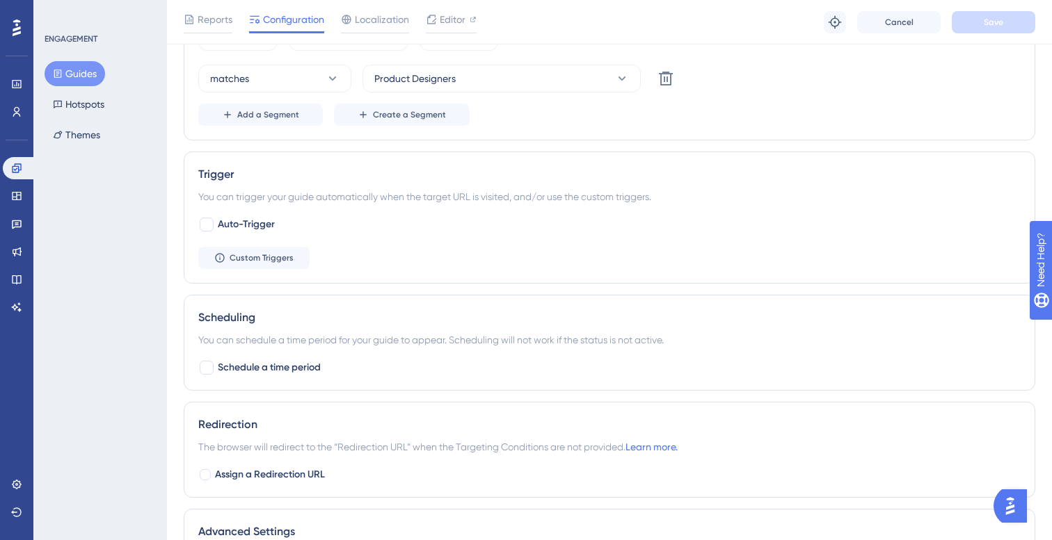
scroll to position [586, 0]
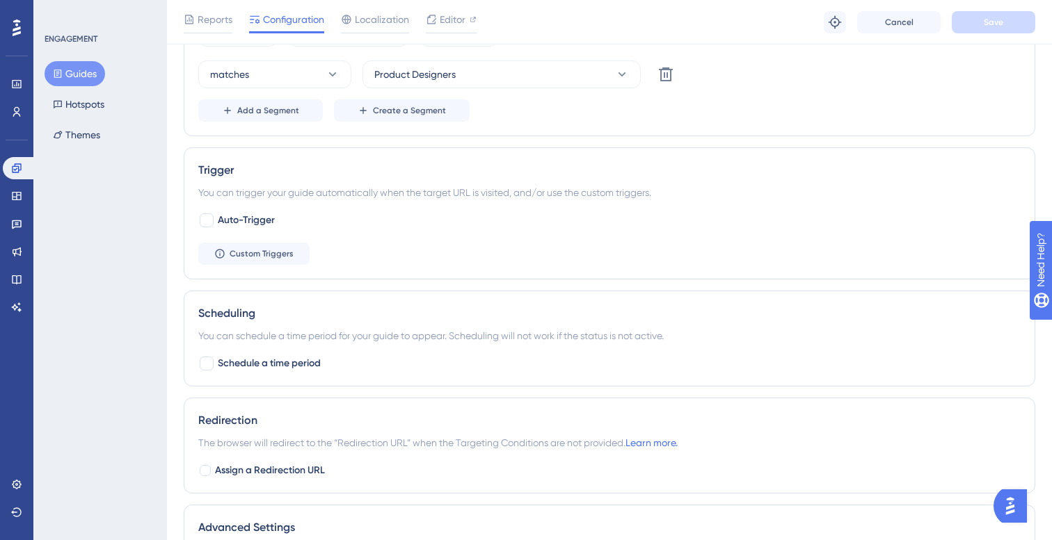
click at [320, 192] on div "You can trigger your guide automatically when the target URL is visited, and/or…" at bounding box center [609, 192] width 822 height 17
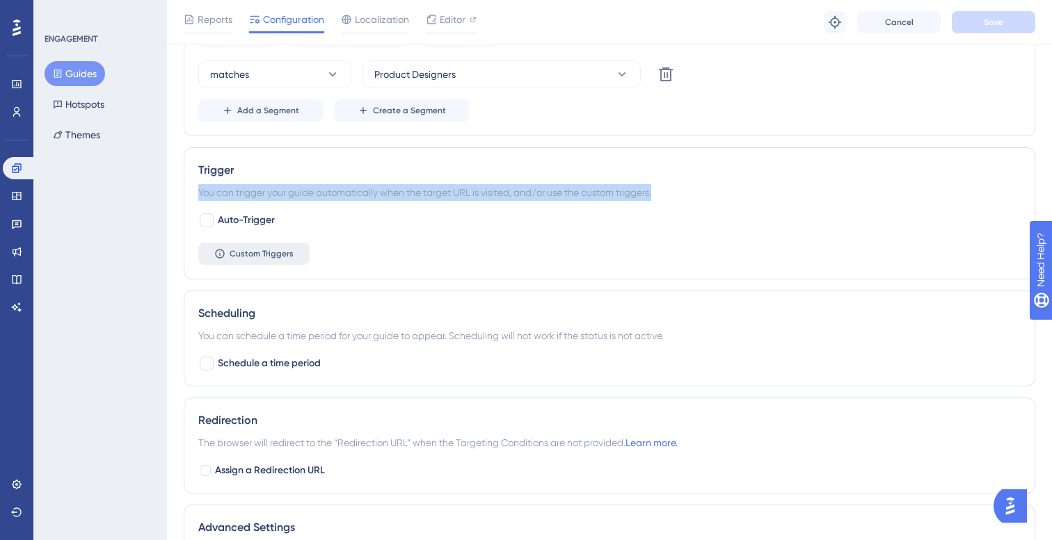
click at [281, 254] on span "Custom Triggers" at bounding box center [262, 253] width 64 height 11
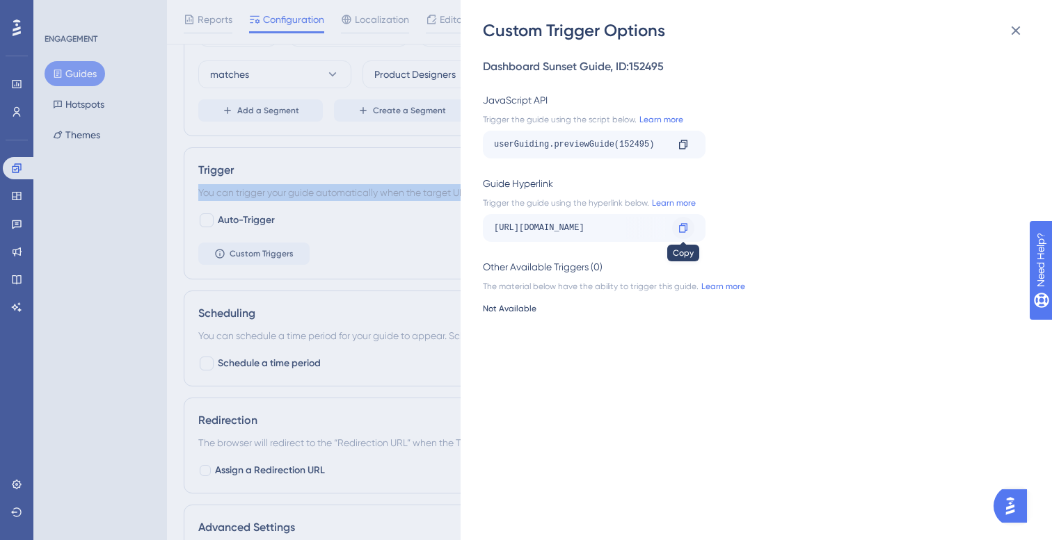
click at [677, 227] on div at bounding box center [683, 228] width 22 height 22
copy div "You can trigger your guide automatically when the target URL is visited, and/or…"
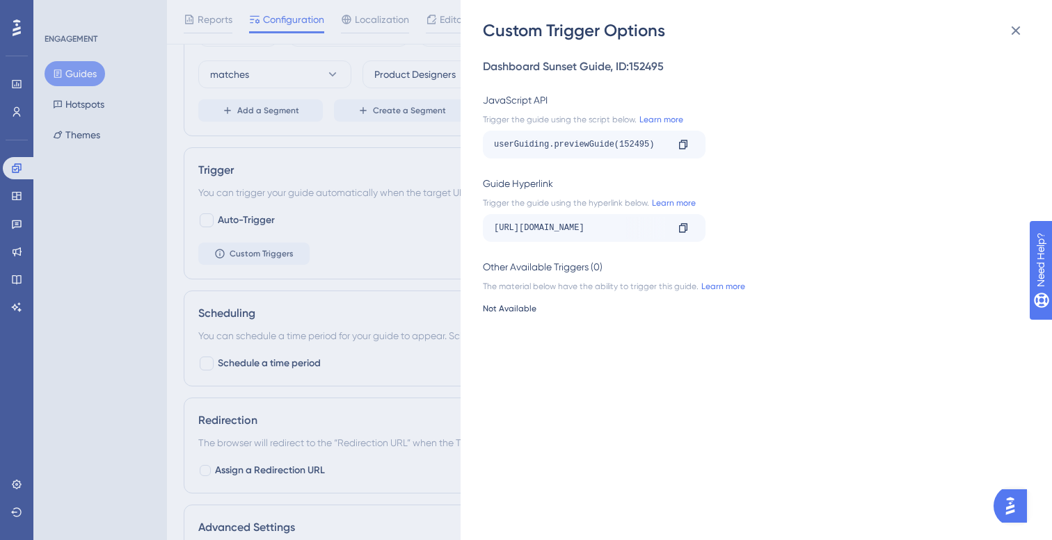
click at [627, 147] on div "userGuiding.previewGuide(152495)" at bounding box center [580, 145] width 172 height 22
click at [682, 231] on icon at bounding box center [682, 228] width 11 height 11
copy div "152495"
click at [1025, 33] on button at bounding box center [1015, 31] width 28 height 28
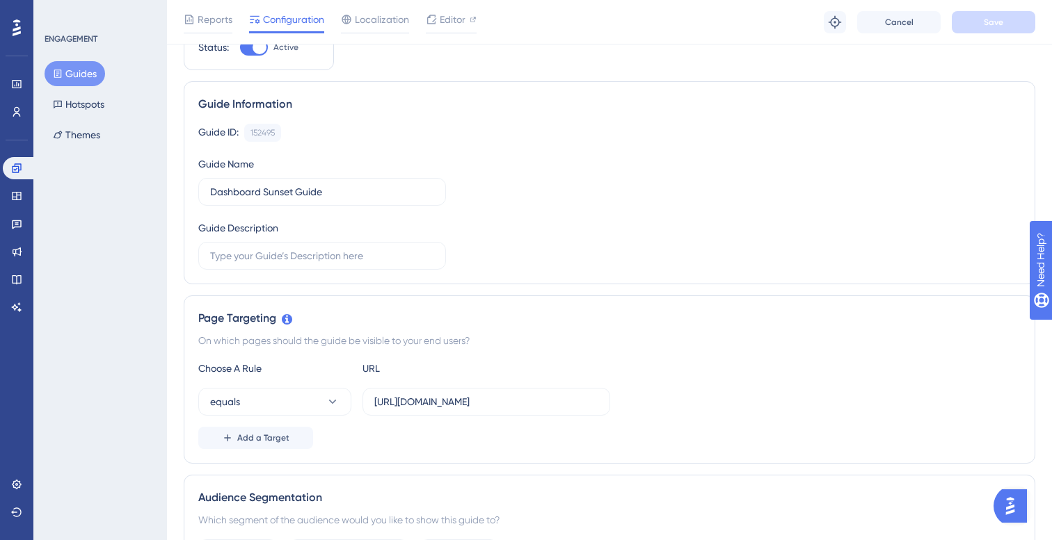
scroll to position [0, 0]
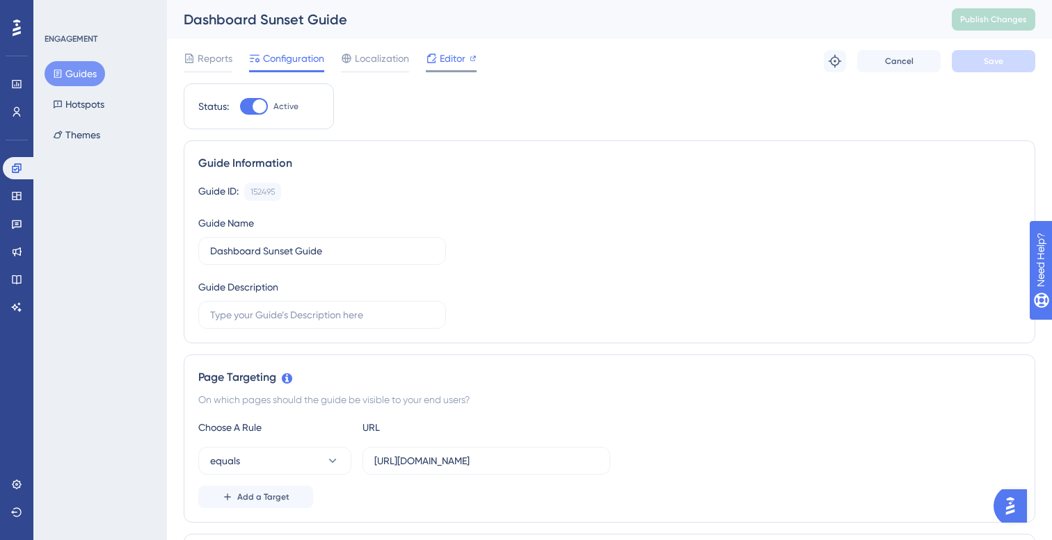
click at [456, 54] on span "Editor" at bounding box center [453, 58] width 26 height 17
click at [77, 68] on button "Guides" at bounding box center [75, 73] width 61 height 25
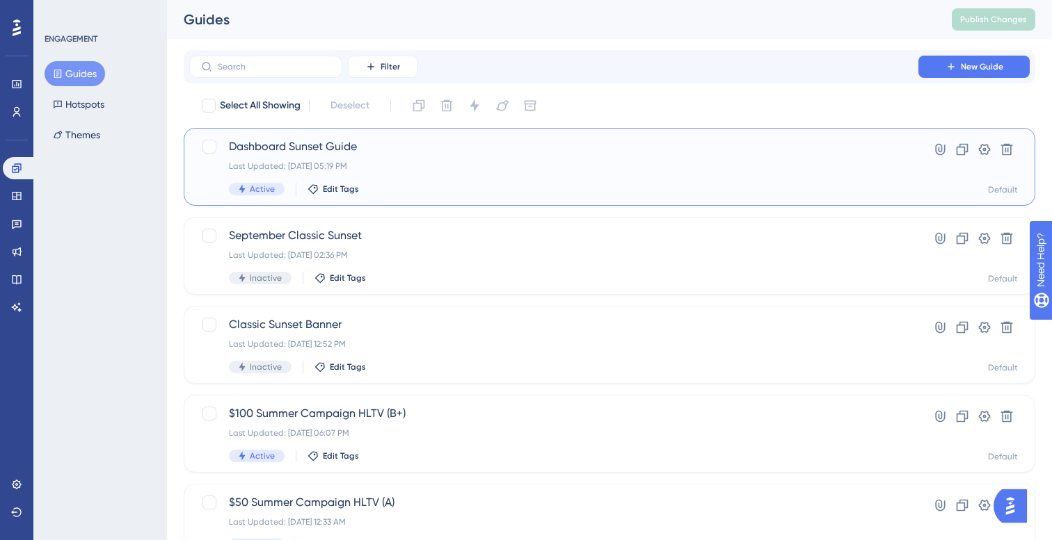
click at [334, 159] on div "Dashboard Sunset Guide Last Updated: Sep 23 2025, 05:19 PM Active Edit Tags" at bounding box center [554, 166] width 650 height 57
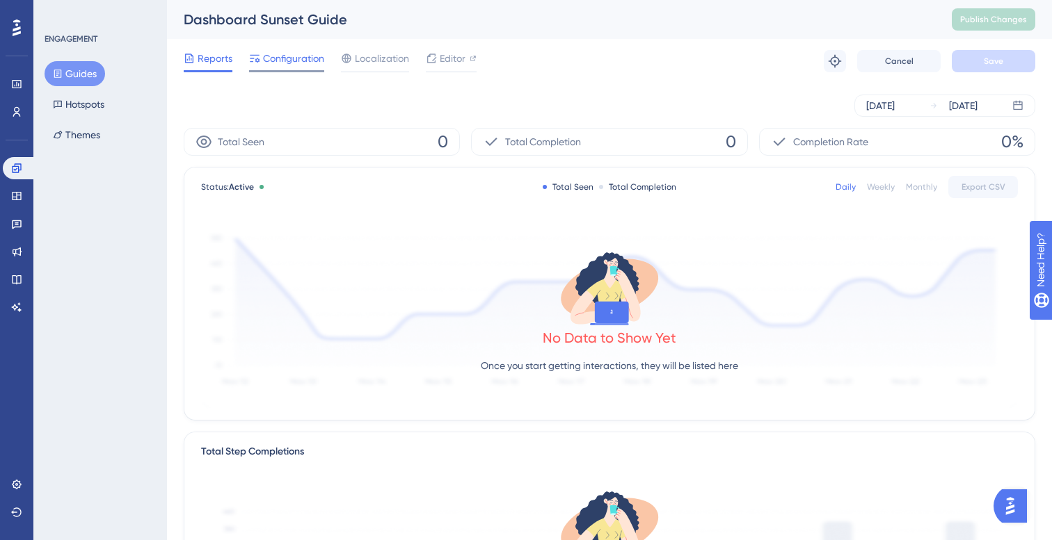
click at [286, 62] on span "Configuration" at bounding box center [293, 58] width 61 height 17
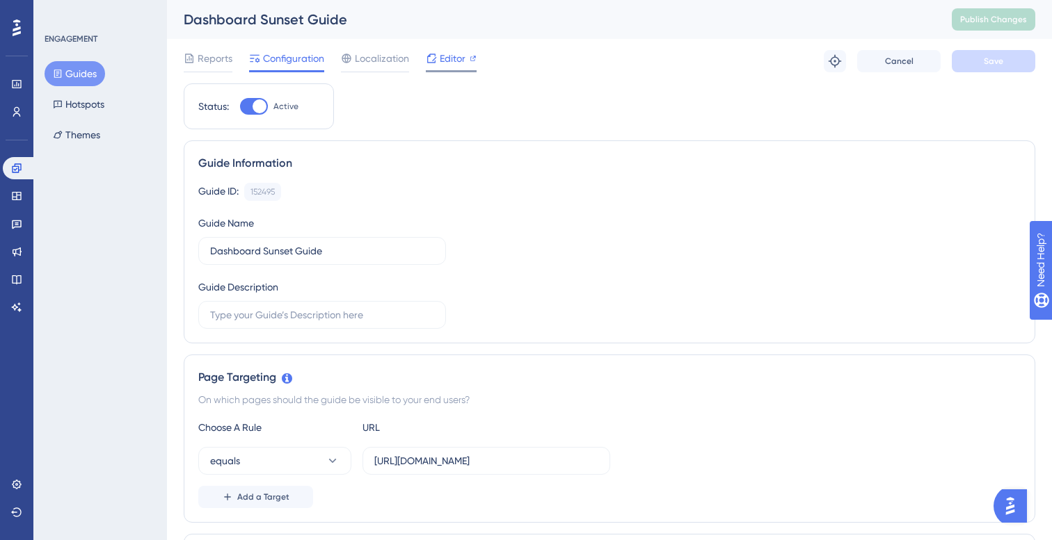
click at [441, 57] on span "Editor" at bounding box center [453, 58] width 26 height 17
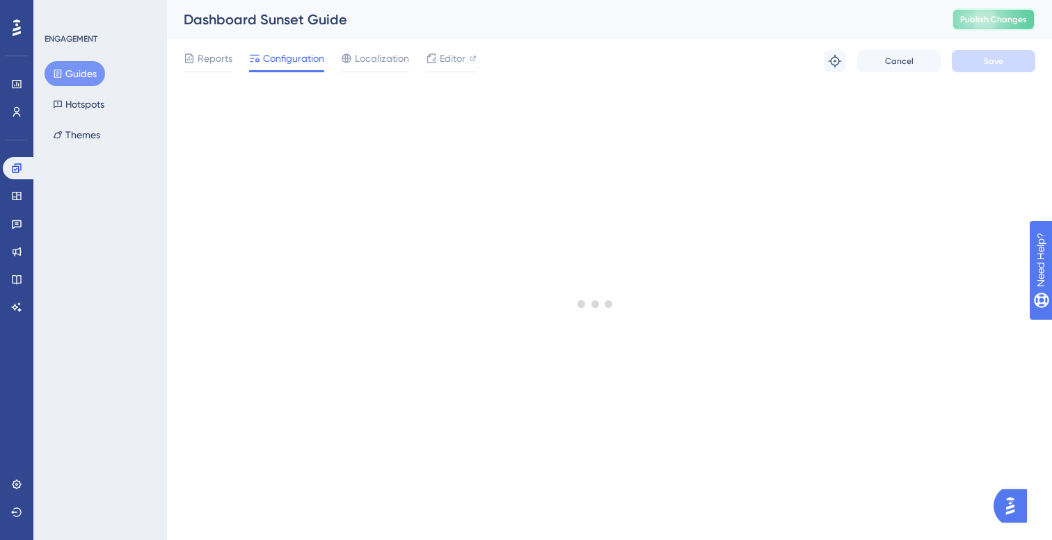
click at [972, 13] on button "Publish Changes" at bounding box center [992, 19] width 83 height 22
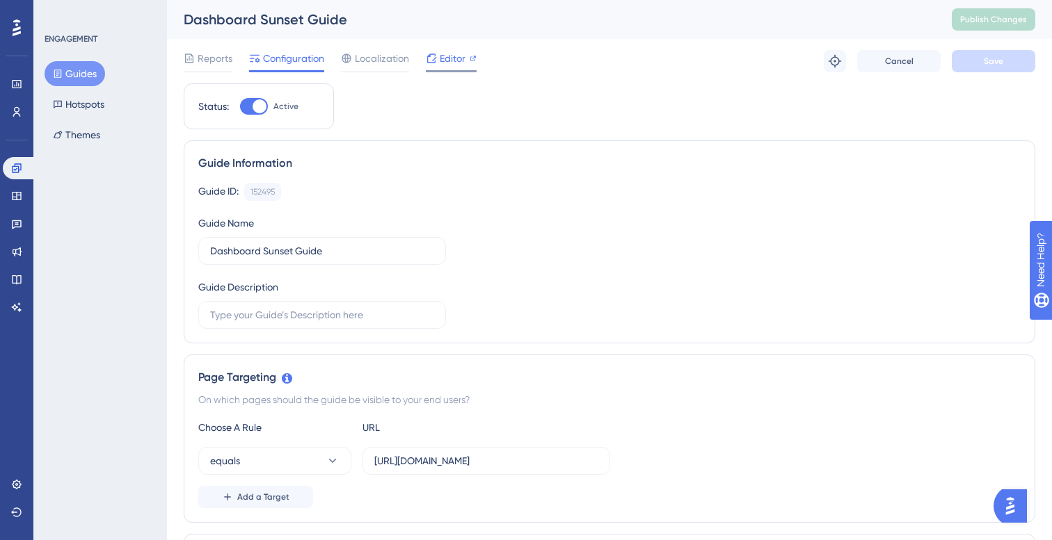
click at [457, 65] on span "Editor" at bounding box center [453, 58] width 26 height 17
click at [373, 68] on div "Localization" at bounding box center [375, 61] width 68 height 22
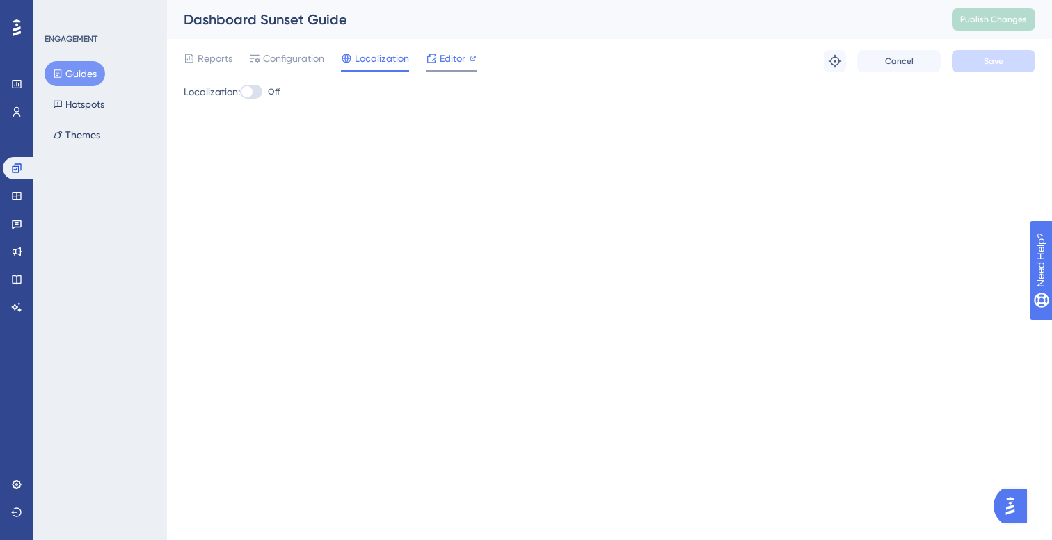
click at [444, 67] on div "Editor" at bounding box center [451, 61] width 51 height 22
click at [218, 63] on span "Reports" at bounding box center [215, 58] width 35 height 17
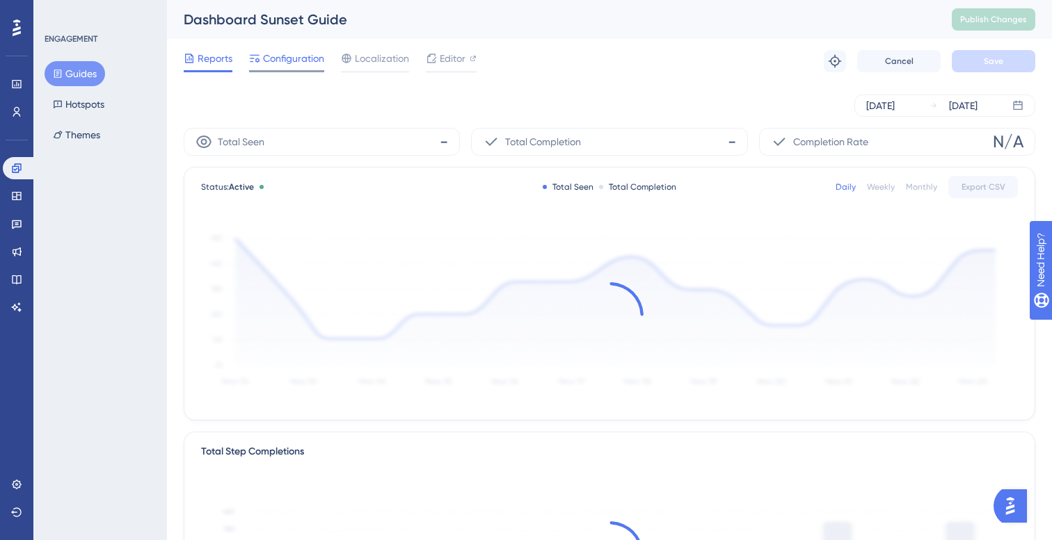
click at [305, 65] on span "Configuration" at bounding box center [293, 58] width 61 height 17
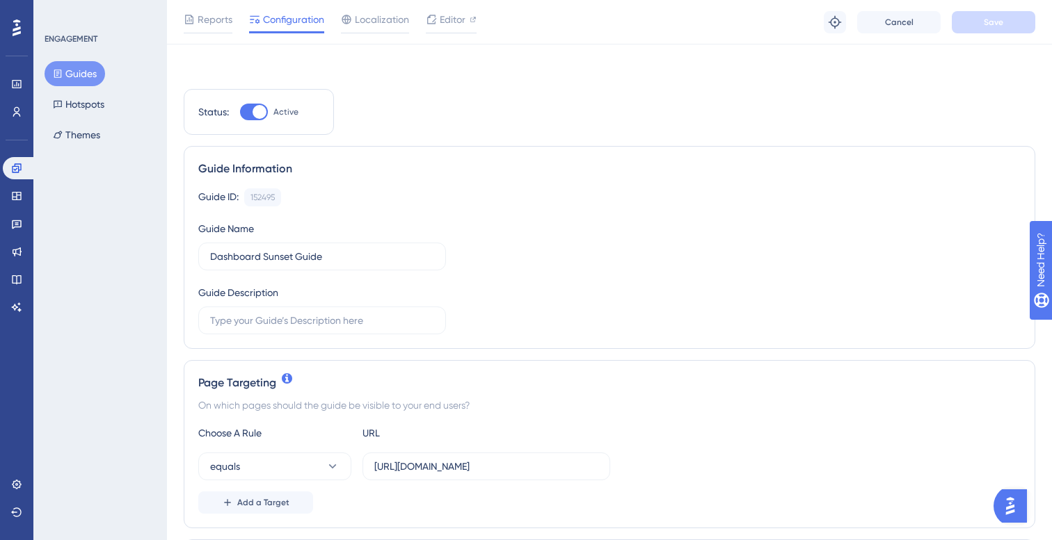
scroll to position [201, 0]
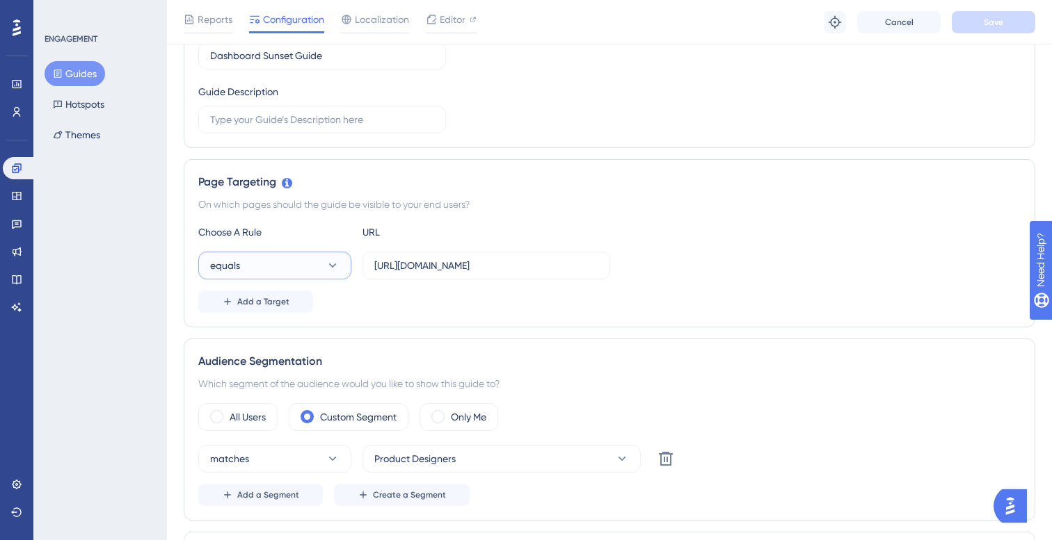
click at [296, 258] on button "equals" at bounding box center [274, 266] width 153 height 28
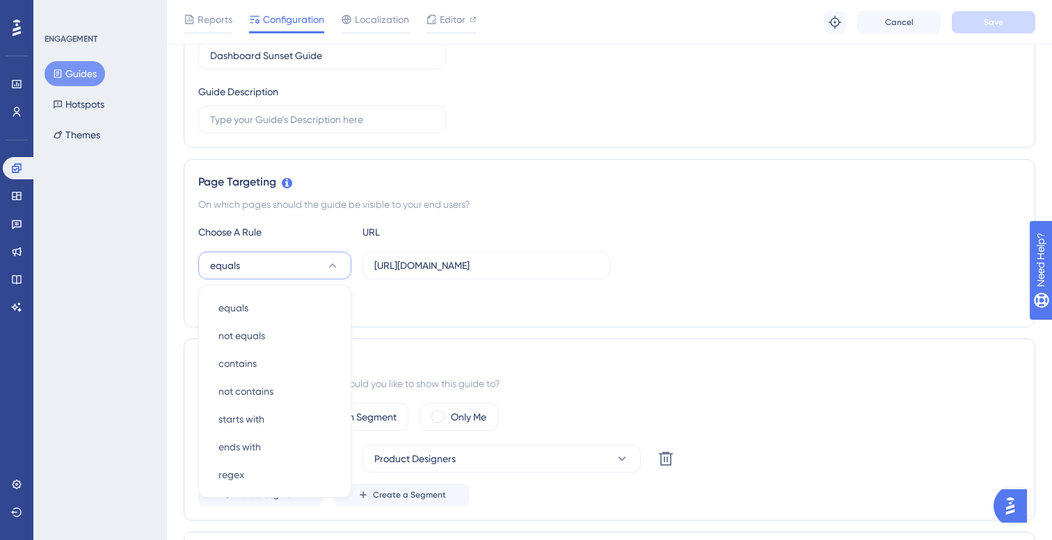
scroll to position [314, 0]
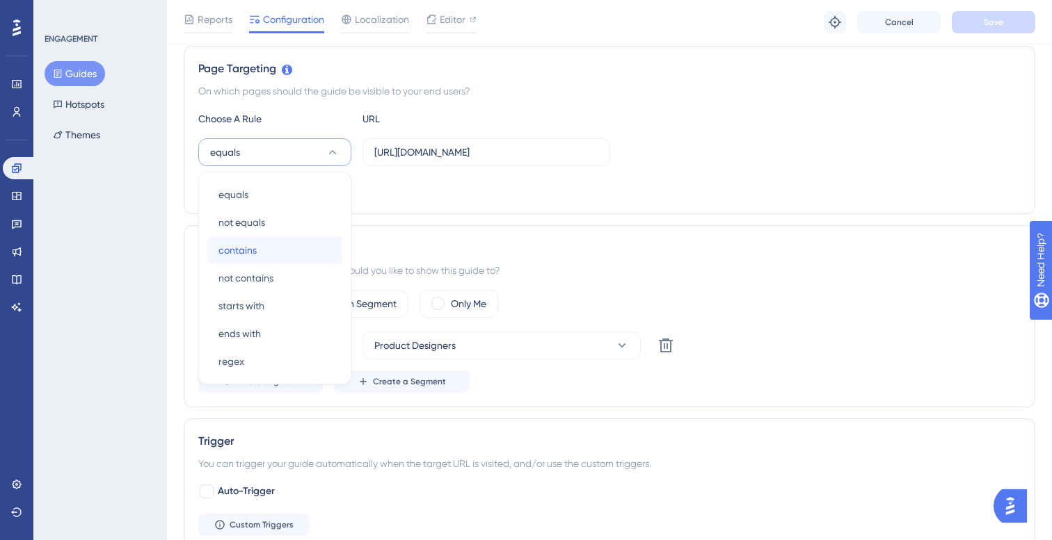
click at [298, 259] on div "contains contains" at bounding box center [274, 250] width 113 height 28
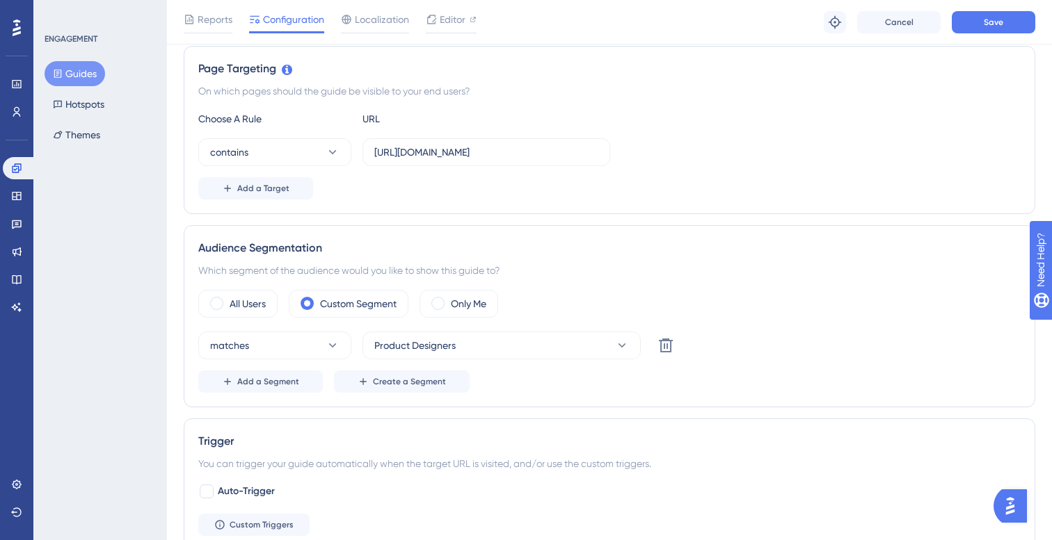
scroll to position [0, 0]
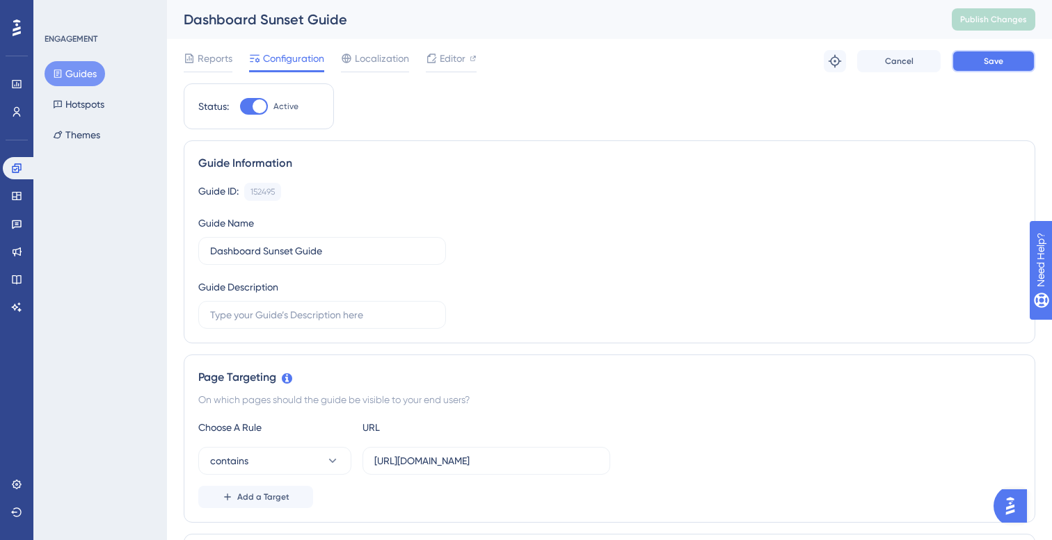
click at [981, 69] on button "Save" at bounding box center [992, 61] width 83 height 22
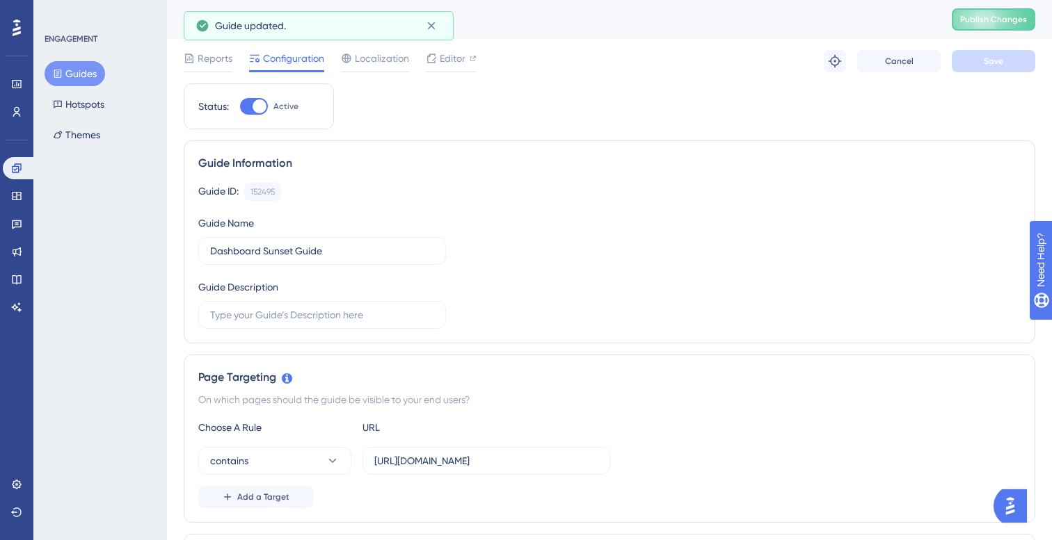
click at [979, 36] on div "Dashboard Sunset Guide Publish Changes" at bounding box center [609, 19] width 885 height 39
click at [996, 23] on span "Publish Changes" at bounding box center [993, 19] width 67 height 11
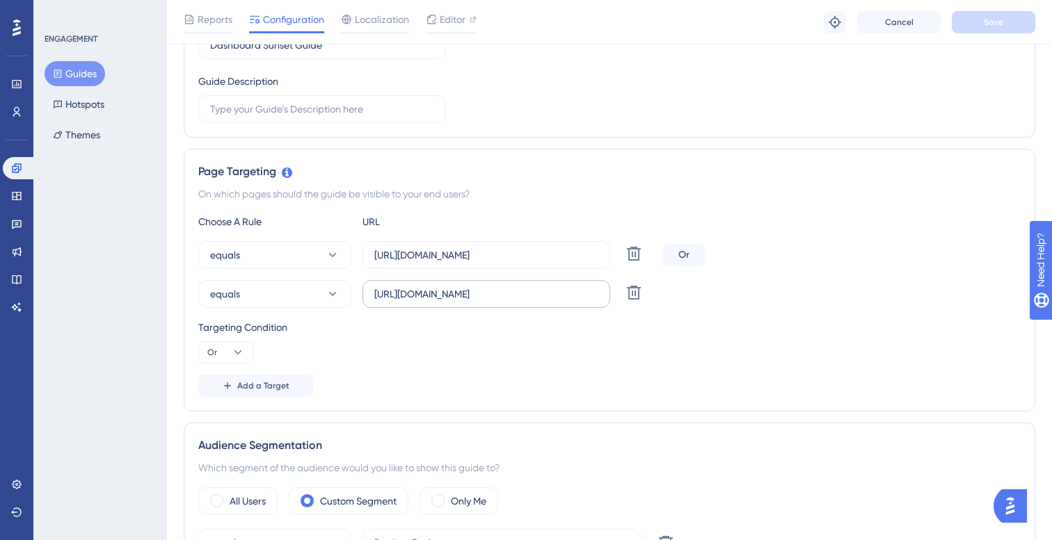
scroll to position [191, 0]
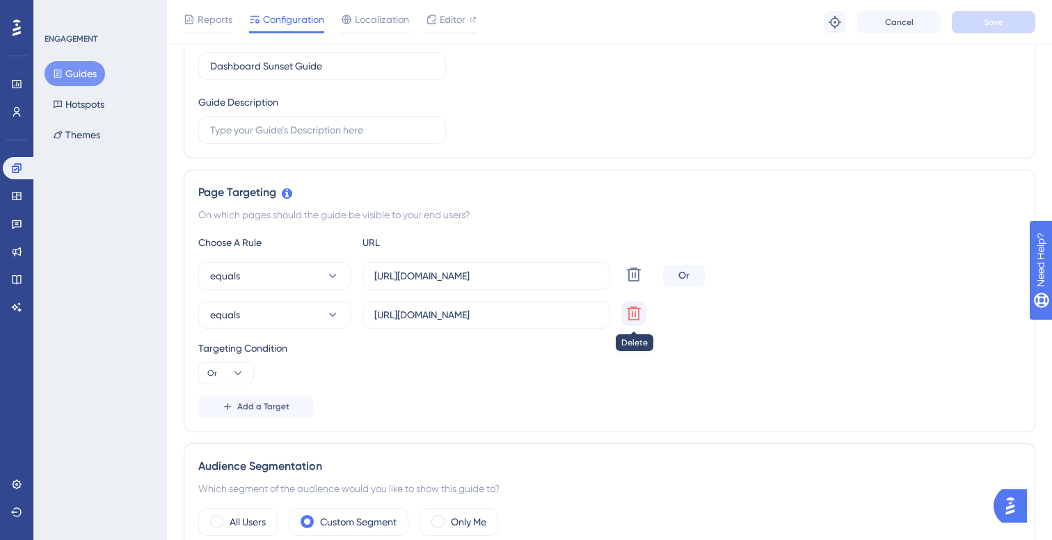
click at [634, 307] on icon at bounding box center [634, 314] width 14 height 14
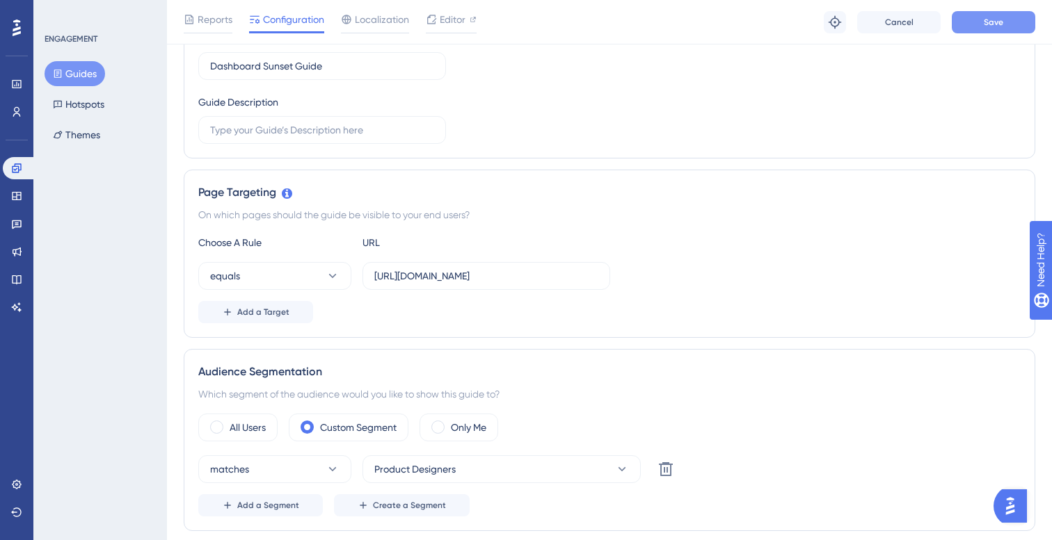
click at [998, 17] on span "Save" at bounding box center [992, 22] width 19 height 11
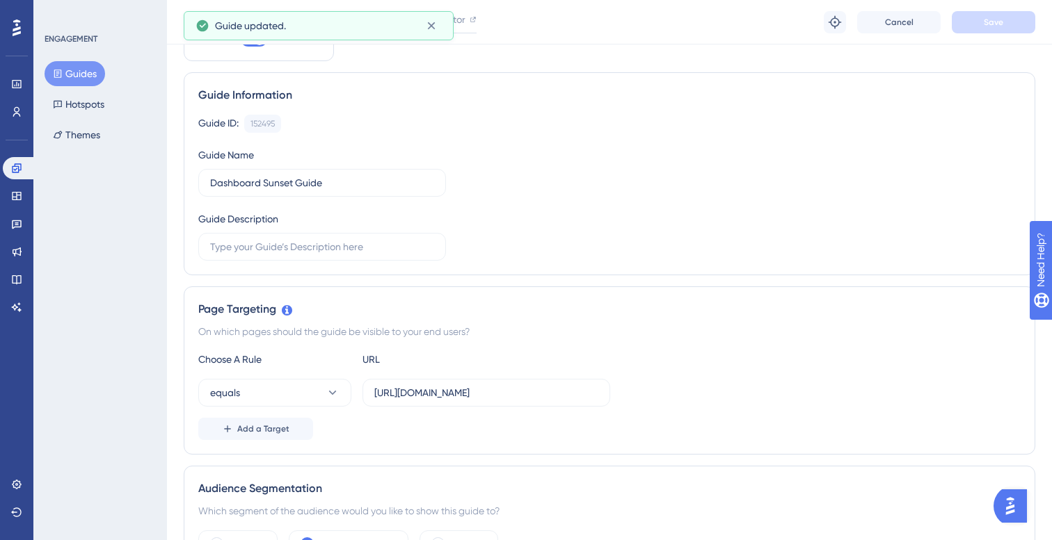
scroll to position [0, 0]
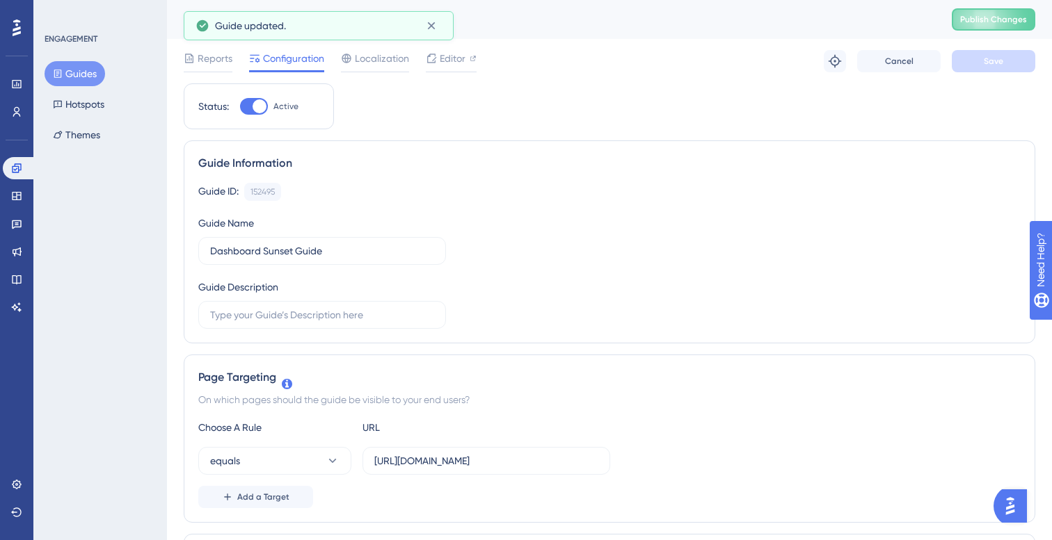
click at [90, 72] on button "Guides" at bounding box center [75, 73] width 61 height 25
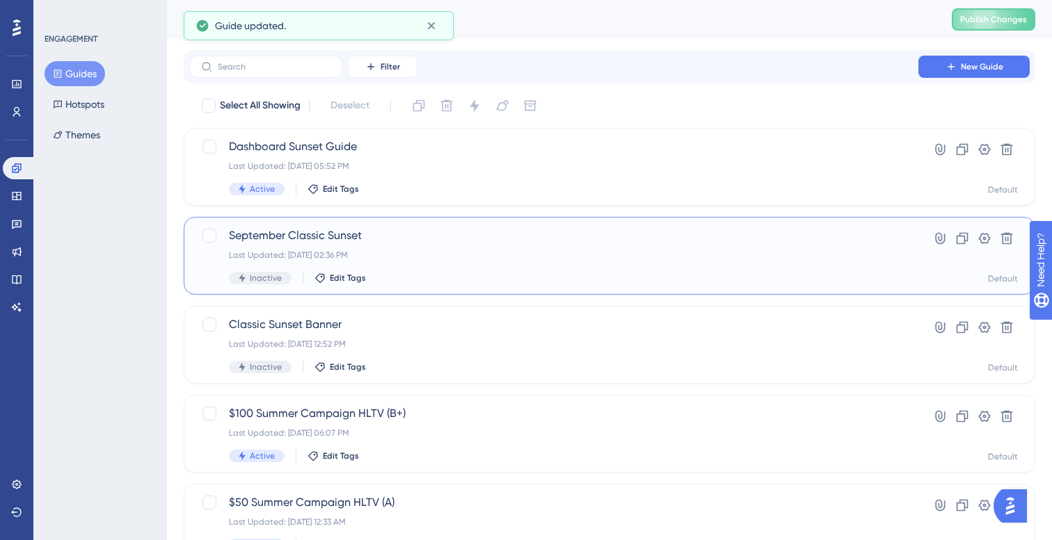
click at [434, 238] on span "September Classic Sunset" at bounding box center [554, 235] width 650 height 17
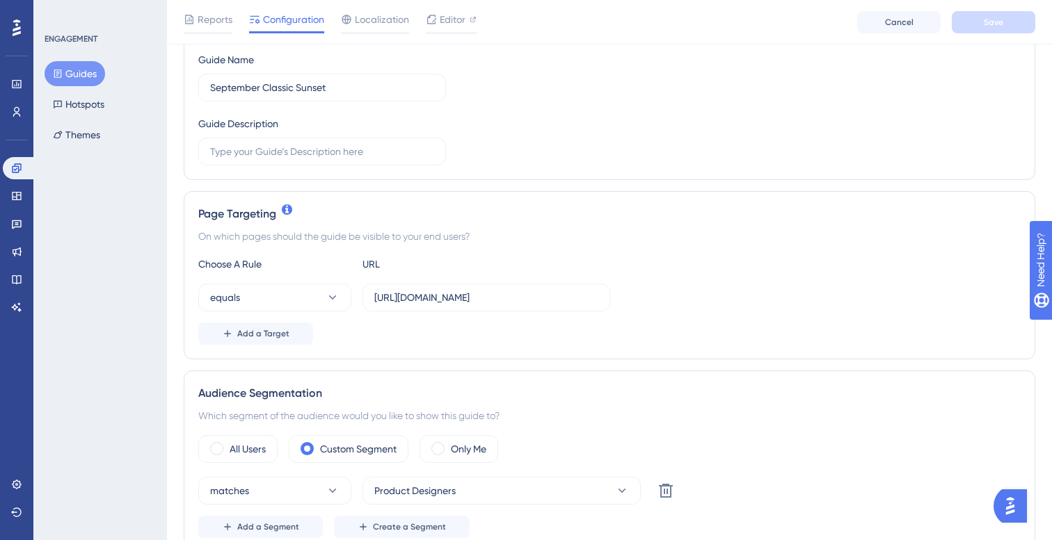
scroll to position [198, 0]
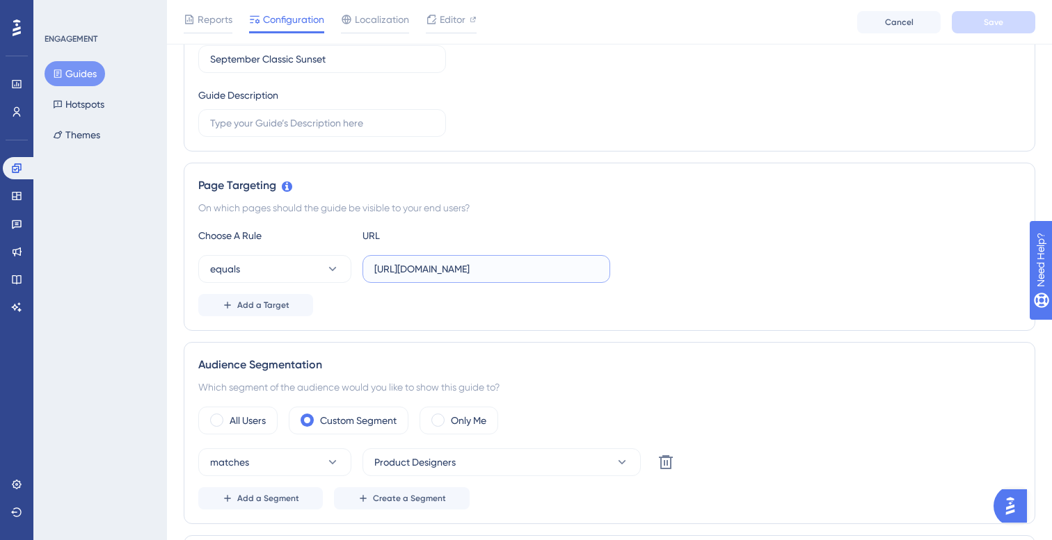
click at [552, 271] on input "https://unified.cloudways.com/" at bounding box center [486, 269] width 224 height 15
paste input "scui-dev-ux.cloudways.services"
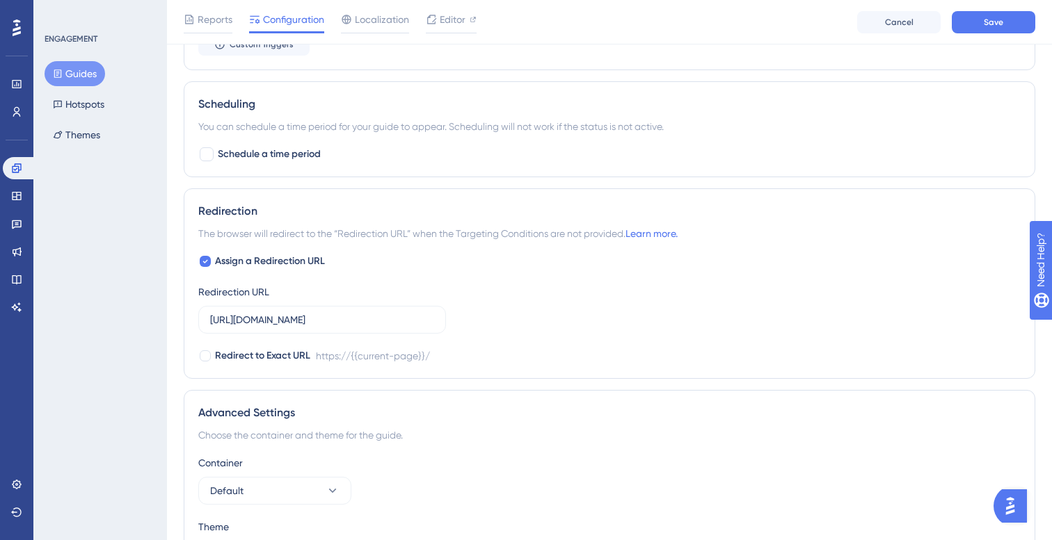
scroll to position [1064, 0]
type input "https://scui-dev-ux.cloudways.services/"
click at [398, 315] on input "https://unified.cloudways.com/" at bounding box center [322, 317] width 224 height 15
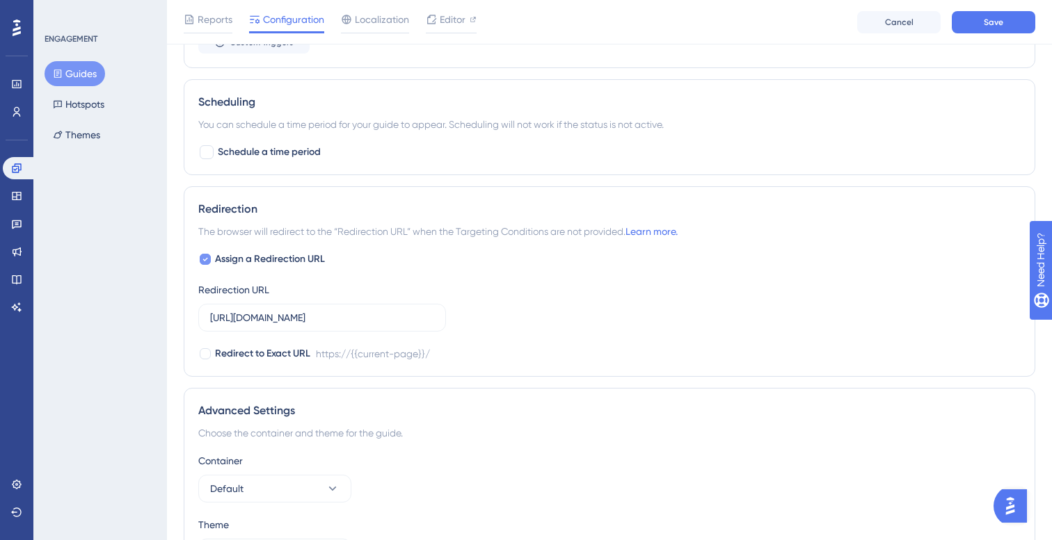
click at [209, 257] on div at bounding box center [205, 259] width 11 height 11
checkbox input "false"
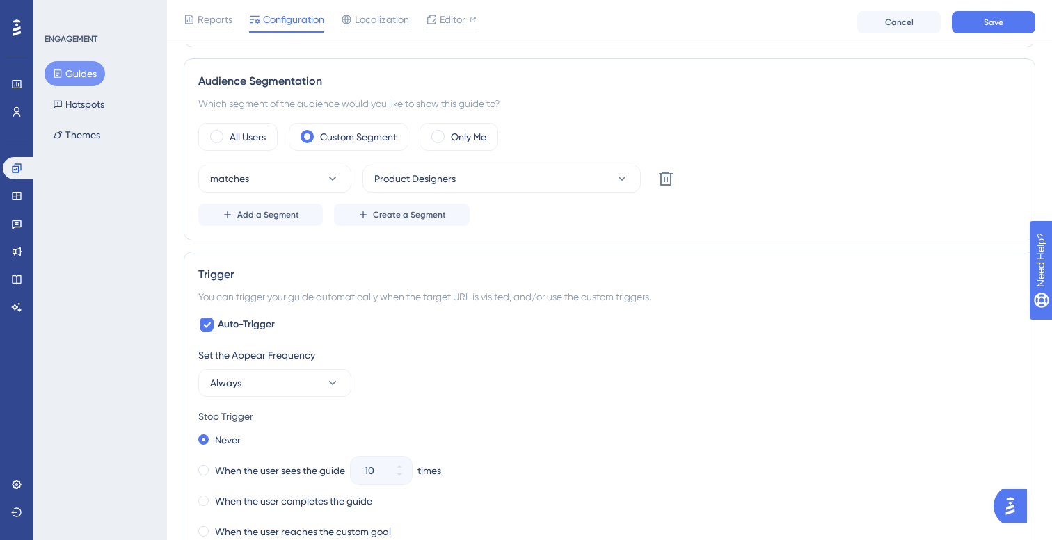
scroll to position [0, 0]
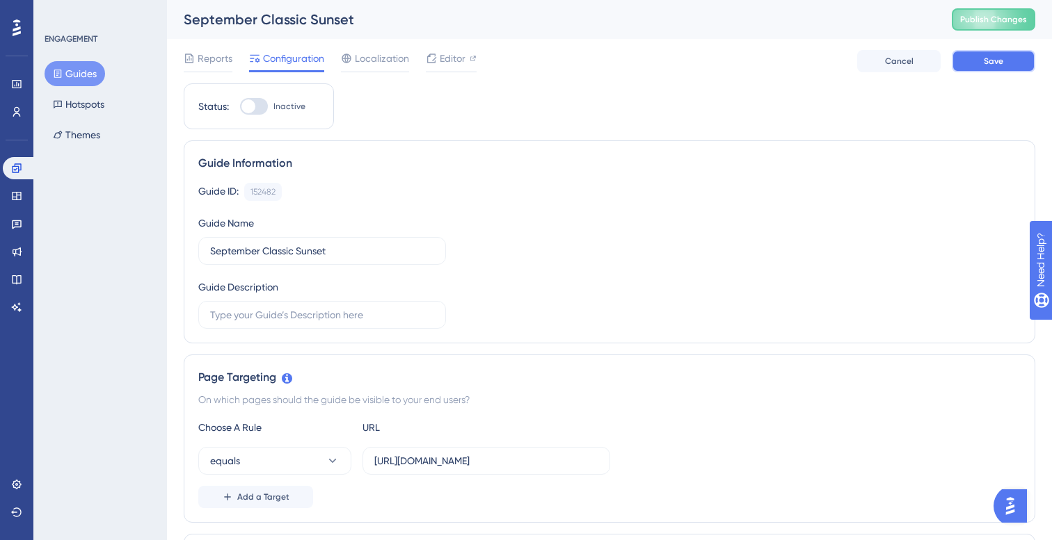
click at [995, 62] on span "Save" at bounding box center [992, 61] width 19 height 11
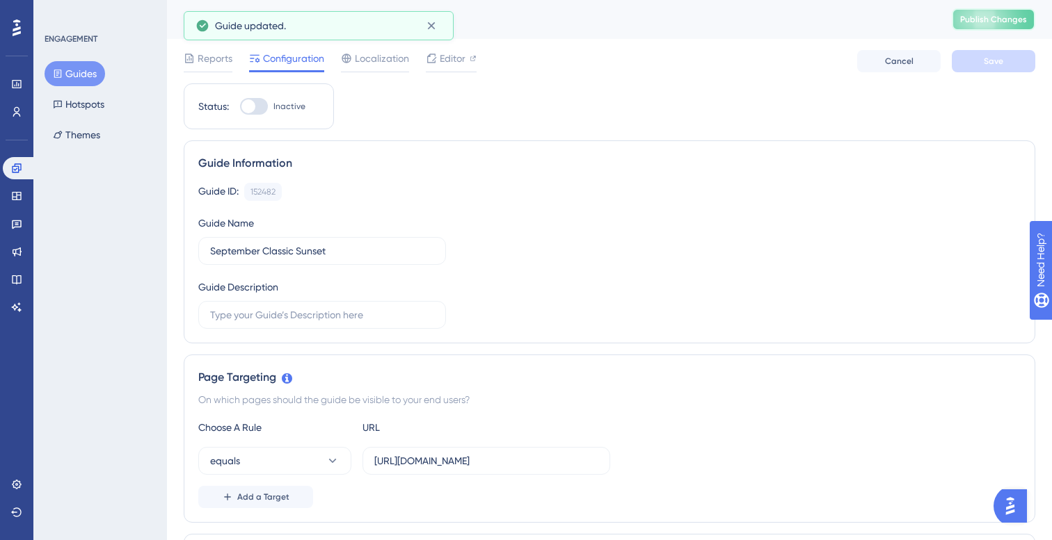
click at [985, 14] on span "Publish Changes" at bounding box center [993, 19] width 67 height 11
click at [254, 110] on div at bounding box center [248, 106] width 14 height 14
click at [240, 107] on input "Inactive" at bounding box center [239, 106] width 1 height 1
checkbox input "true"
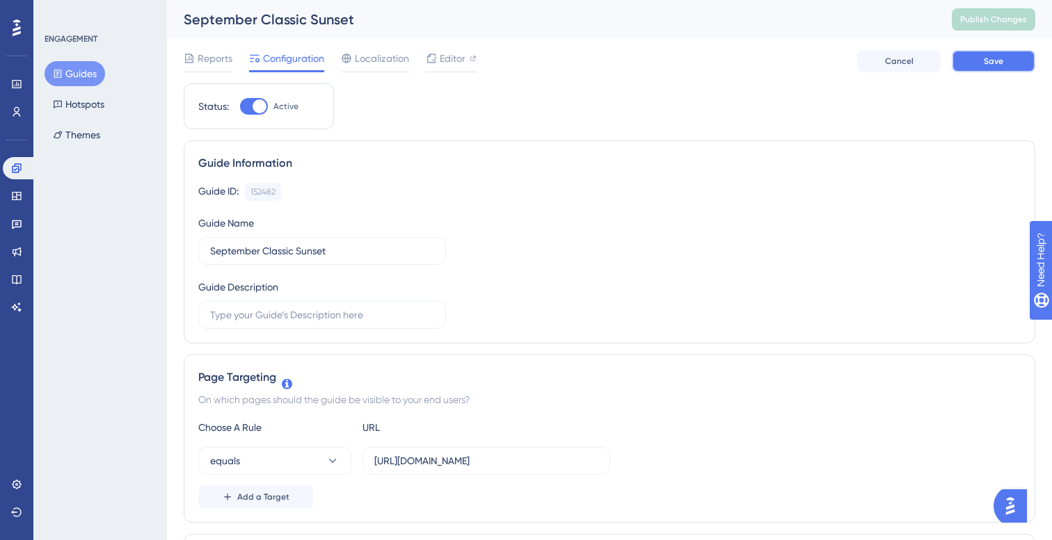
click at [988, 62] on span "Save" at bounding box center [992, 61] width 19 height 11
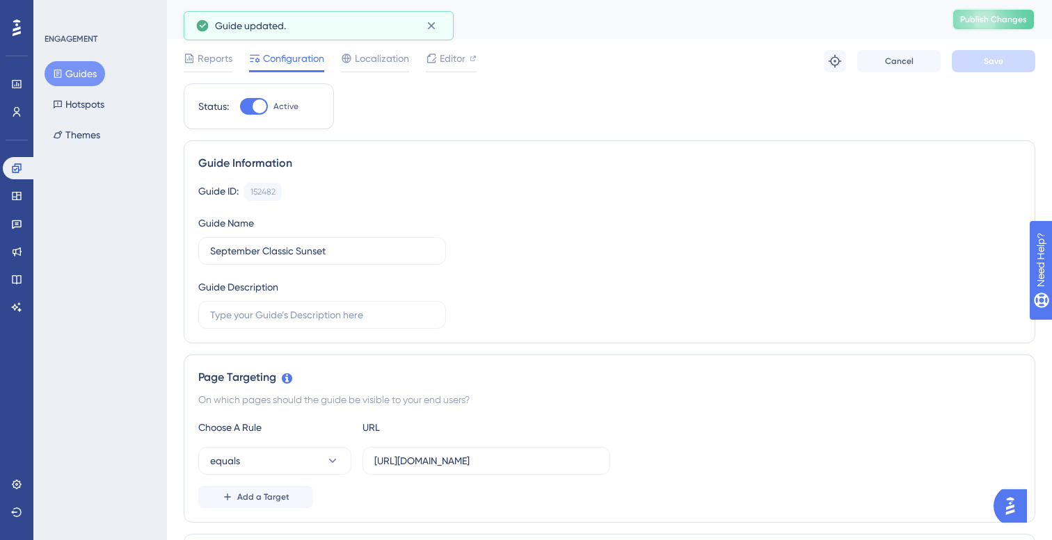
click at [1004, 22] on span "Publish Changes" at bounding box center [993, 19] width 67 height 11
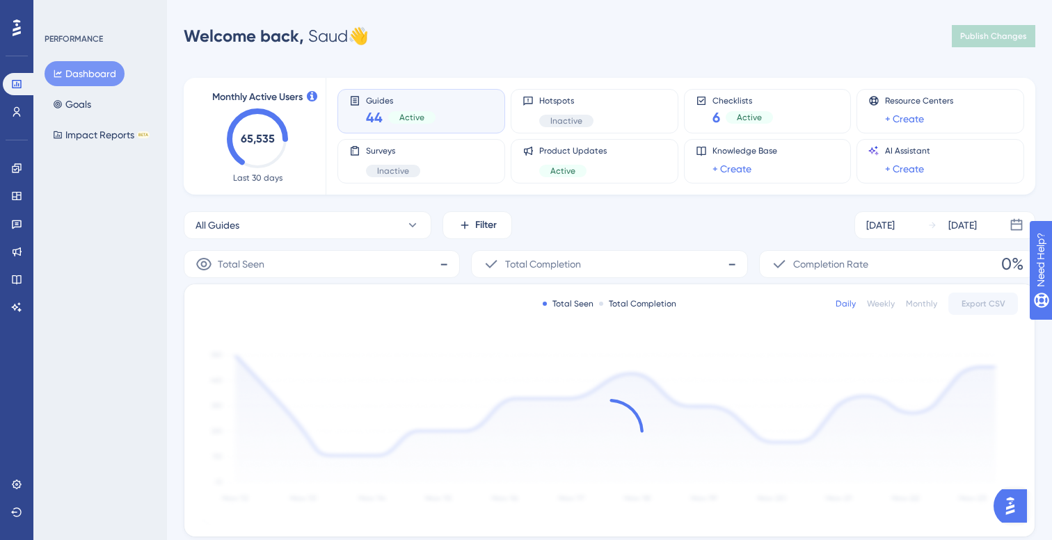
click at [29, 173] on div "Engagement" at bounding box center [17, 168] width 28 height 22
click at [22, 172] on icon at bounding box center [16, 168] width 11 height 11
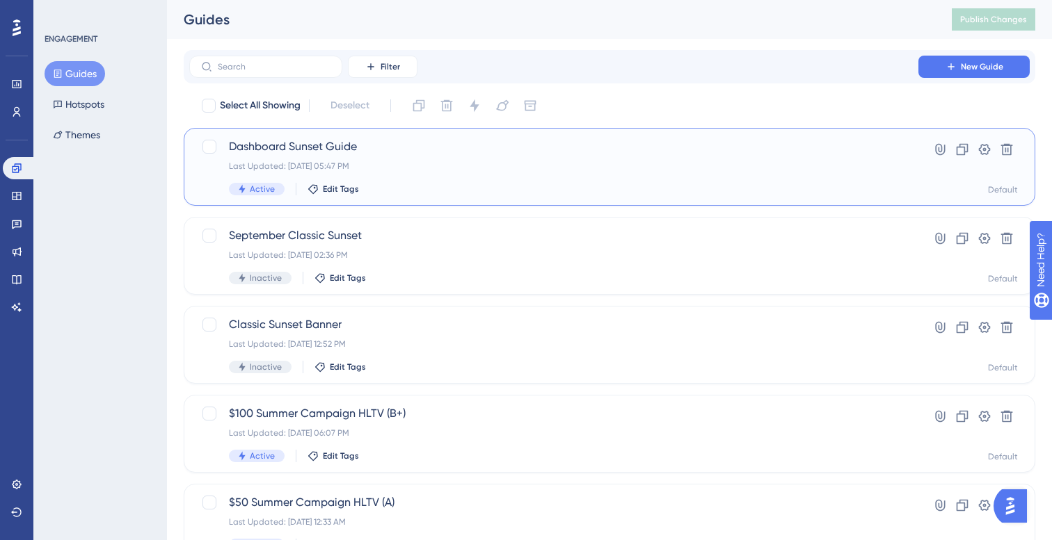
click at [417, 161] on div "Last Updated: [DATE] 05:47 PM" at bounding box center [554, 166] width 650 height 11
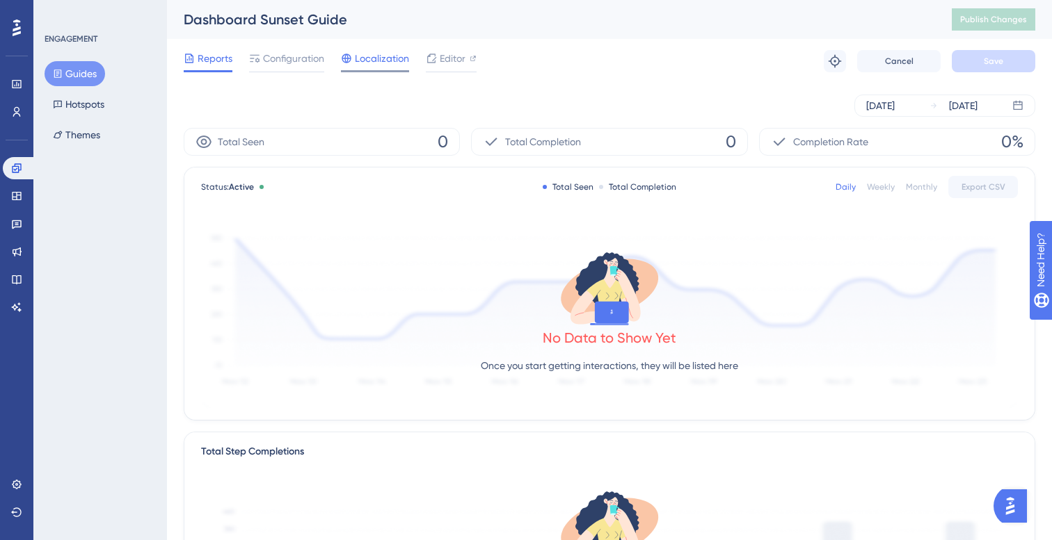
click at [361, 54] on span "Localization" at bounding box center [382, 58] width 54 height 17
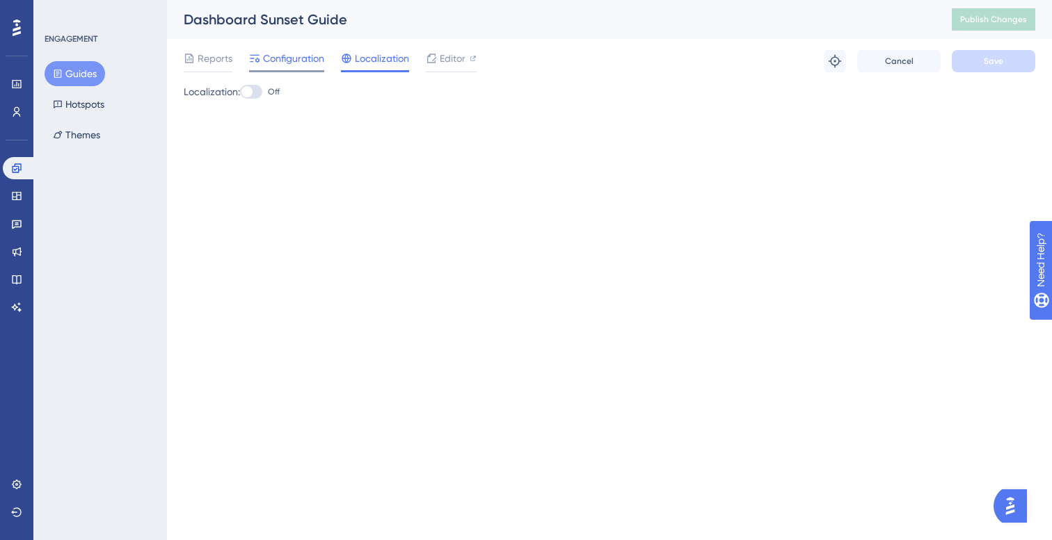
click at [298, 56] on span "Configuration" at bounding box center [293, 58] width 61 height 17
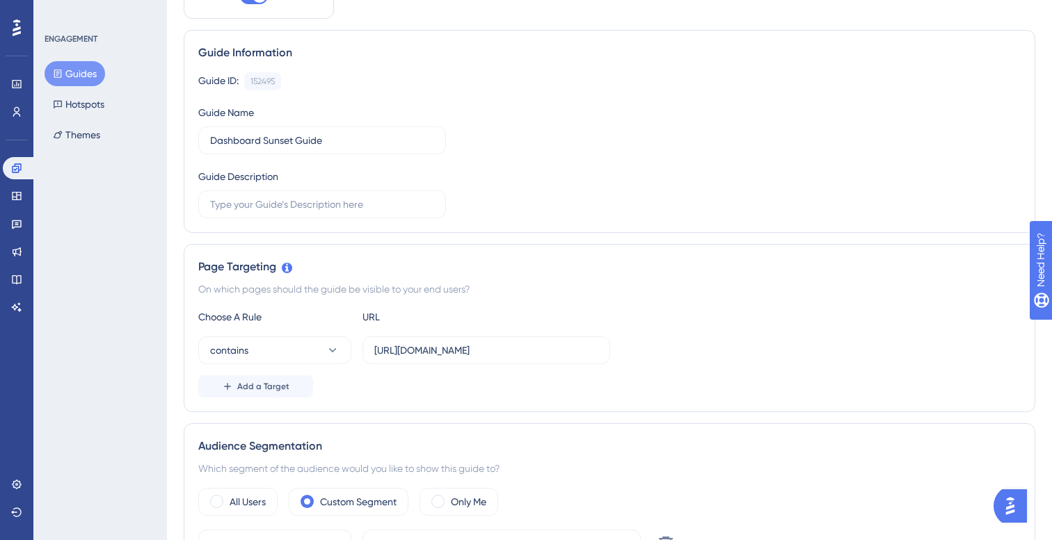
scroll to position [131, 0]
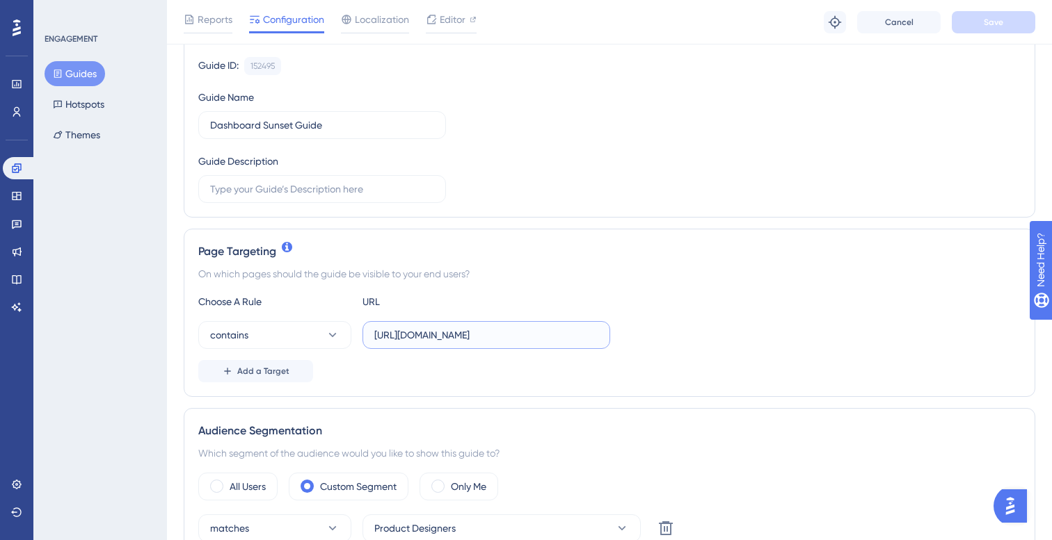
click at [427, 328] on input "https://scui-dev-ux.cloudways.services/" at bounding box center [486, 335] width 224 height 15
click at [360, 336] on div "contains https://scui-dev-ux.cloudways.services/" at bounding box center [404, 335] width 412 height 28
click at [335, 336] on icon at bounding box center [332, 335] width 14 height 14
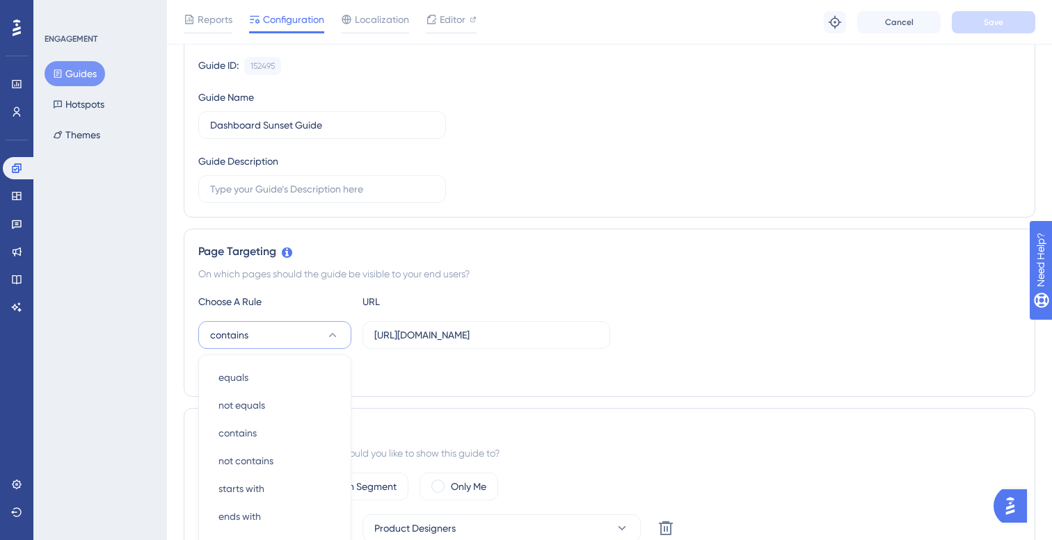
scroll to position [322, 0]
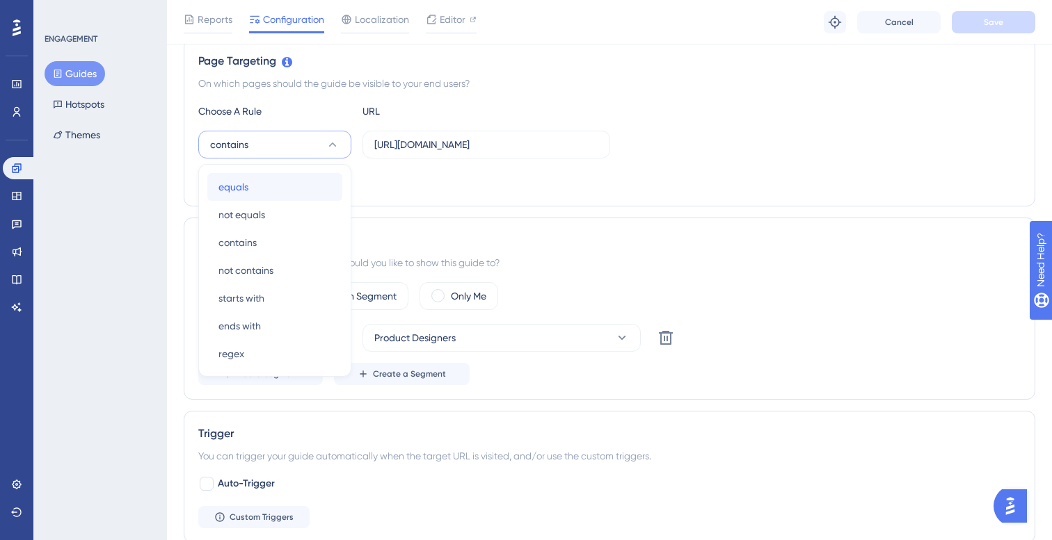
click at [264, 195] on div "equals equals" at bounding box center [274, 187] width 113 height 28
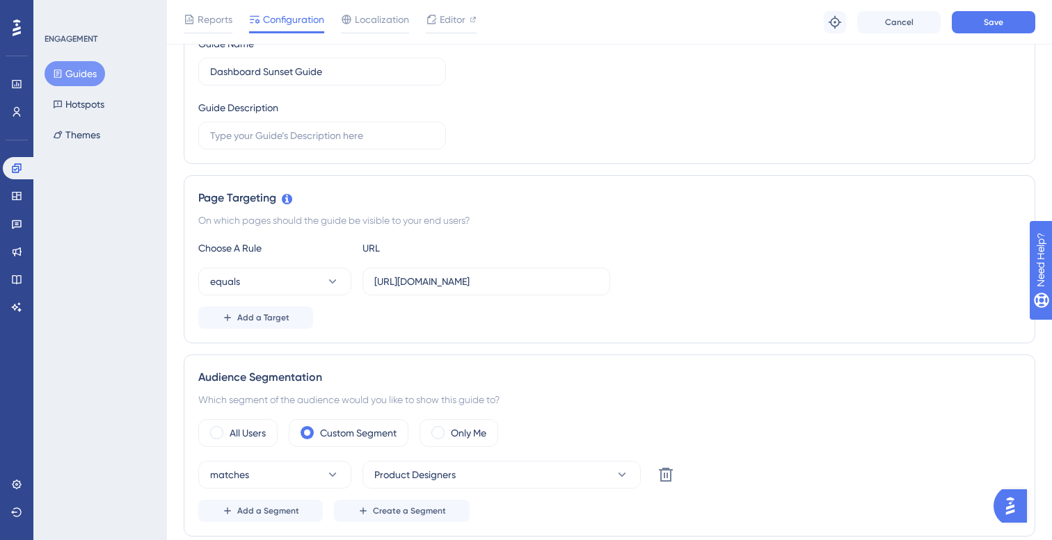
scroll to position [0, 0]
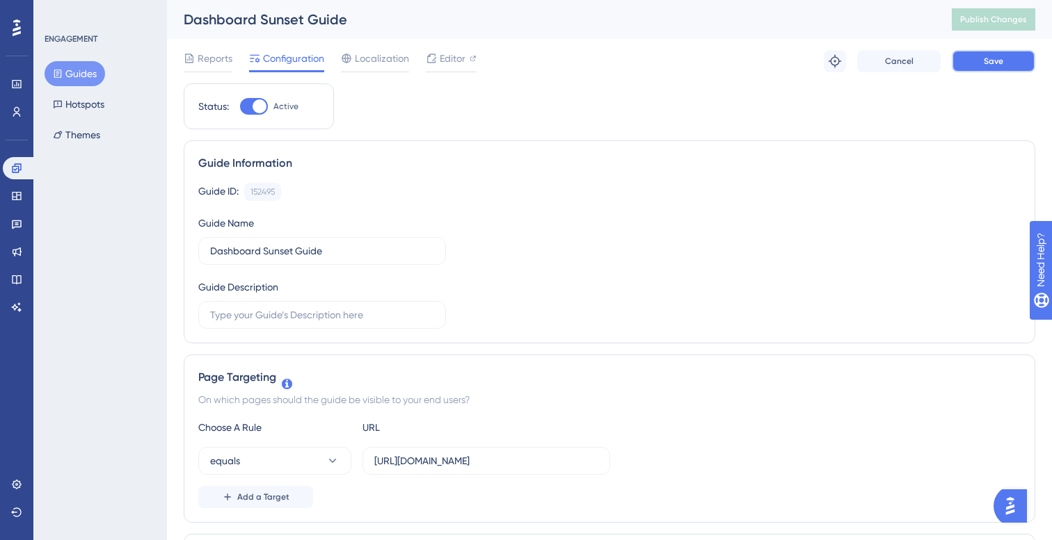
click at [984, 62] on span "Save" at bounding box center [992, 61] width 19 height 11
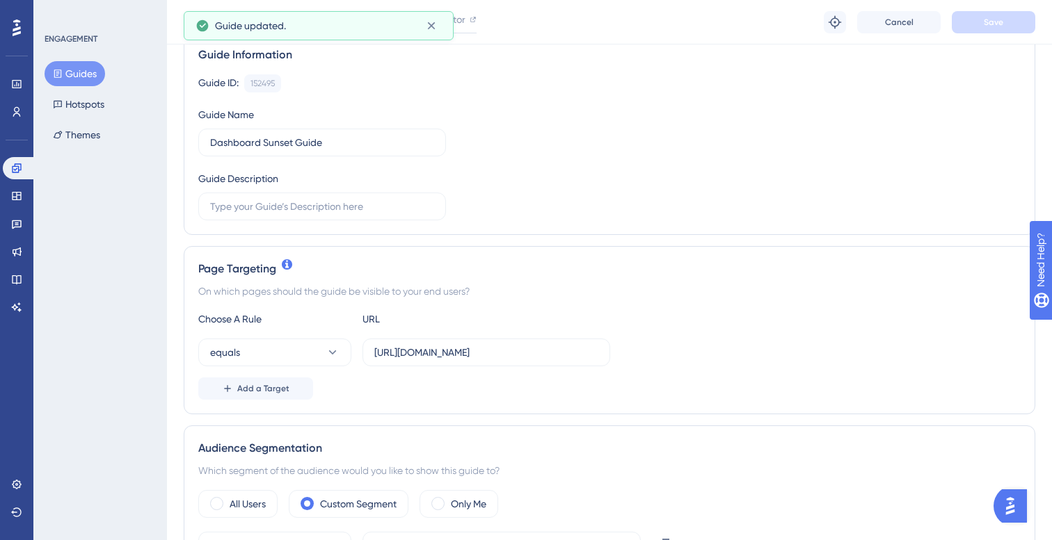
scroll to position [227, 0]
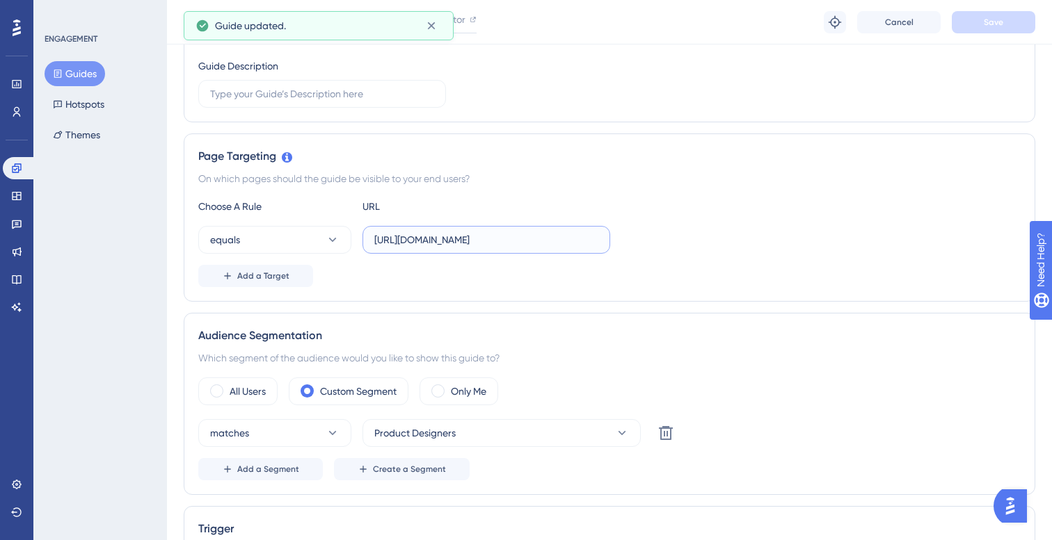
click at [503, 233] on input "https://scui-dev-ux.cloudways.services/" at bounding box center [486, 239] width 224 height 15
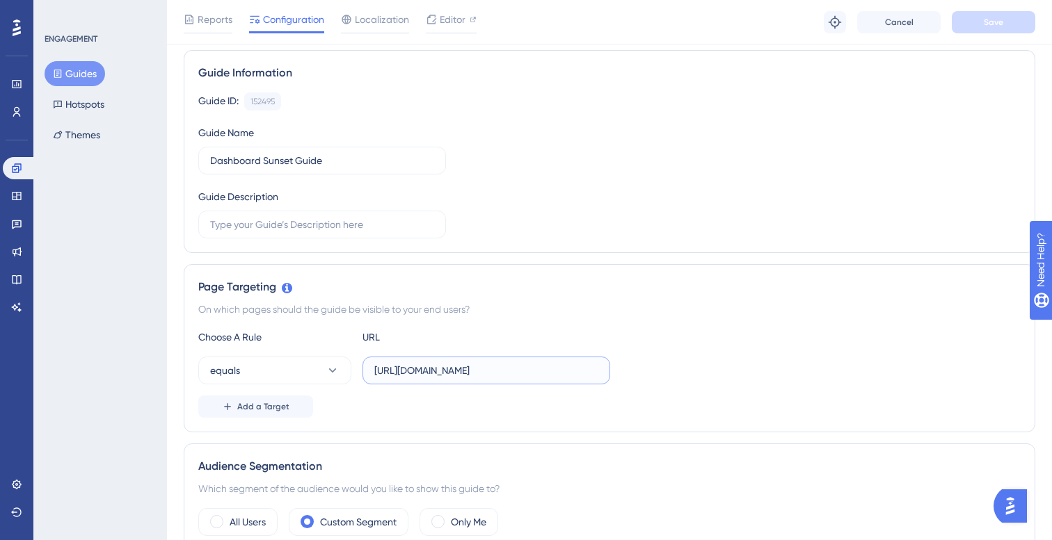
scroll to position [0, 0]
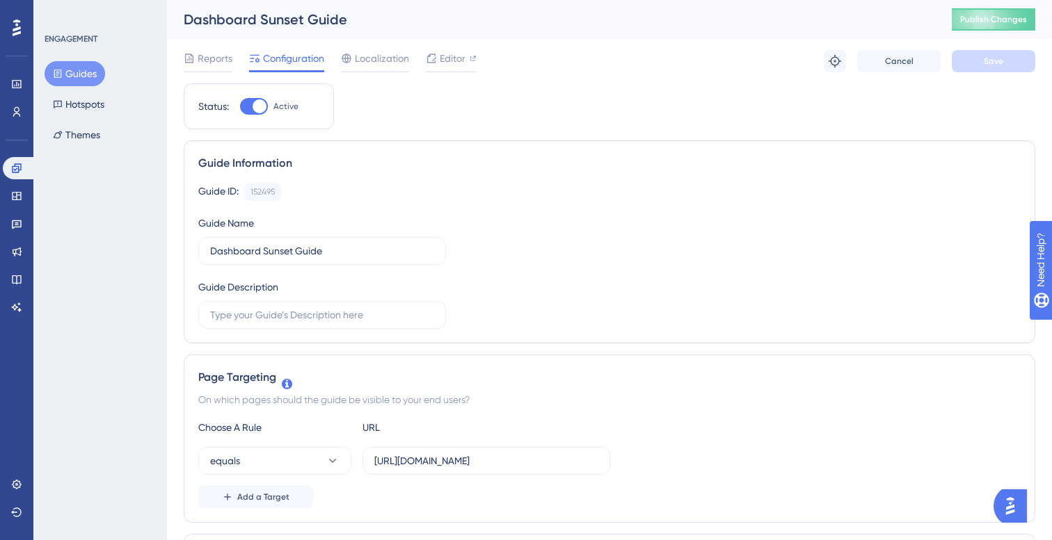
click at [366, 60] on span "Localization" at bounding box center [382, 58] width 54 height 17
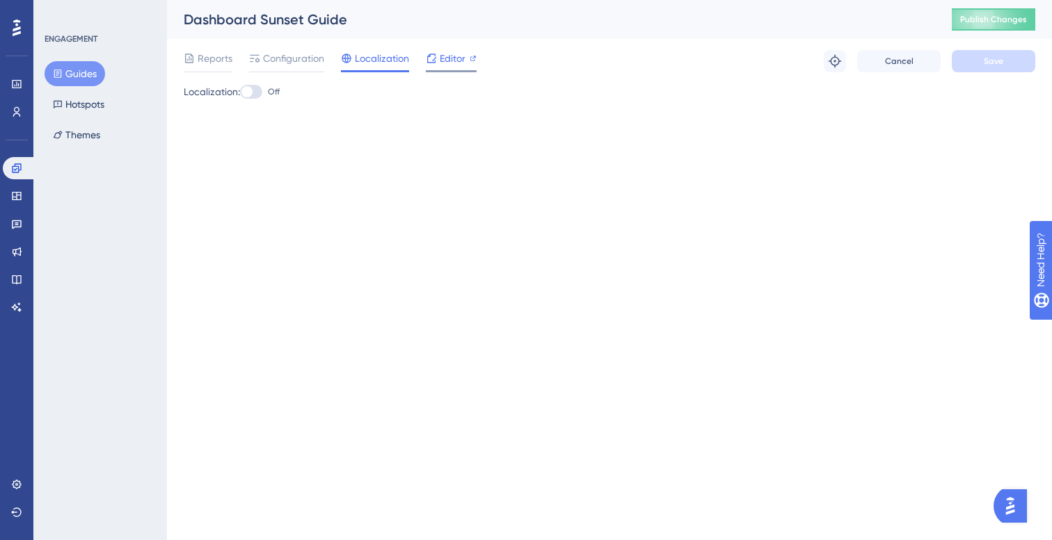
click at [443, 62] on span "Editor" at bounding box center [453, 58] width 26 height 17
click at [970, 20] on span "Publish Changes" at bounding box center [993, 19] width 67 height 11
click at [458, 69] on div "Editor" at bounding box center [451, 61] width 51 height 22
click at [83, 77] on button "Guides" at bounding box center [75, 73] width 61 height 25
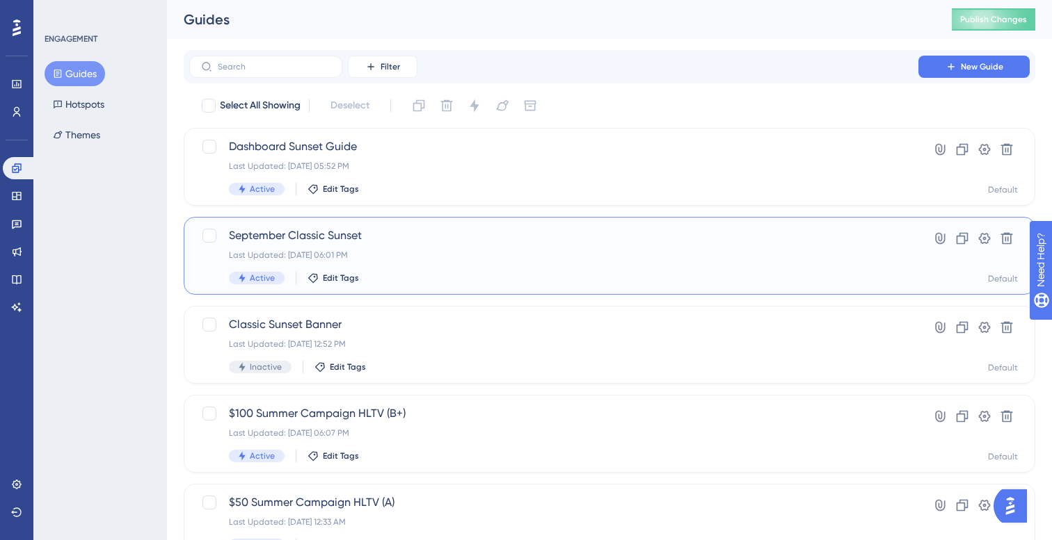
click at [415, 242] on span "September Classic Sunset" at bounding box center [554, 235] width 650 height 17
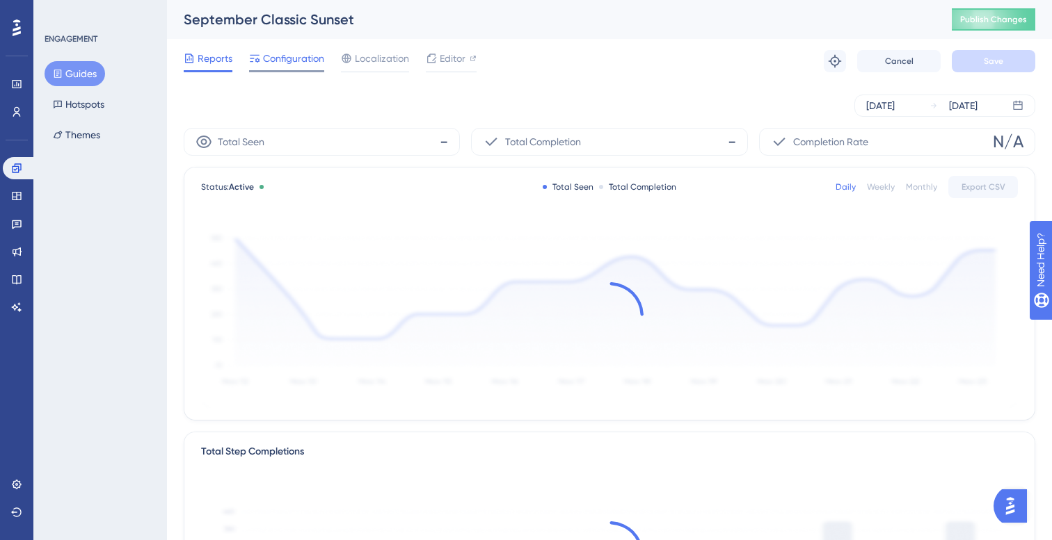
click at [305, 61] on span "Configuration" at bounding box center [293, 58] width 61 height 17
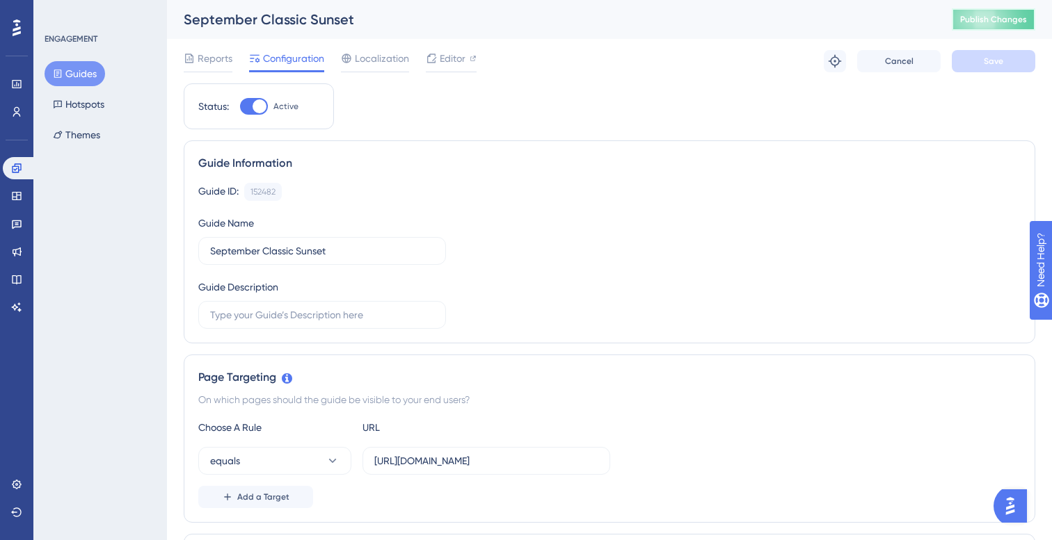
click at [999, 19] on span "Publish Changes" at bounding box center [993, 19] width 67 height 11
